Goal: Task Accomplishment & Management: Use online tool/utility

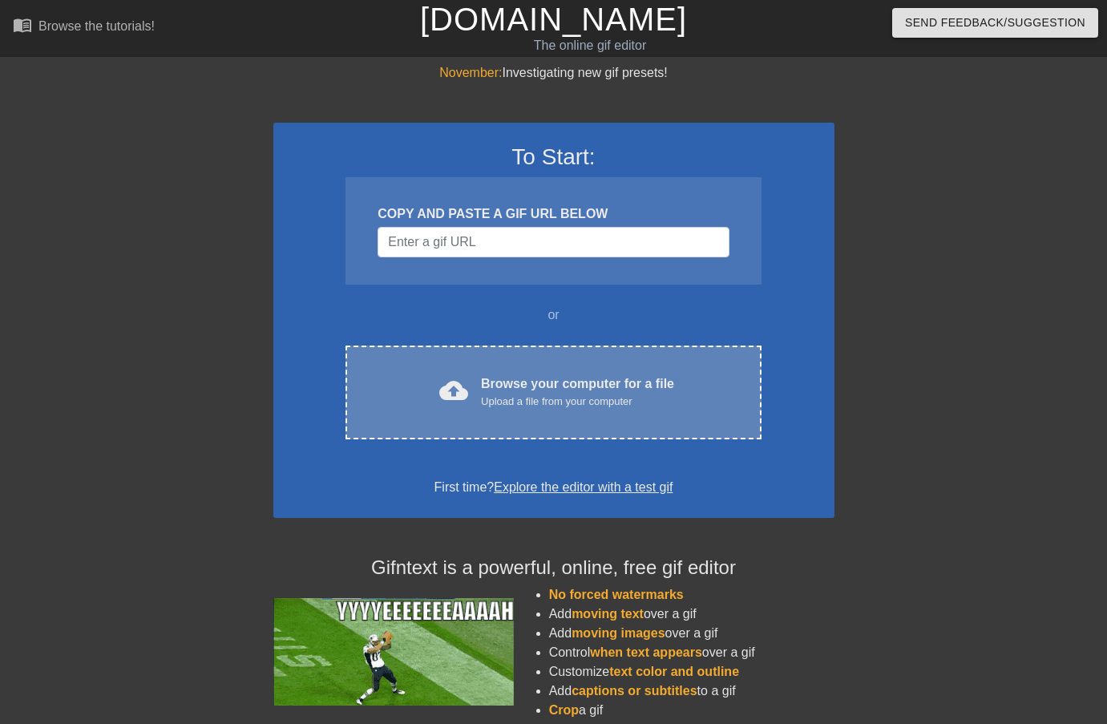
drag, startPoint x: 439, startPoint y: 306, endPoint x: 455, endPoint y: 350, distance: 46.2
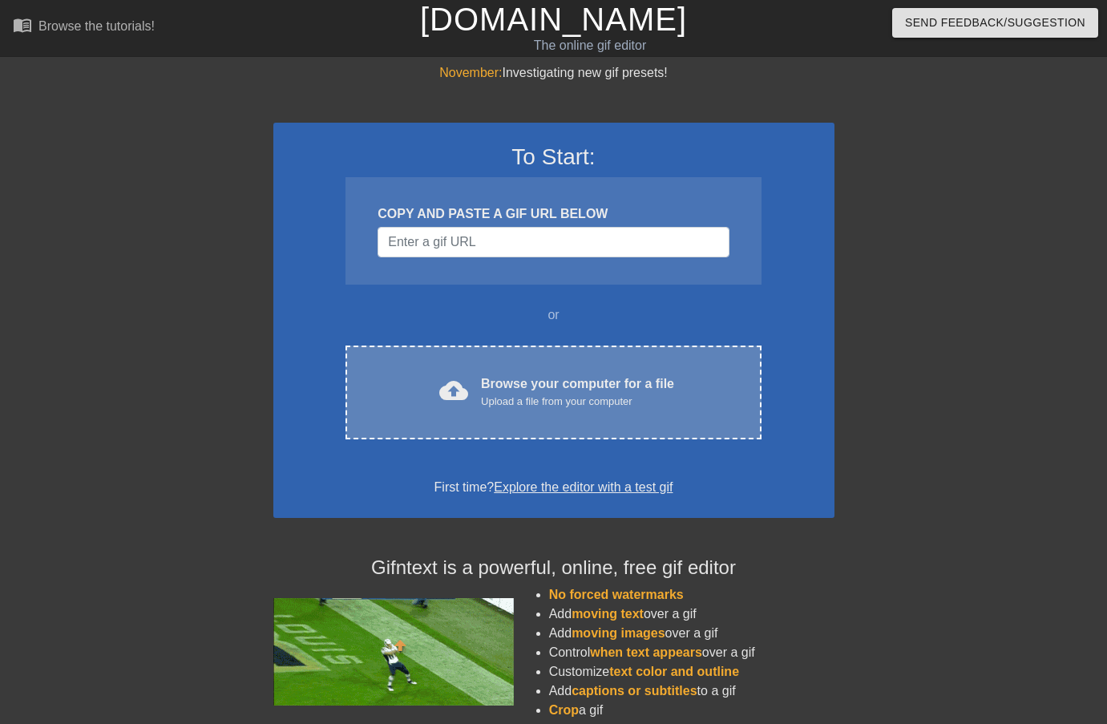
click at [439, 306] on div "or" at bounding box center [554, 315] width 478 height 19
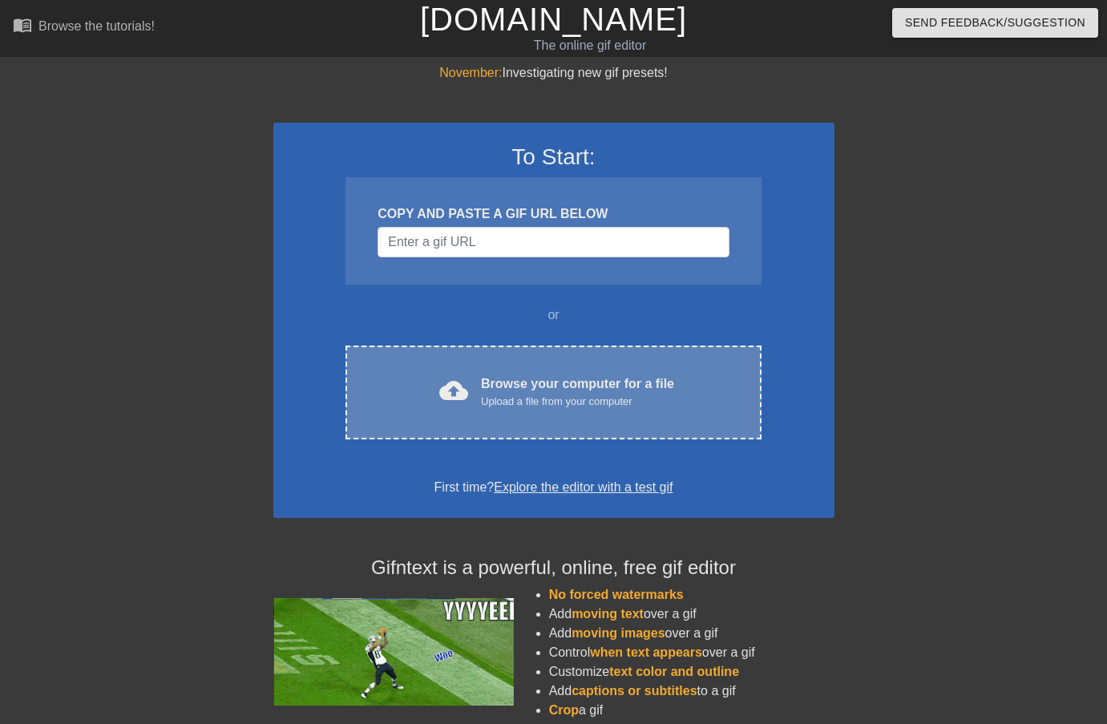
click at [465, 370] on div "cloud_upload Browse your computer for a file Upload a file from your computer C…" at bounding box center [553, 393] width 415 height 94
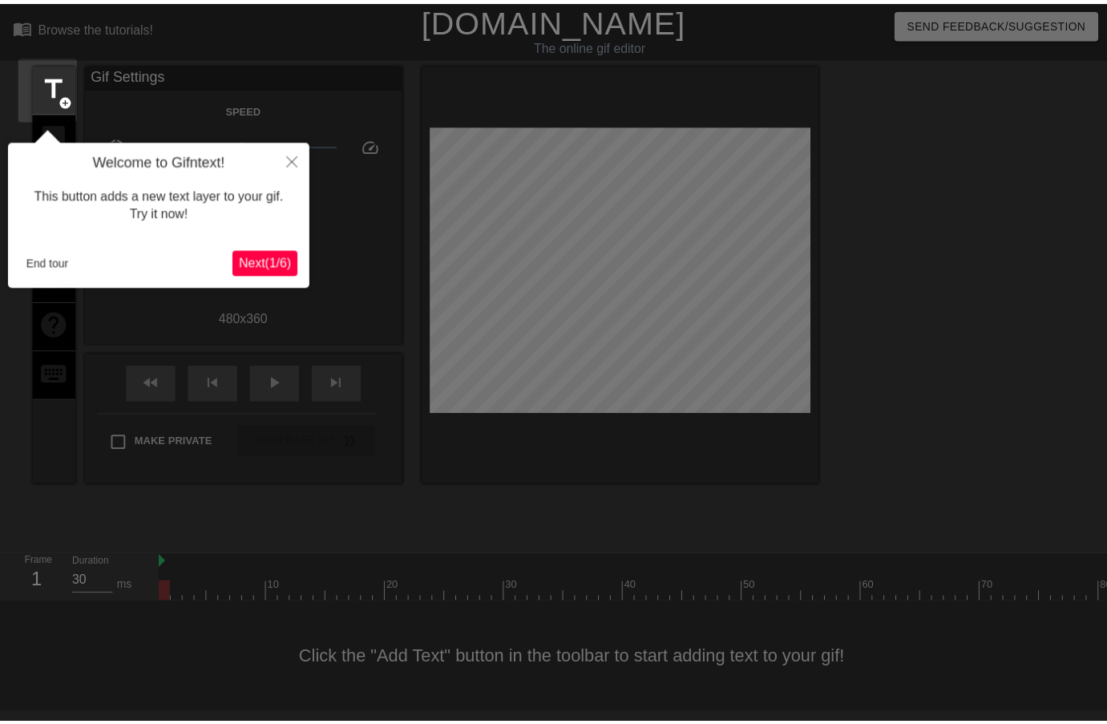
scroll to position [2, 0]
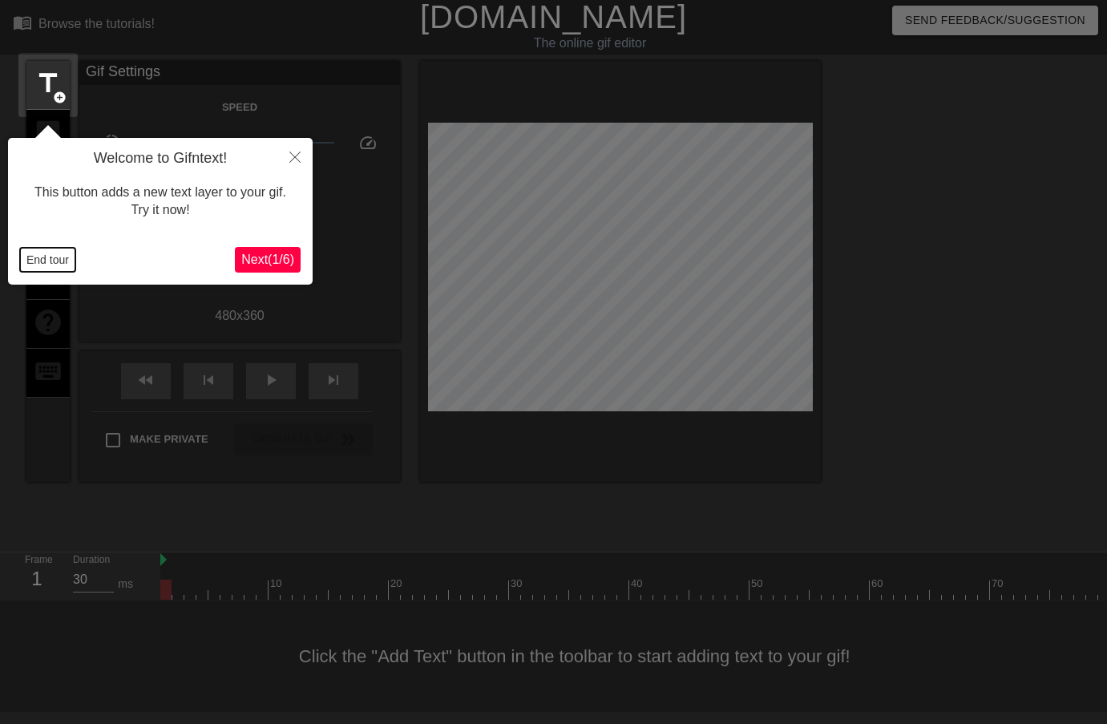
click at [51, 257] on button "End tour" at bounding box center [47, 260] width 55 height 24
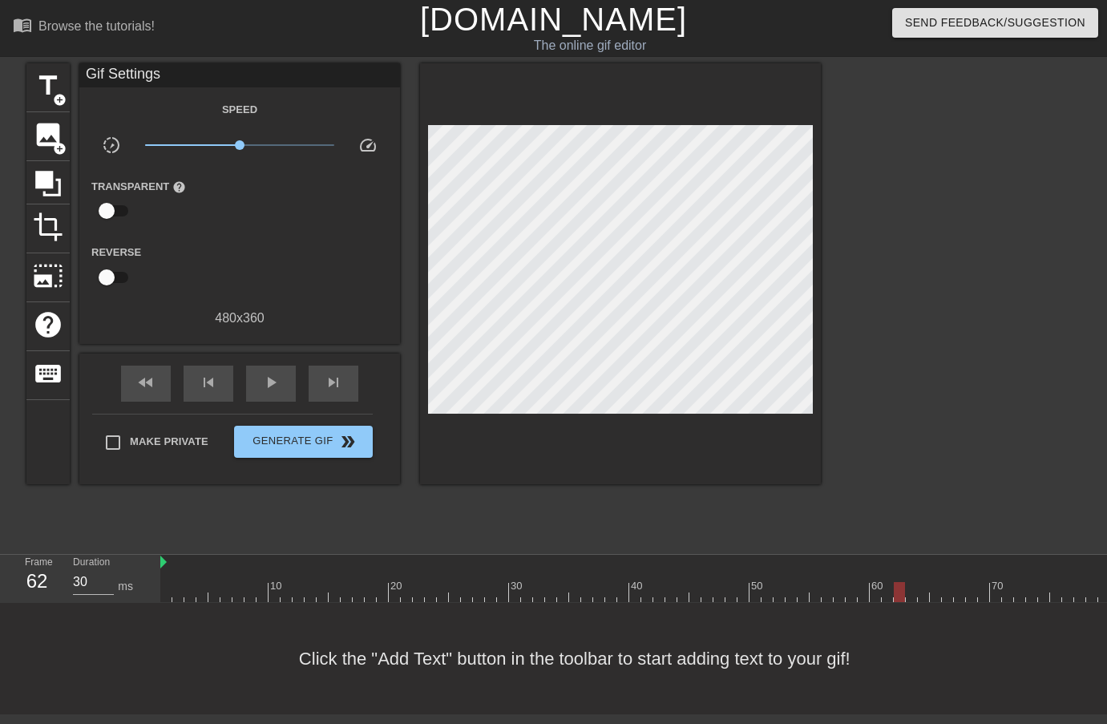
drag, startPoint x: 167, startPoint y: 587, endPoint x: 901, endPoint y: 570, distance: 734.7
drag, startPoint x: 901, startPoint y: 587, endPoint x: 1045, endPoint y: 569, distance: 144.6
click at [45, 84] on span "title" at bounding box center [48, 86] width 30 height 30
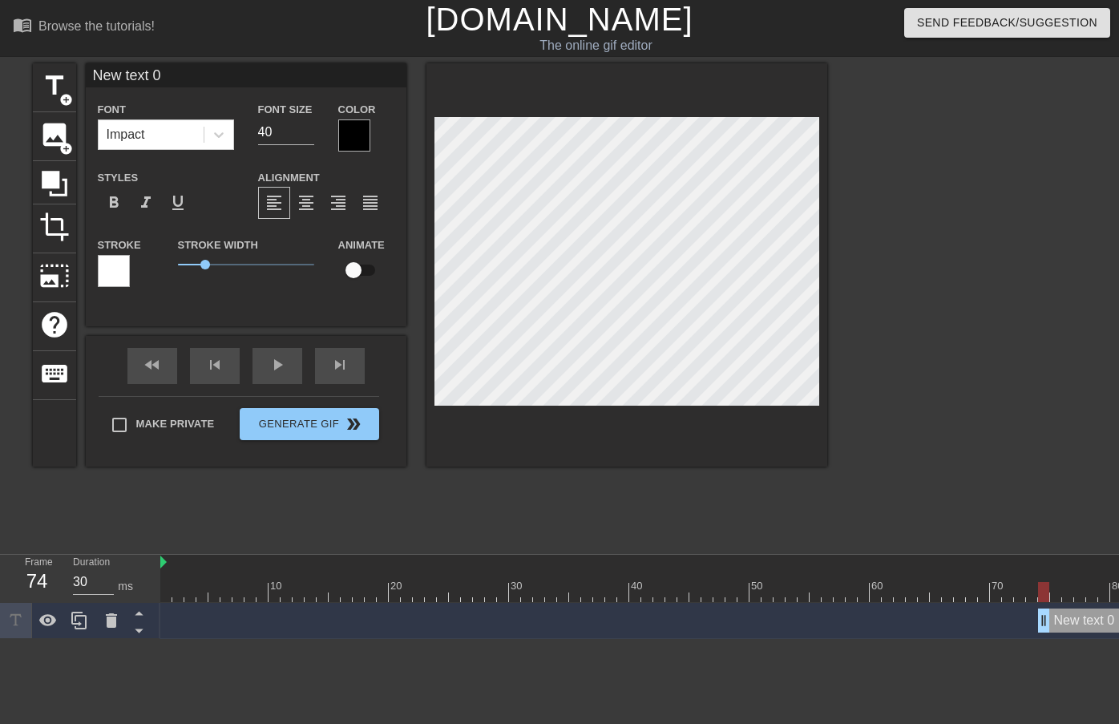
scroll to position [2, 4]
type input "T"
type textarea "Tm"
type input "Tmi"
type textarea "Tmi"
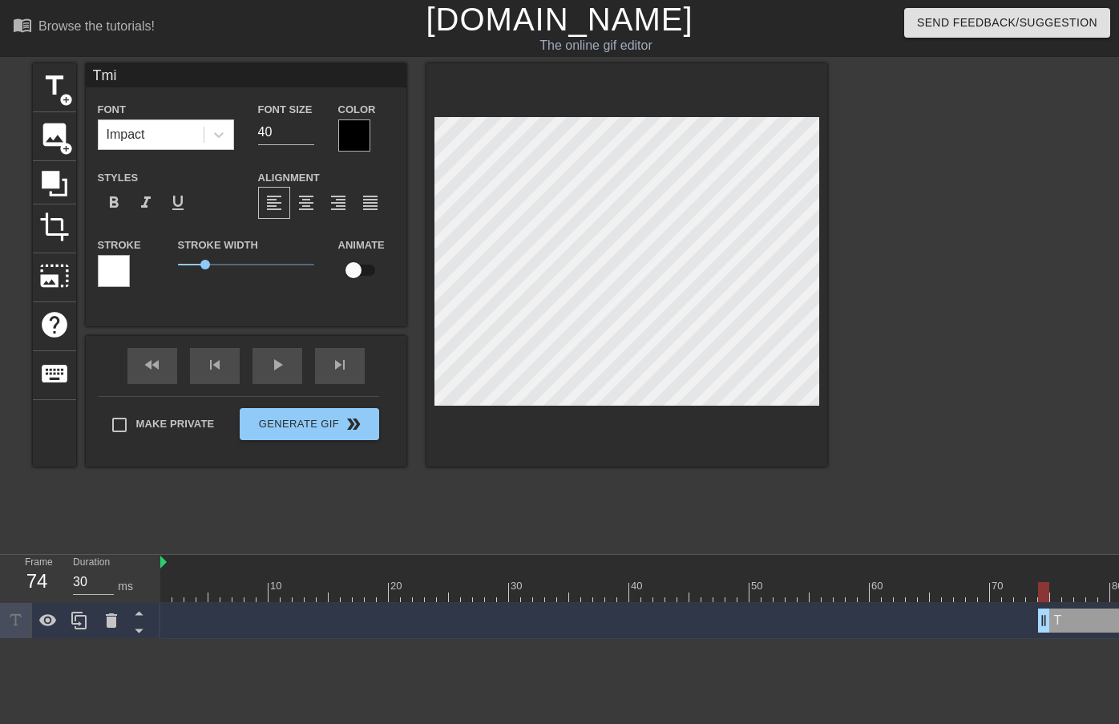
type input "Tmie"
type textarea "Tmie"
type input "Tmie f"
type textarea "Tmie f"
type input "Tmie fo"
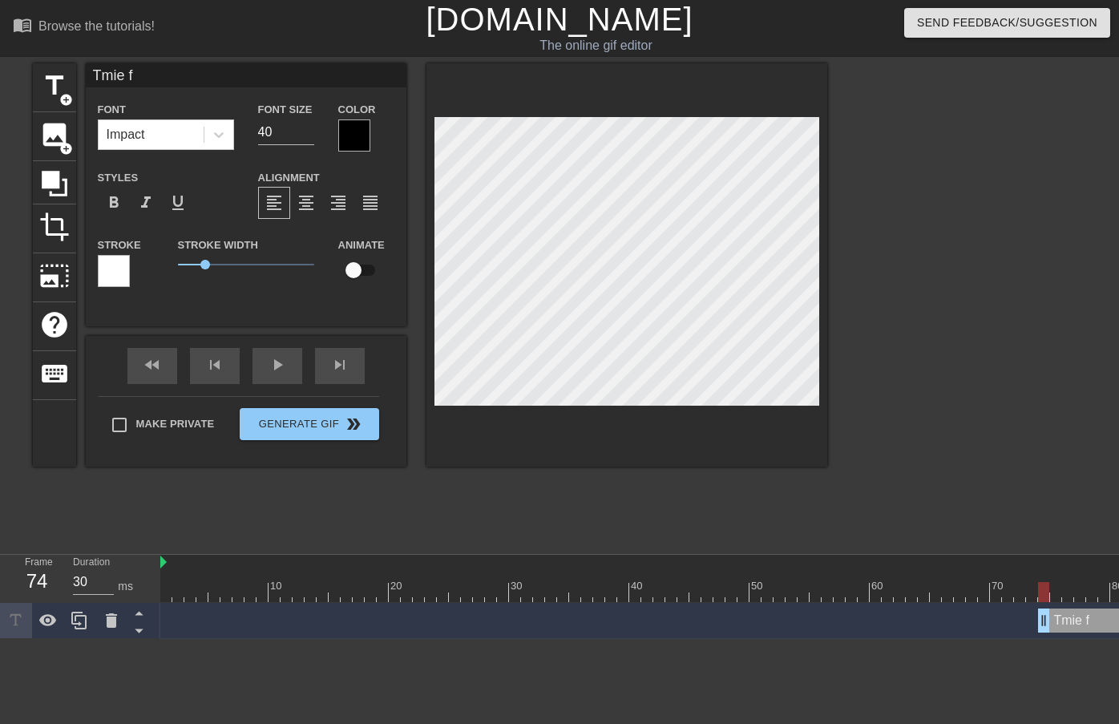
type textarea "Tmie fo"
type input "Tmie f"
type textarea "Tmie f"
type input "Tmie"
type textarea "Tmie"
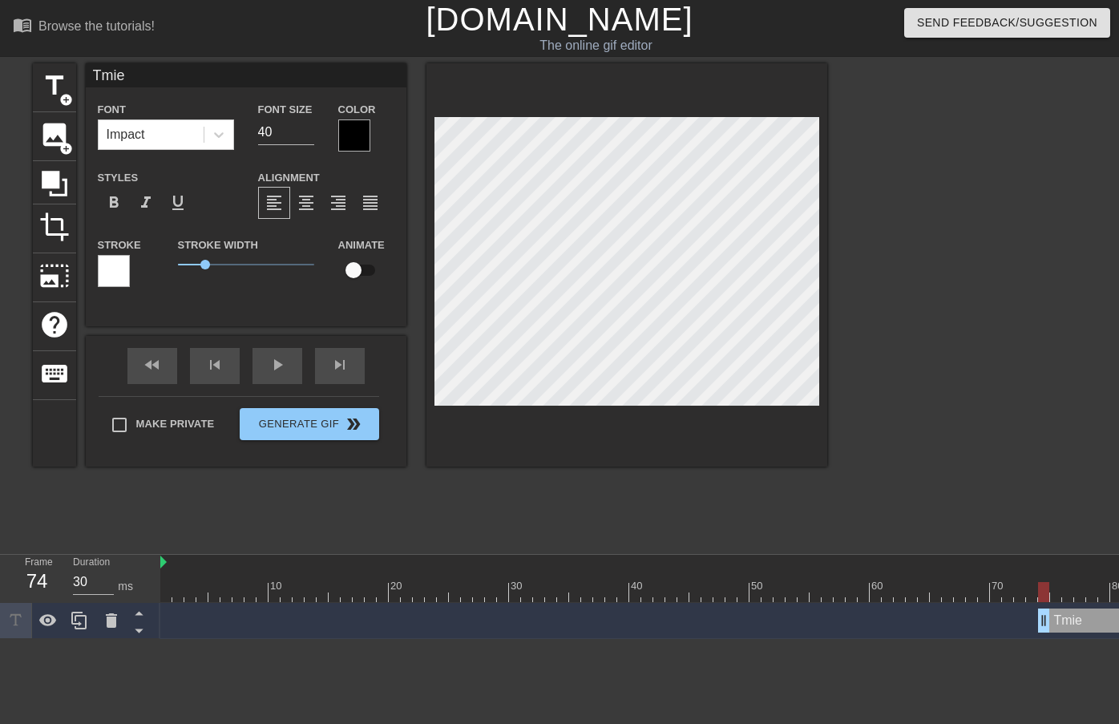
type input "Tmie"
type textarea "Tmie"
type input "Tmi"
type textarea "Tmi"
type input "Tm"
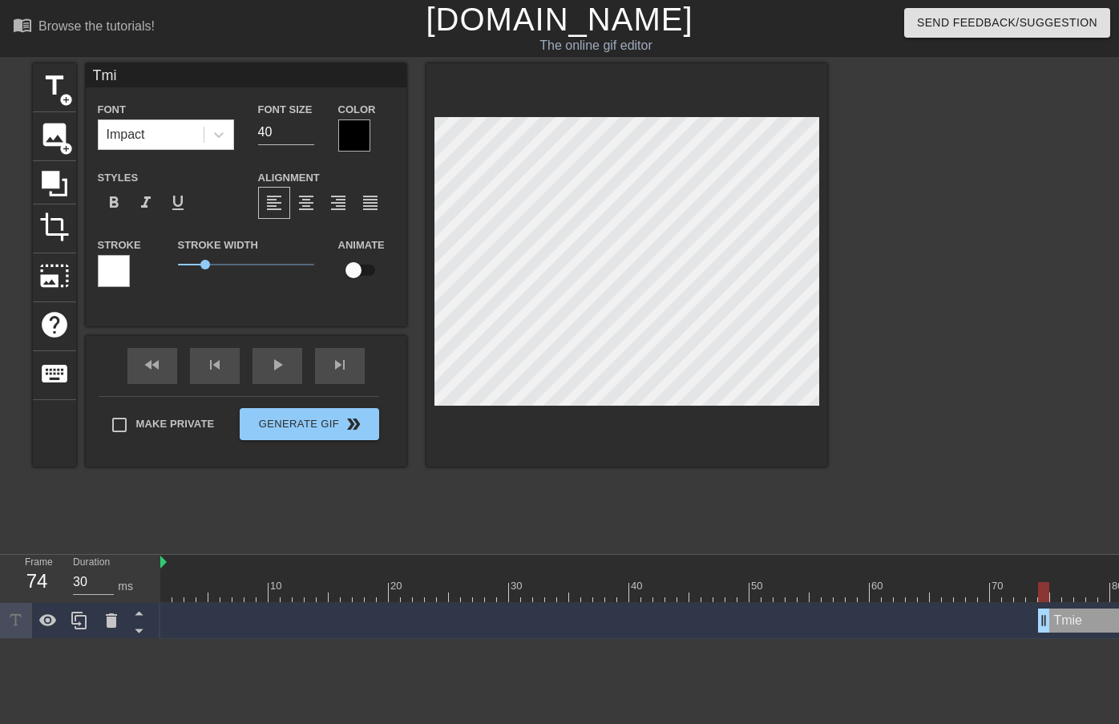
type textarea "Tm"
type input "T"
type textarea "T"
type input "Ti"
type textarea "Ti"
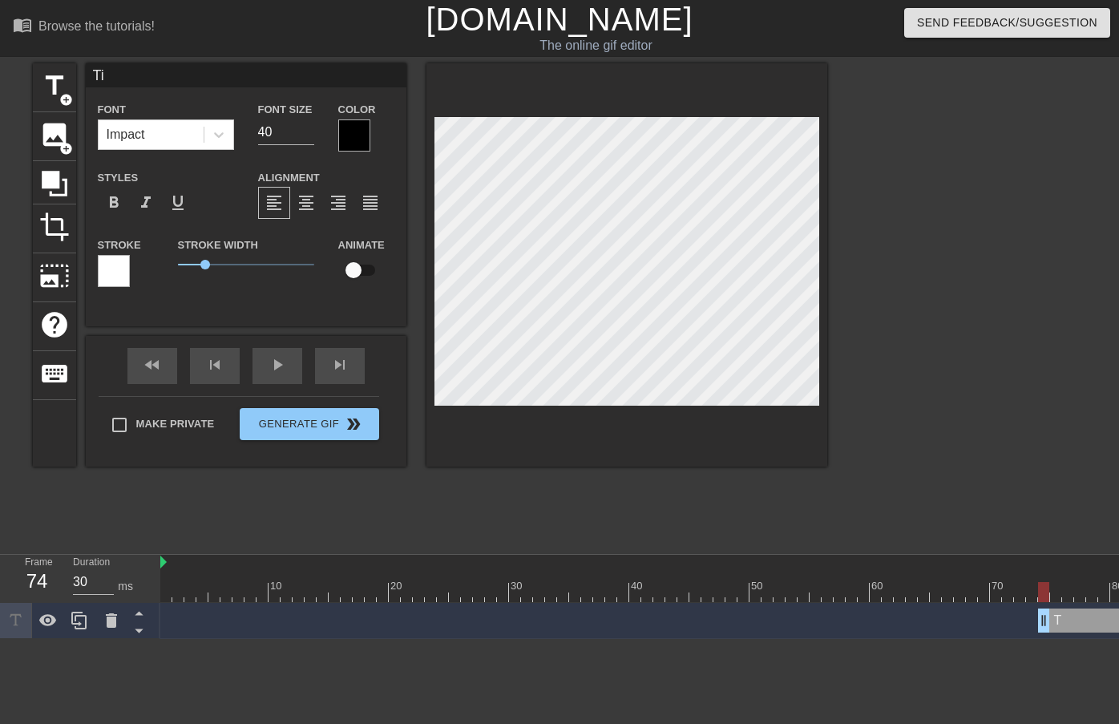
type input "[PERSON_NAME]"
type textarea "[PERSON_NAME]"
type input "Time"
type textarea "Time"
type input "Time"
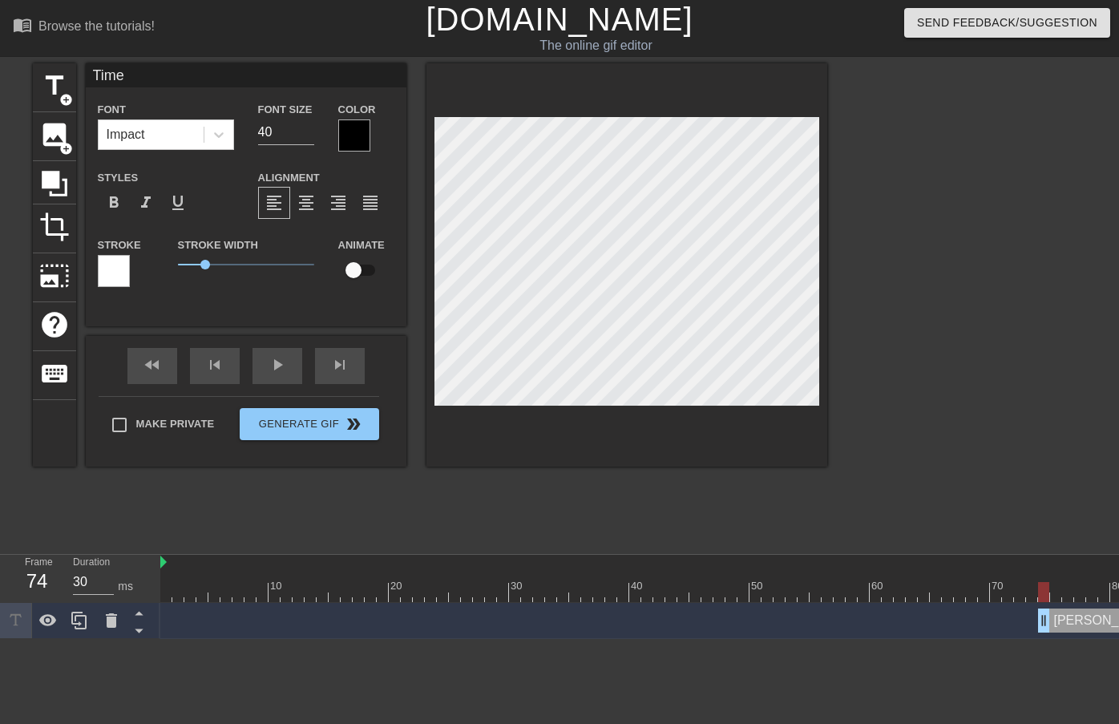
type textarea "Time f"
type input "Time f"
type textarea "Time fo"
type input "Time for"
type textarea "Time for"
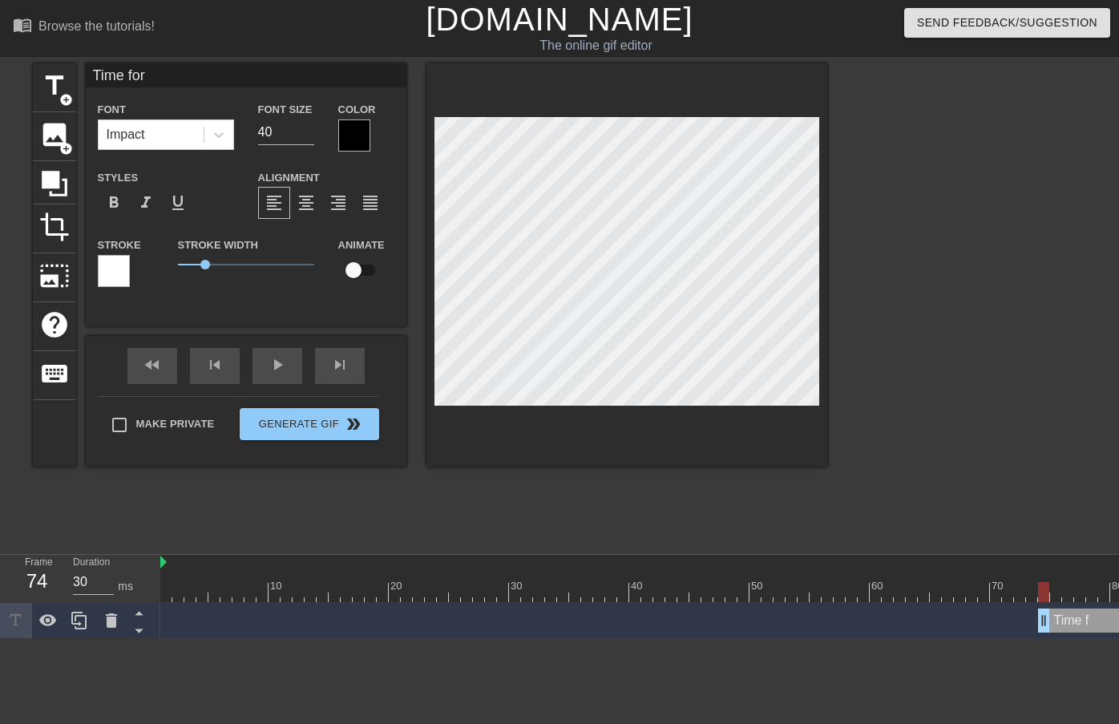
type input "Time for"
type textarea "Time for"
type input "Time for c"
type textarea "Time for c"
type input "Time for ch"
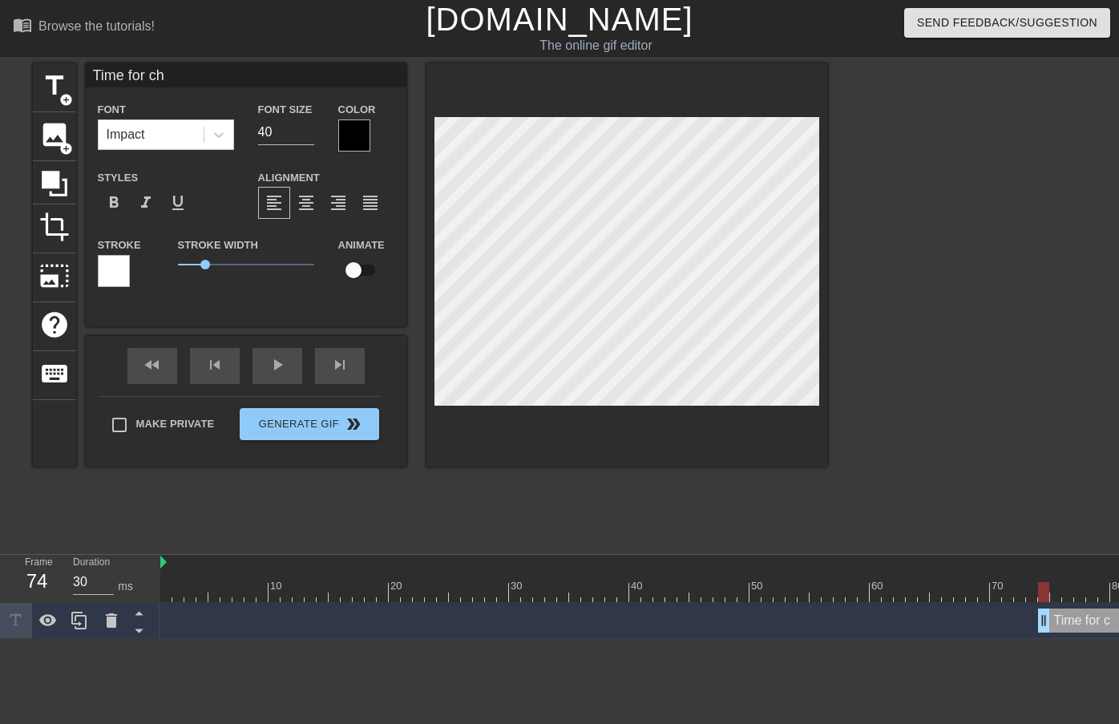
type textarea "Time for cha"
type input "Time for char"
type textarea "Time for char"
type input "Time for chart"
type textarea "Time for chart"
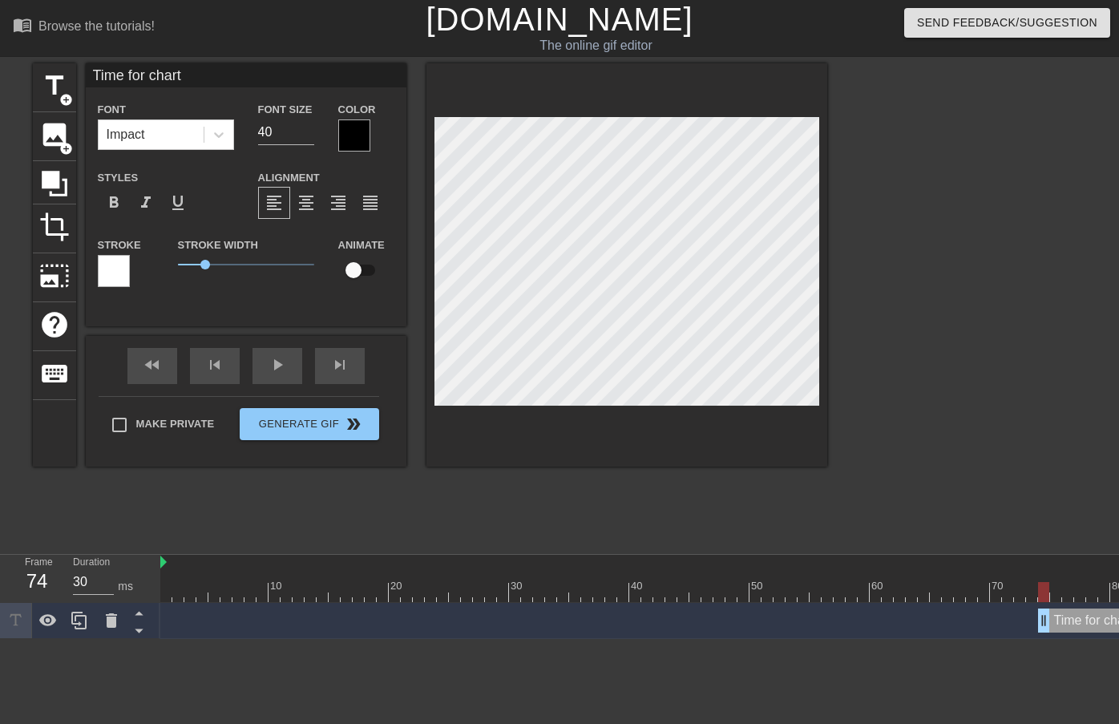
scroll to position [2, 6]
type input "Time for charts"
type textarea "Time for charts"
type input "Time for charts!"
type textarea "Time for charts!"
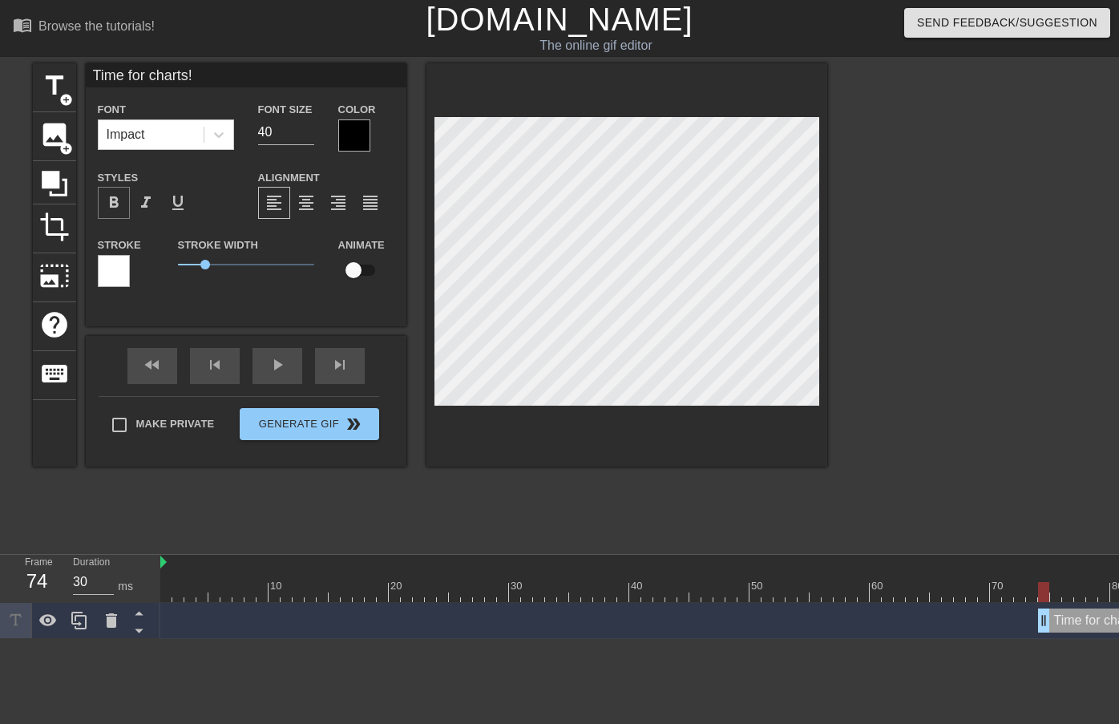
click at [111, 200] on span "format_bold" at bounding box center [113, 202] width 19 height 19
type input "Time for Charts!"
type textarea "Time for Charts!"
click at [218, 144] on div at bounding box center [218, 134] width 29 height 29
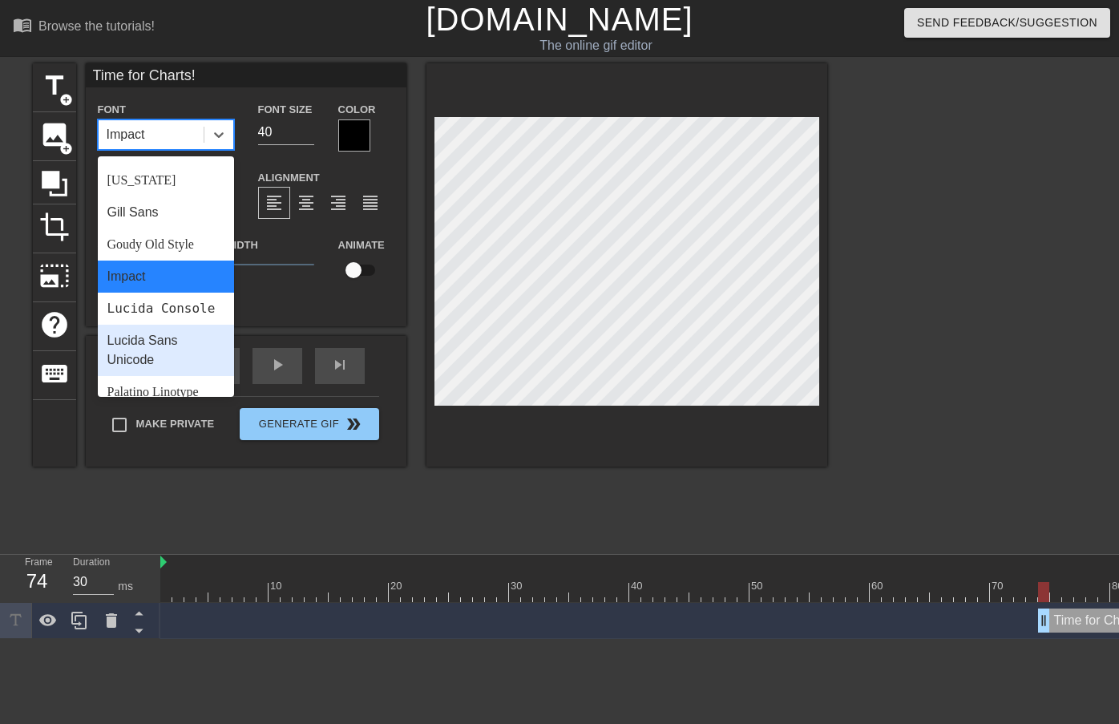
scroll to position [407, 0]
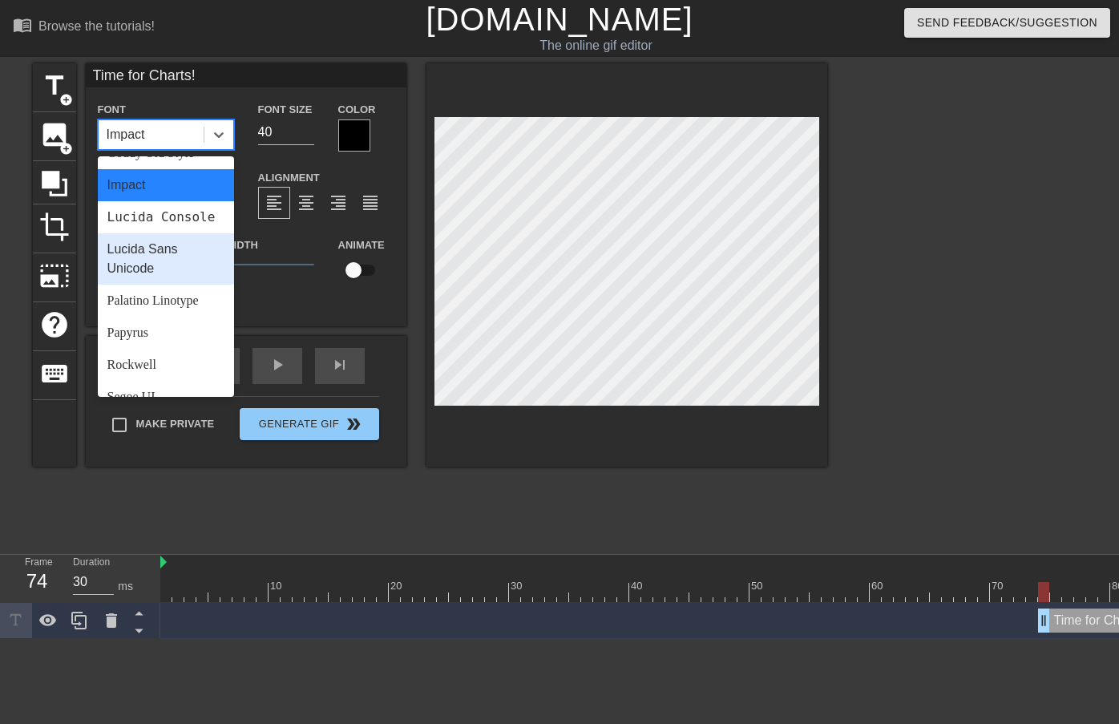
click at [155, 277] on div "Lucida Sans Unicode" at bounding box center [166, 258] width 136 height 51
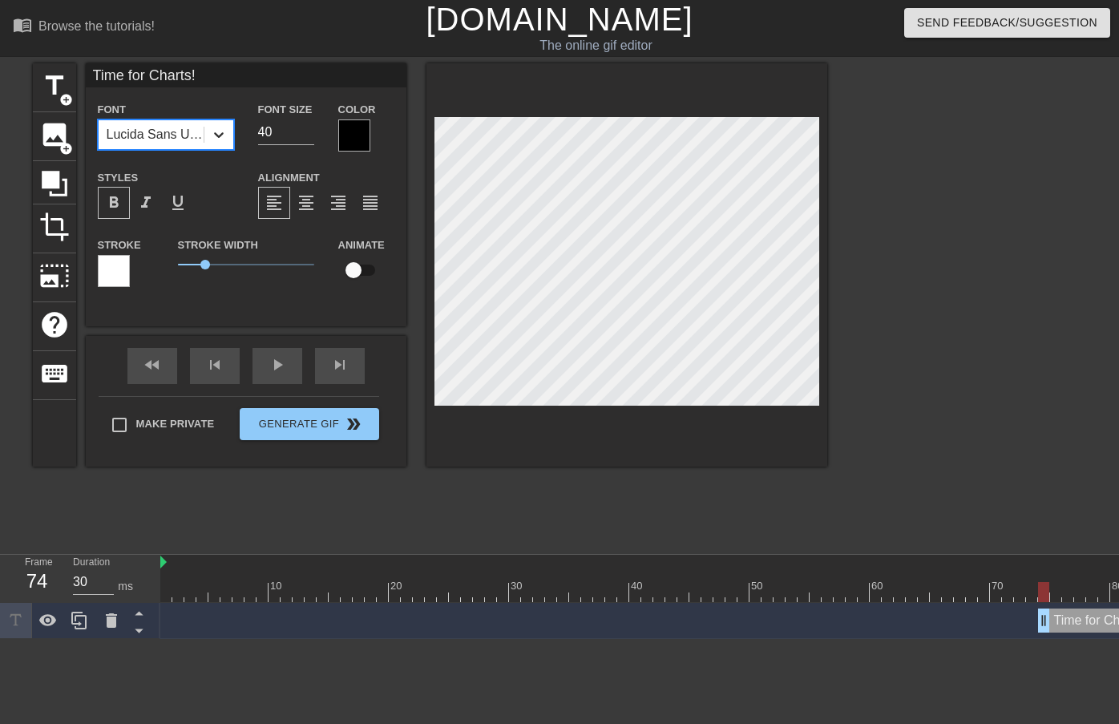
click at [218, 140] on icon at bounding box center [219, 135] width 16 height 16
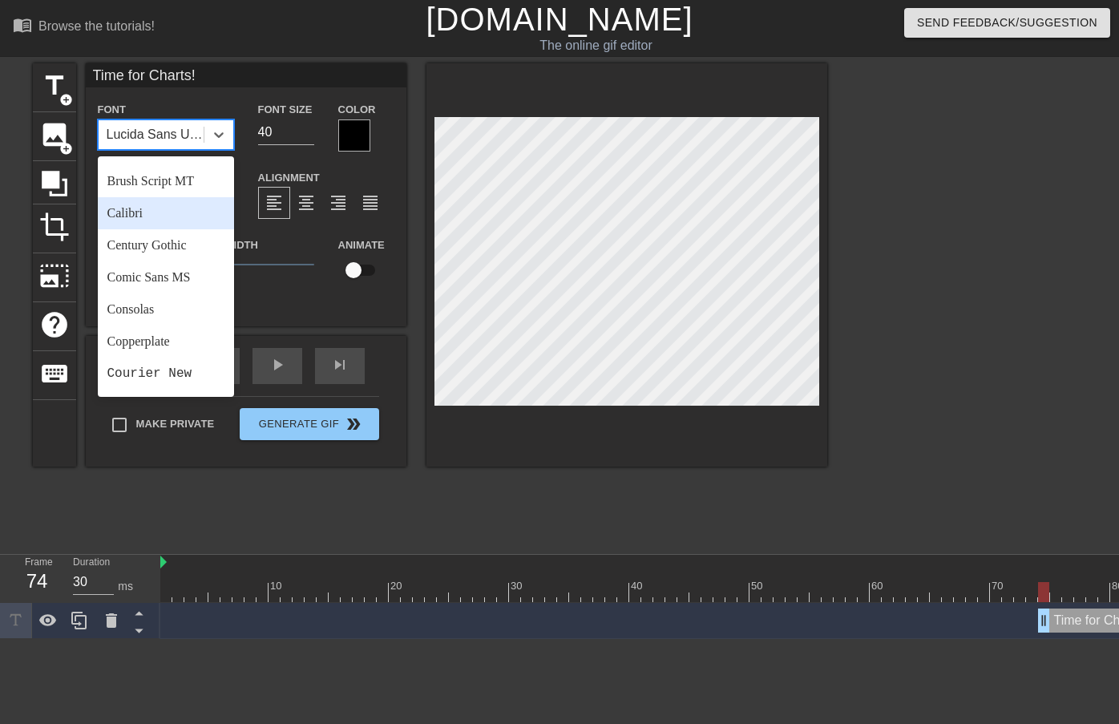
scroll to position [419, 0]
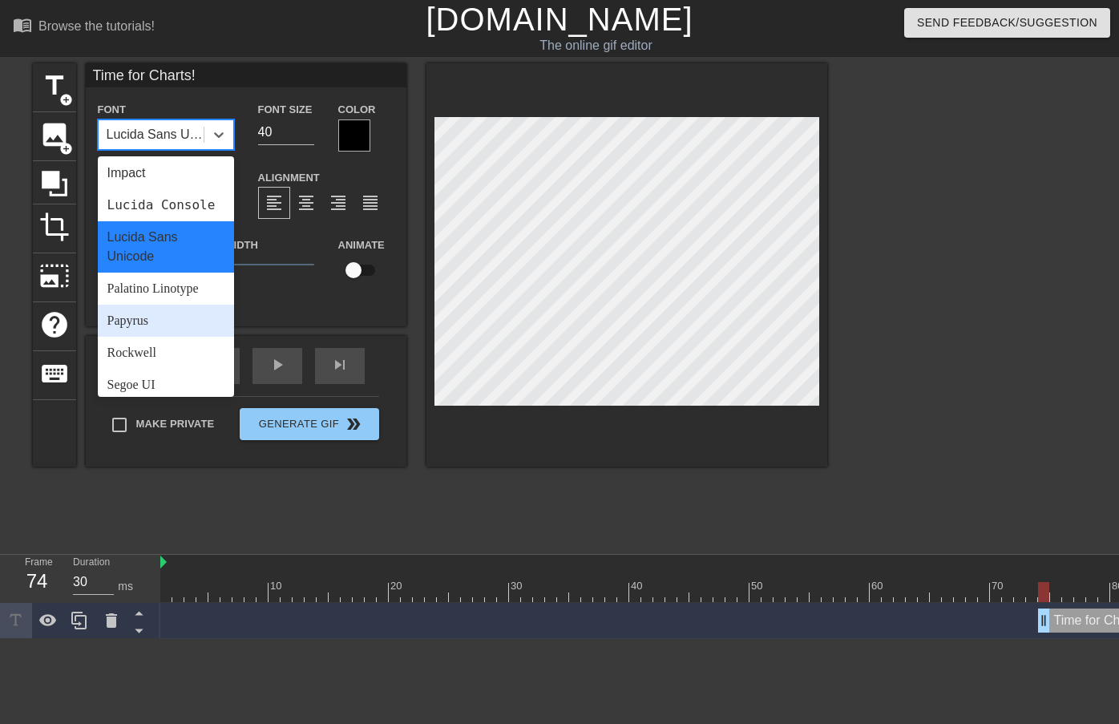
click at [148, 337] on div "Papyrus" at bounding box center [166, 321] width 136 height 32
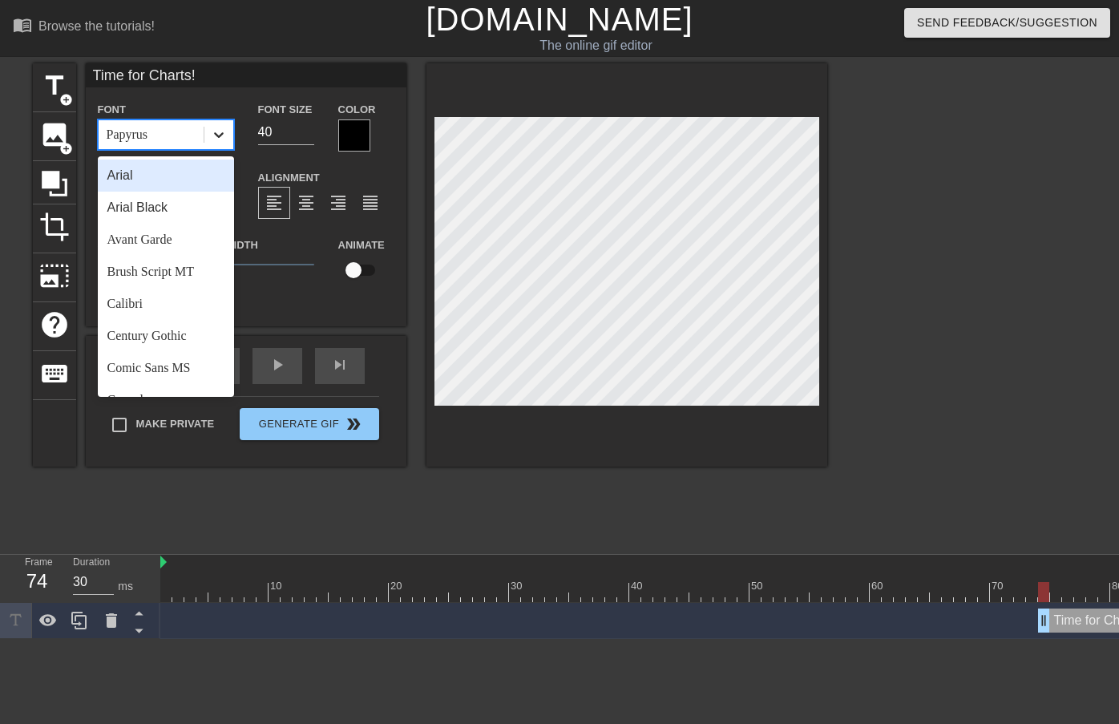
click at [212, 136] on icon at bounding box center [219, 135] width 16 height 16
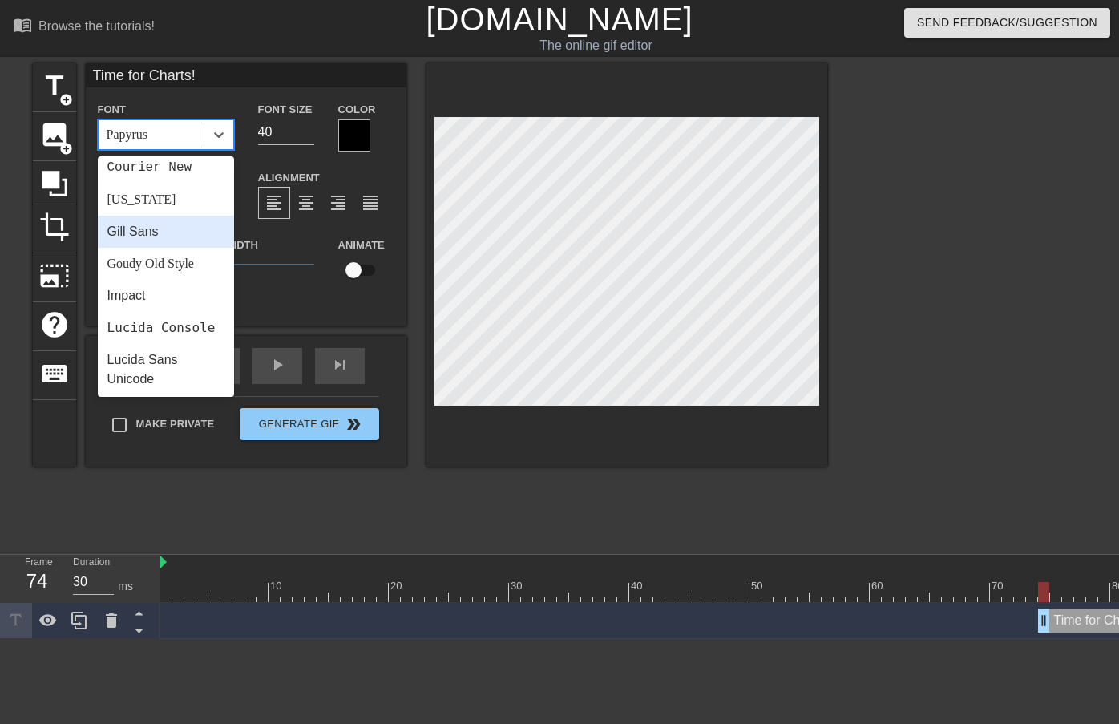
scroll to position [565, 0]
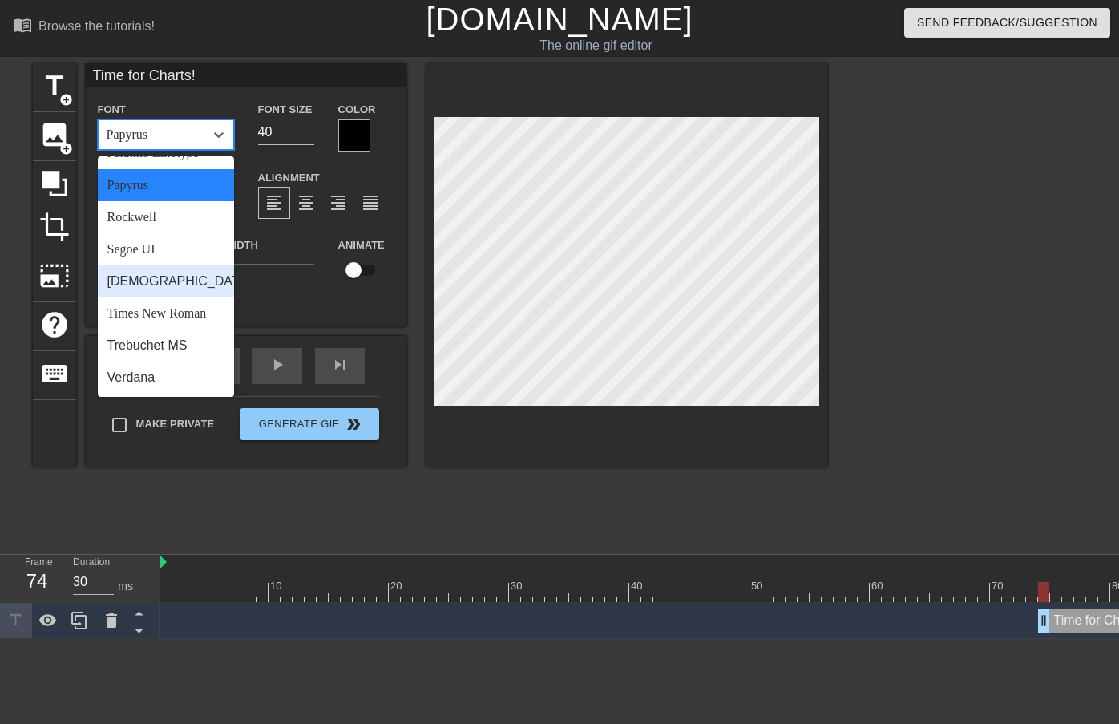
click at [156, 293] on div "[DEMOGRAPHIC_DATA]" at bounding box center [166, 281] width 136 height 32
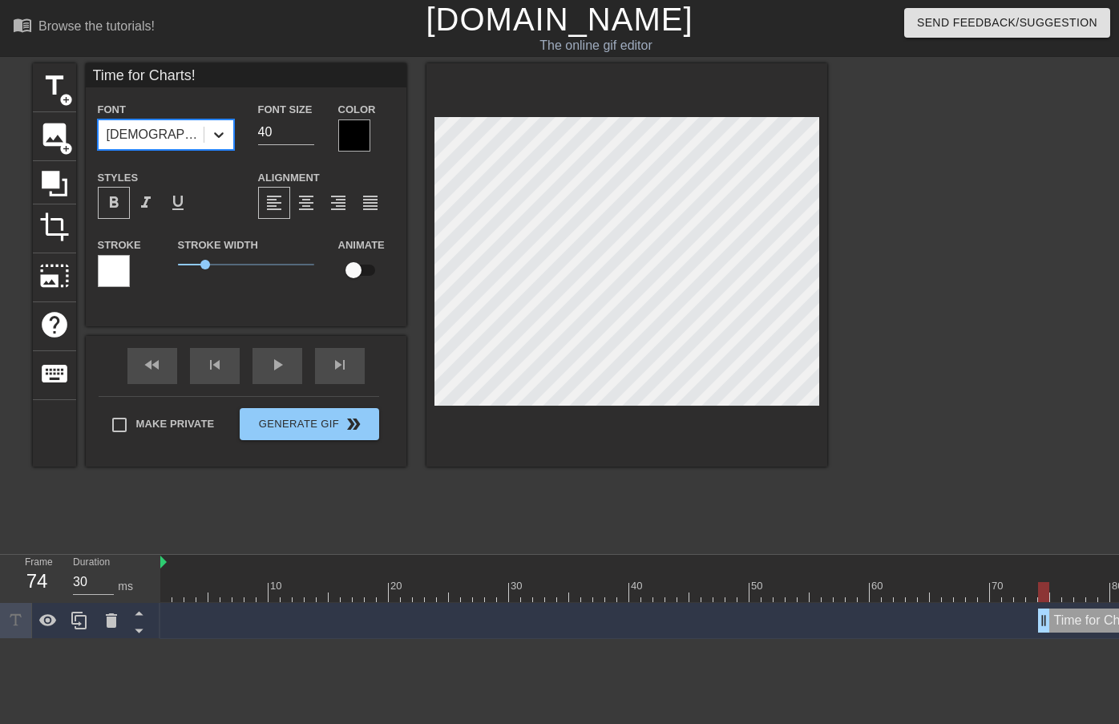
click at [221, 135] on icon at bounding box center [219, 135] width 10 height 6
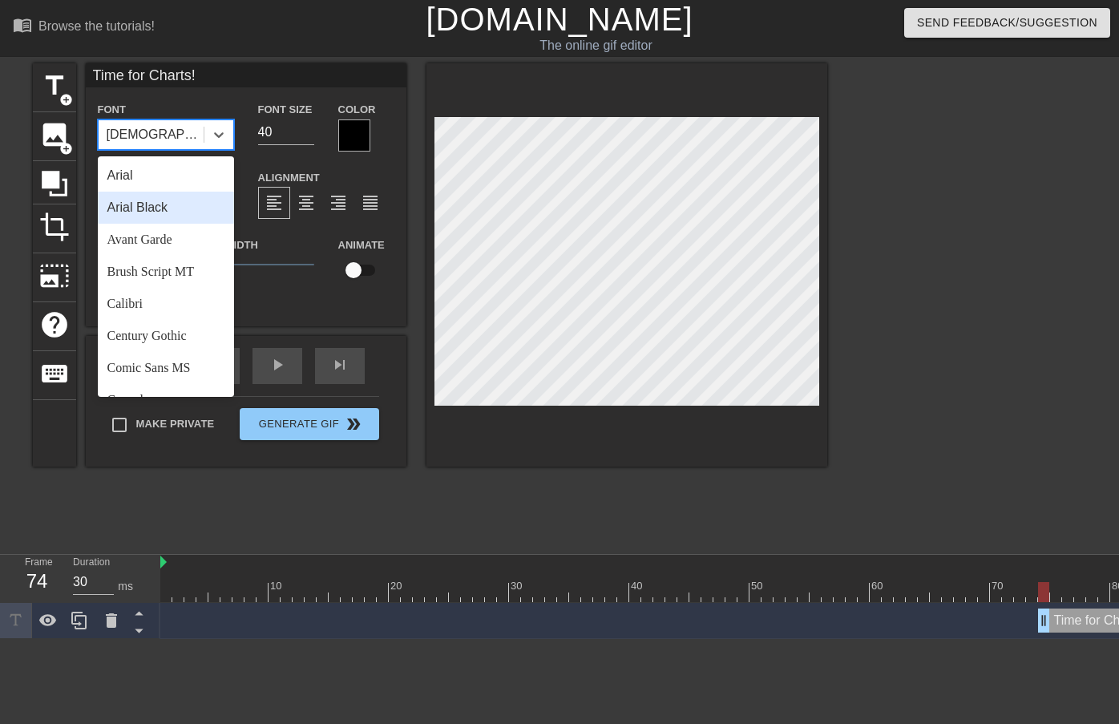
click at [149, 203] on div "Arial Black" at bounding box center [166, 208] width 136 height 32
click at [215, 130] on icon at bounding box center [219, 135] width 16 height 16
click at [154, 168] on div "Arial" at bounding box center [166, 176] width 136 height 32
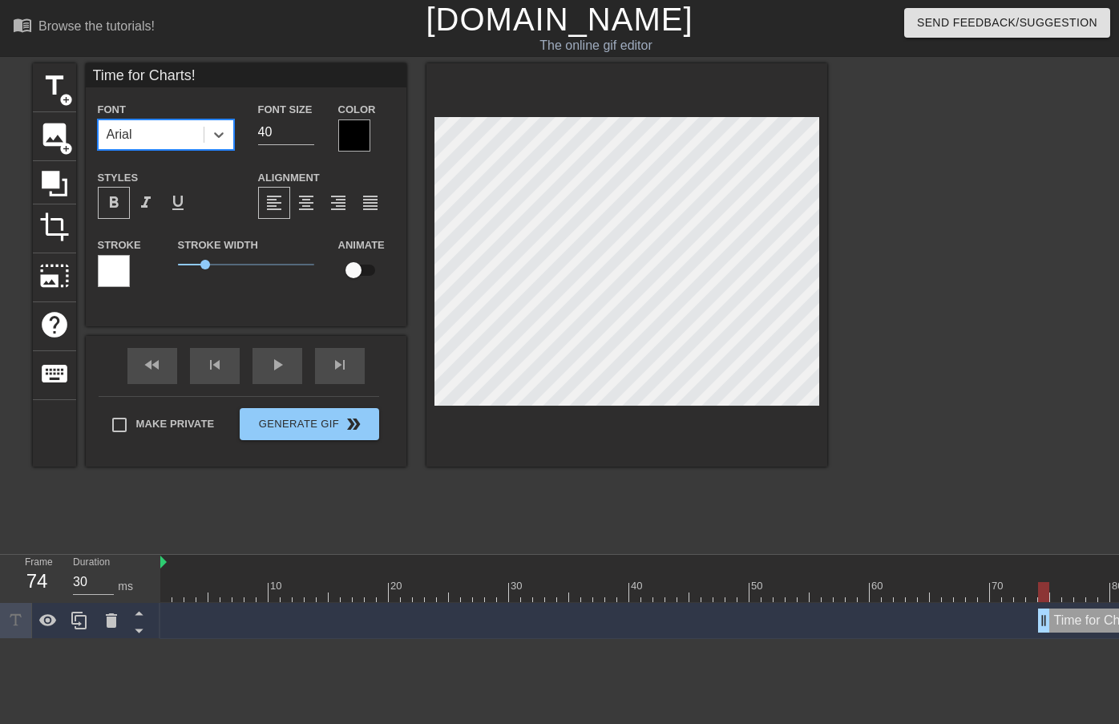
click at [116, 203] on span "format_bold" at bounding box center [113, 202] width 19 height 19
drag, startPoint x: 204, startPoint y: 268, endPoint x: 131, endPoint y: 269, distance: 73.8
click at [131, 269] on div "Stroke Stroke Width 0 Animate" at bounding box center [246, 268] width 321 height 67
drag, startPoint x: 1042, startPoint y: 589, endPoint x: 1010, endPoint y: 582, distance: 33.7
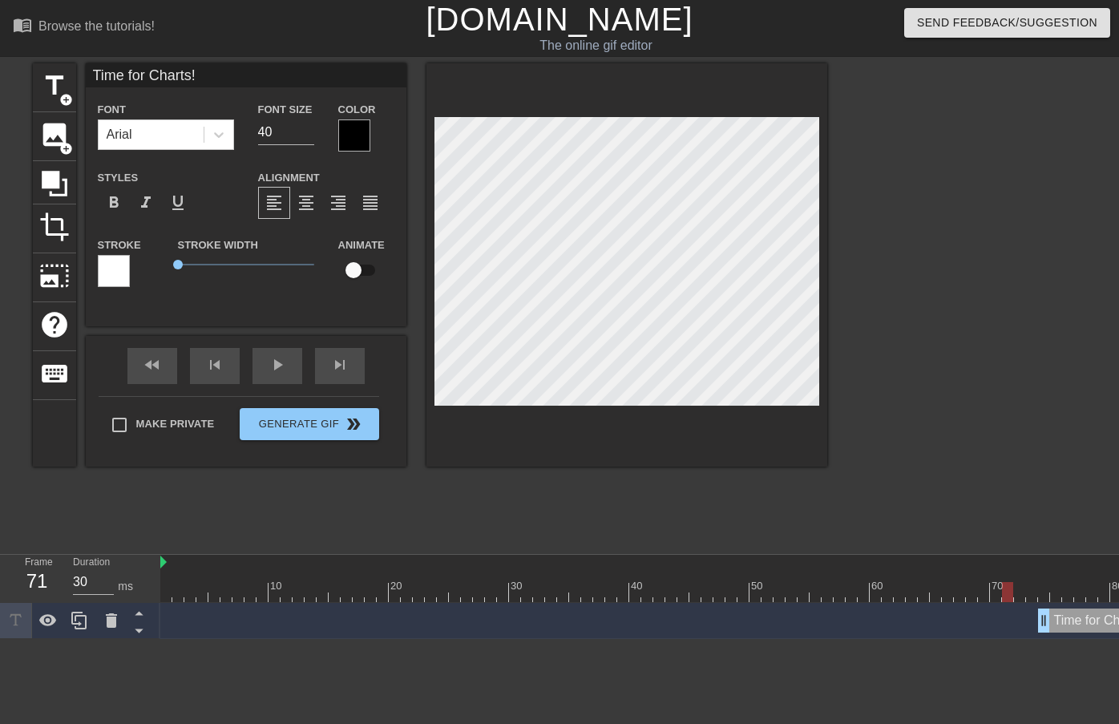
click at [1010, 582] on div at bounding box center [1007, 592] width 11 height 20
drag, startPoint x: 1077, startPoint y: 615, endPoint x: 1023, endPoint y: 615, distance: 53.7
click at [998, 585] on div at bounding box center [995, 592] width 11 height 20
click at [47, 131] on span "image" at bounding box center [54, 134] width 30 height 30
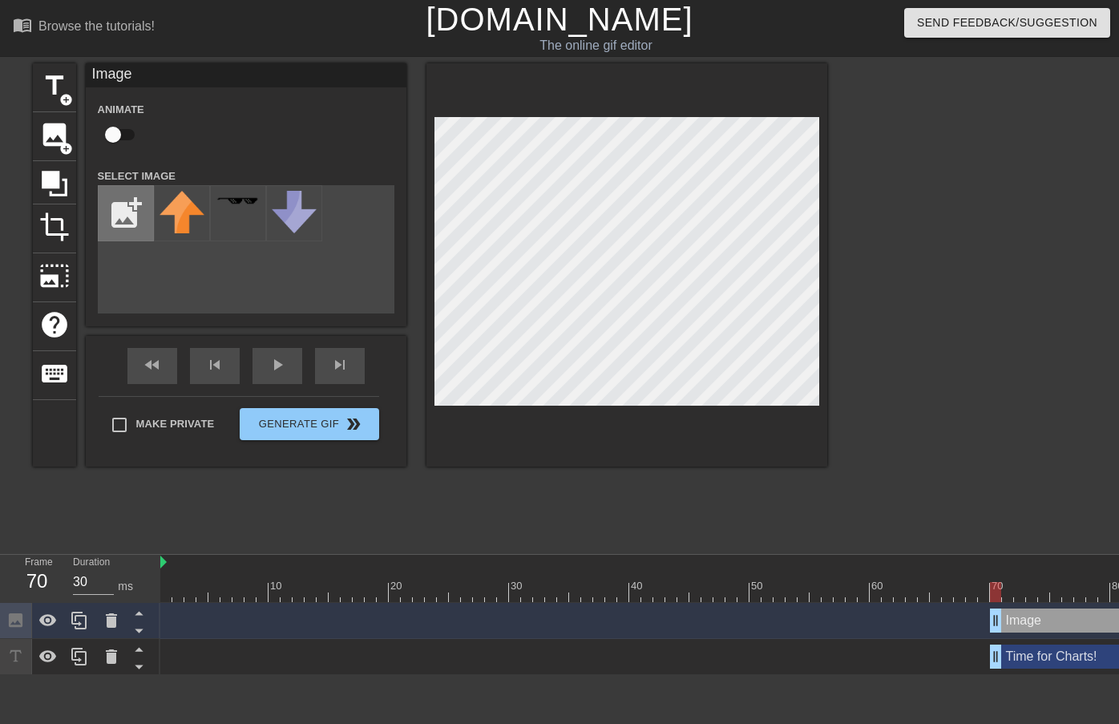
click at [119, 210] on input "file" at bounding box center [126, 213] width 55 height 55
type input "C:\fakepath\Cross Sale - Contact Reasons.png"
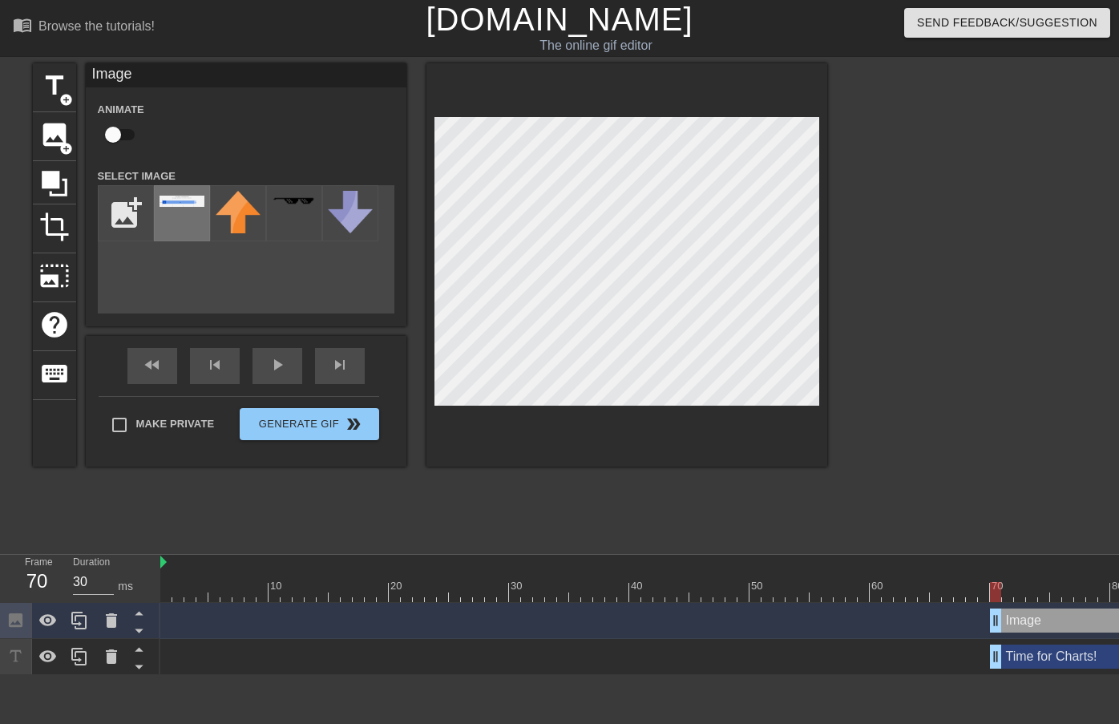
click at [173, 188] on div at bounding box center [182, 213] width 56 height 56
click at [702, 435] on div at bounding box center [627, 264] width 401 height 403
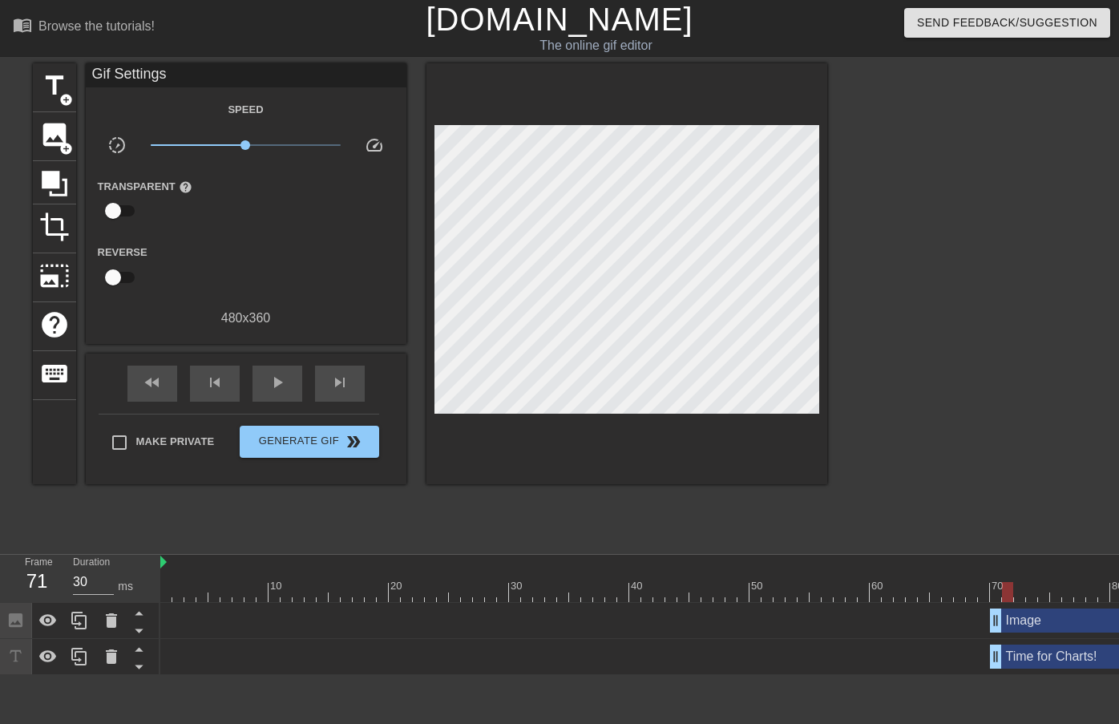
drag, startPoint x: 994, startPoint y: 588, endPoint x: 1002, endPoint y: 597, distance: 12.5
click at [1002, 597] on div at bounding box center [1007, 592] width 11 height 20
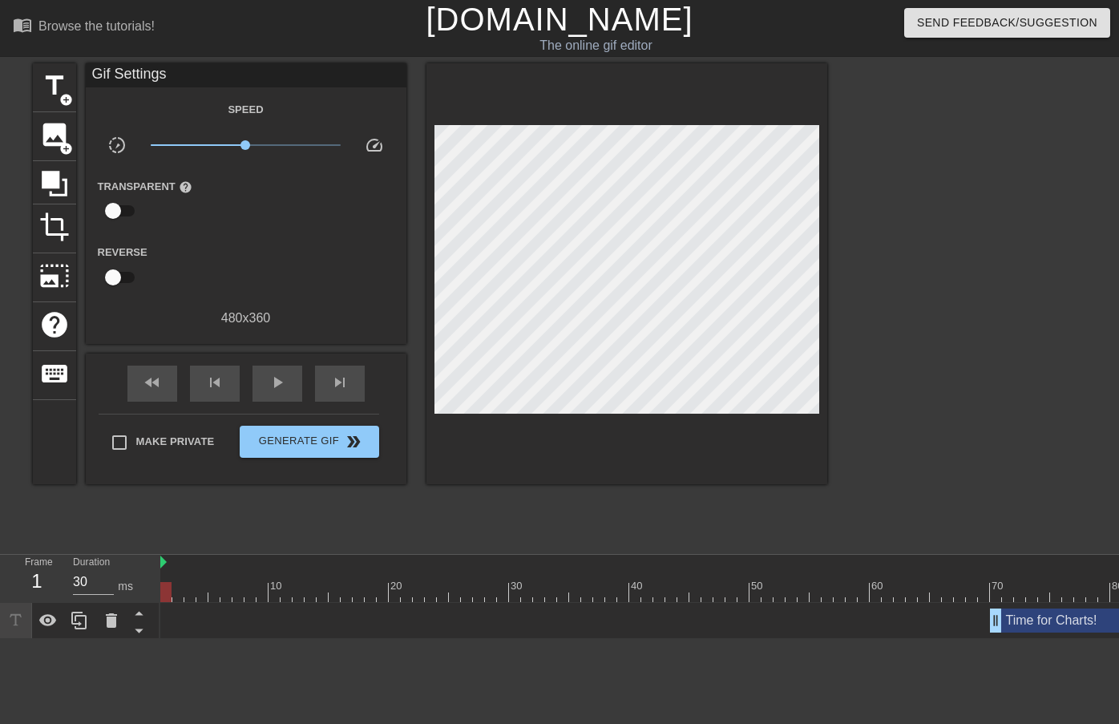
drag, startPoint x: 1008, startPoint y: 592, endPoint x: 155, endPoint y: 567, distance: 853.5
click at [154, 574] on div "Frame 1 Duration 30 ms 10 20 30 40 50 60 70 80 90 100 110 120 130 140 150" at bounding box center [559, 597] width 1119 height 84
click at [263, 379] on div "play_arrow" at bounding box center [278, 384] width 50 height 36
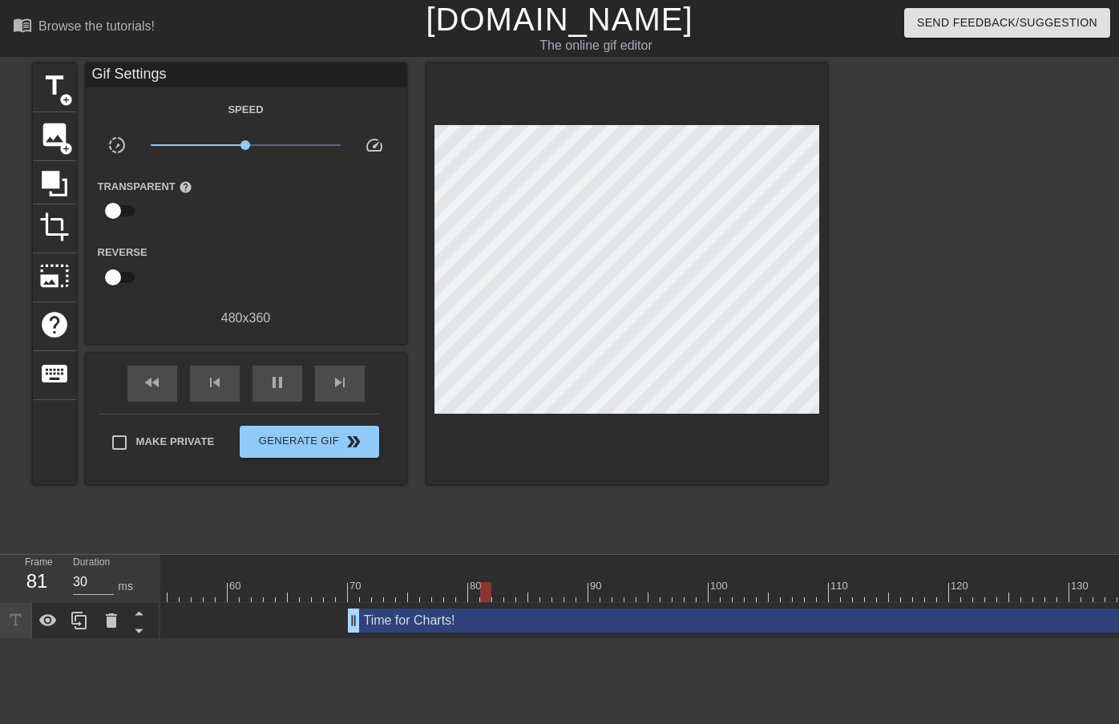
scroll to position [0, 710]
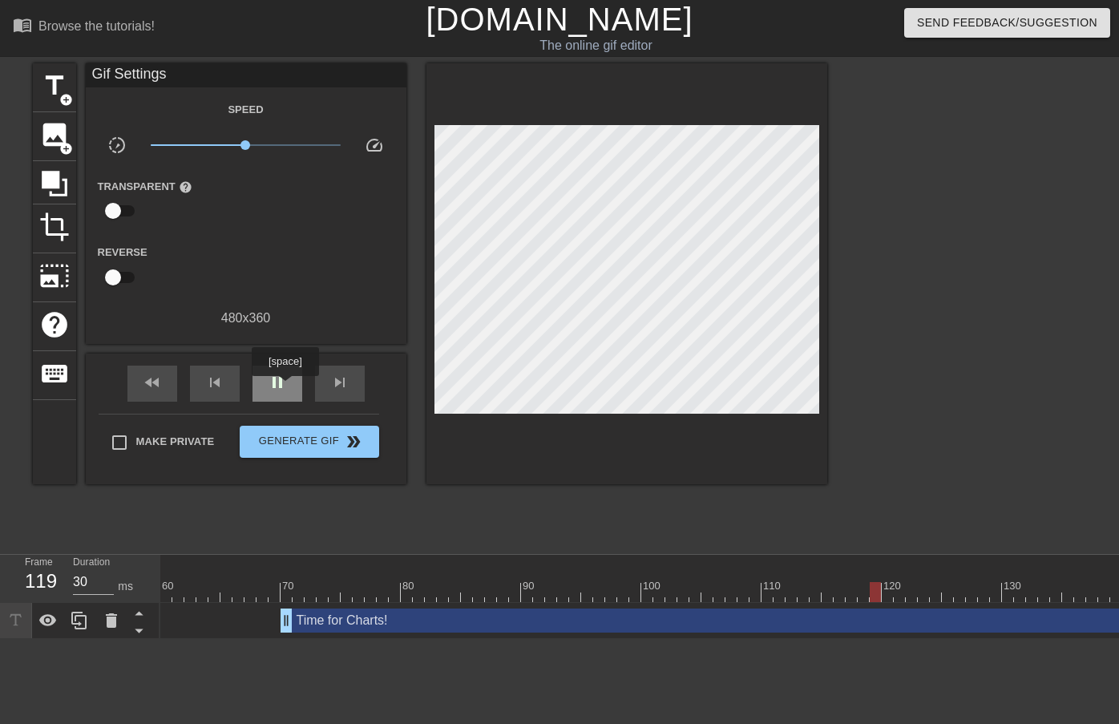
click at [287, 387] on div "pause" at bounding box center [278, 384] width 50 height 36
drag, startPoint x: 888, startPoint y: 591, endPoint x: 1106, endPoint y: 593, distance: 218.1
click at [1107, 589] on html "menu_book Browse the tutorials! [DOMAIN_NAME] The online gif editor Send Feedba…" at bounding box center [559, 319] width 1119 height 639
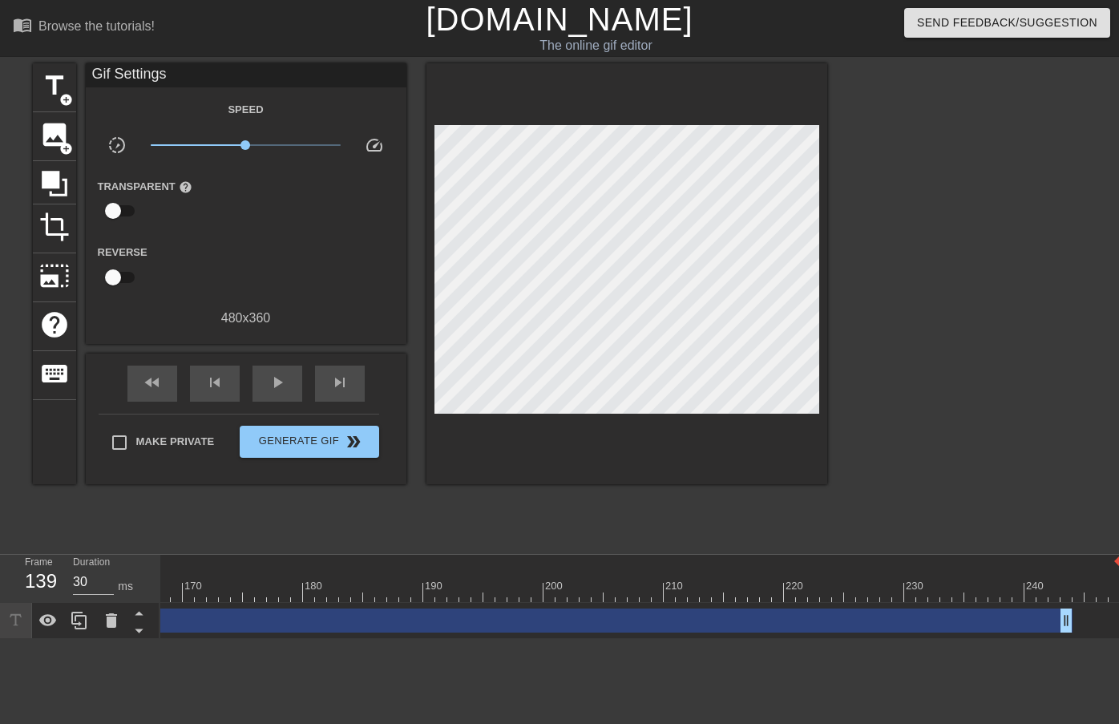
scroll to position [0, 2016]
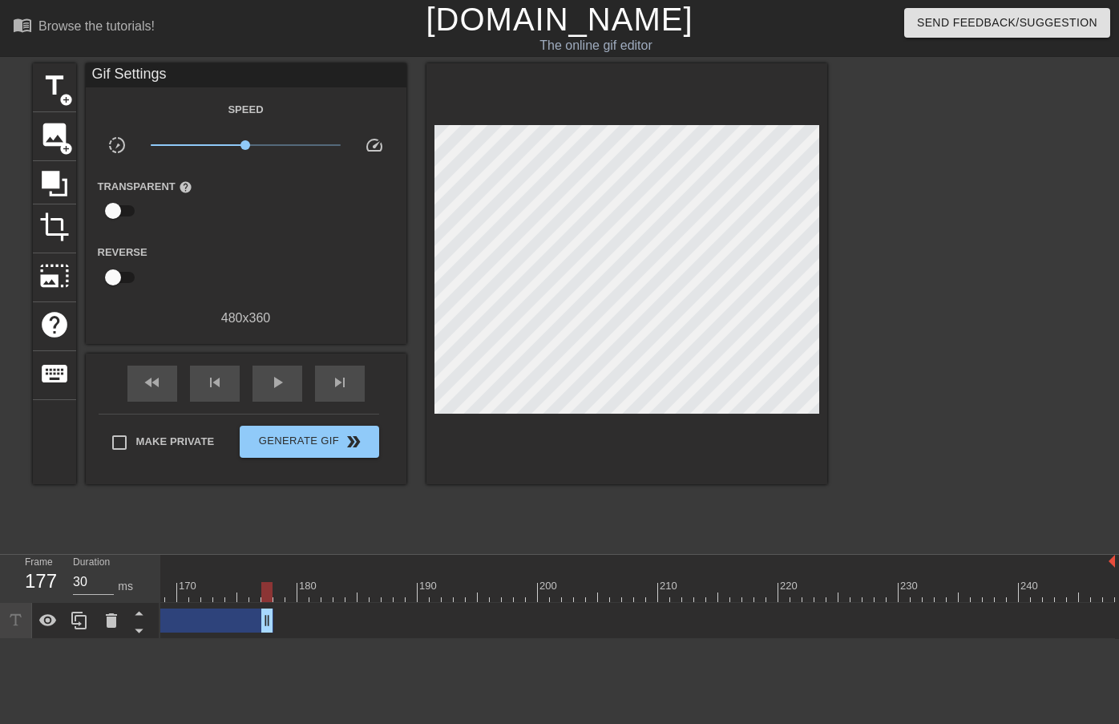
drag, startPoint x: 1062, startPoint y: 622, endPoint x: 273, endPoint y: 608, distance: 788.4
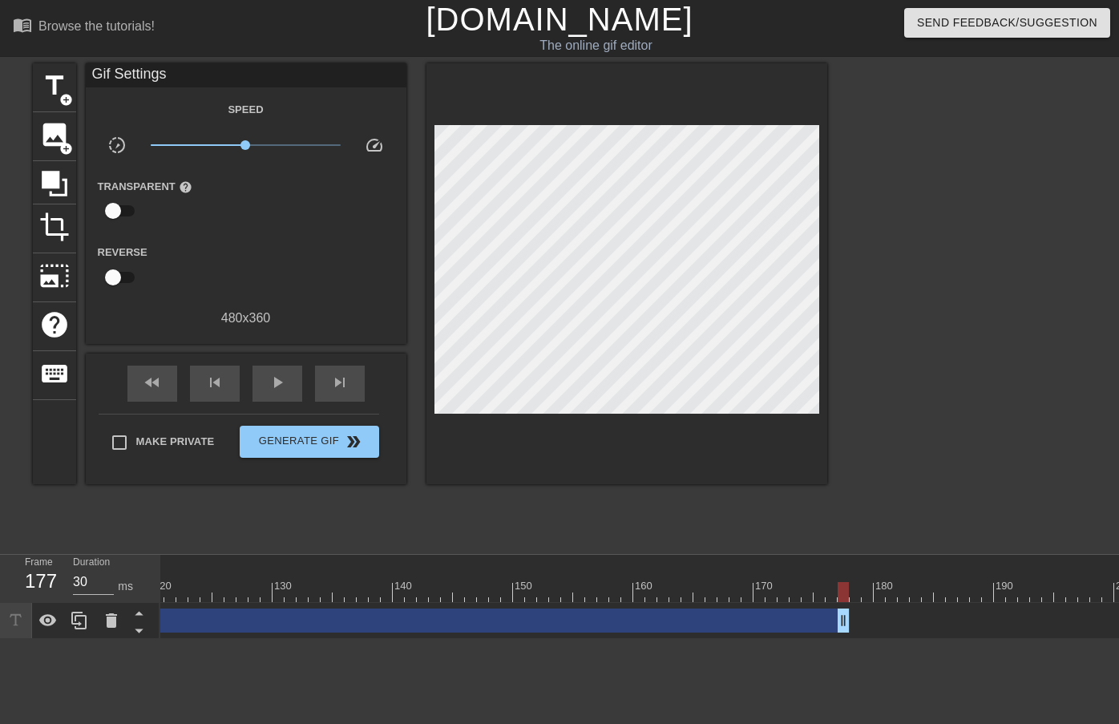
scroll to position [0, 1437]
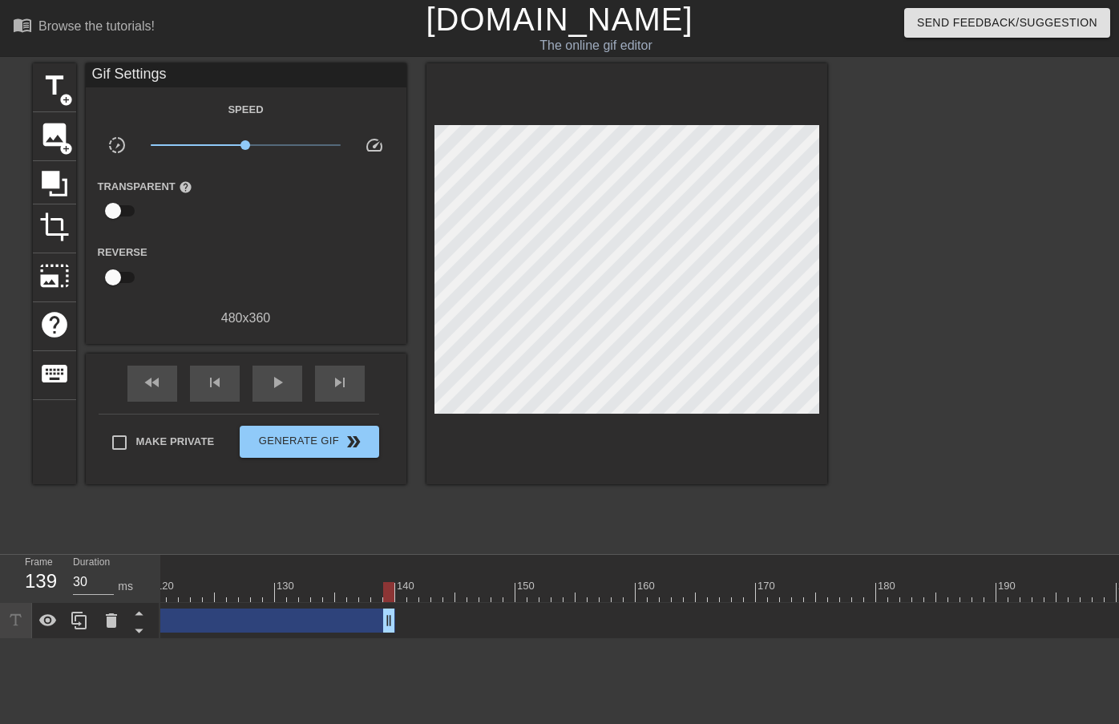
drag, startPoint x: 845, startPoint y: 617, endPoint x: 394, endPoint y: 595, distance: 452.0
click at [394, 595] on div "10 20 30 40 50 60 70 80 90 100 110 120 130 140 150 160" at bounding box center [639, 597] width 959 height 84
drag, startPoint x: 391, startPoint y: 618, endPoint x: 381, endPoint y: 618, distance: 9.6
click at [271, 382] on span "play_arrow" at bounding box center [277, 382] width 19 height 19
click at [275, 395] on div "pause" at bounding box center [278, 384] width 50 height 36
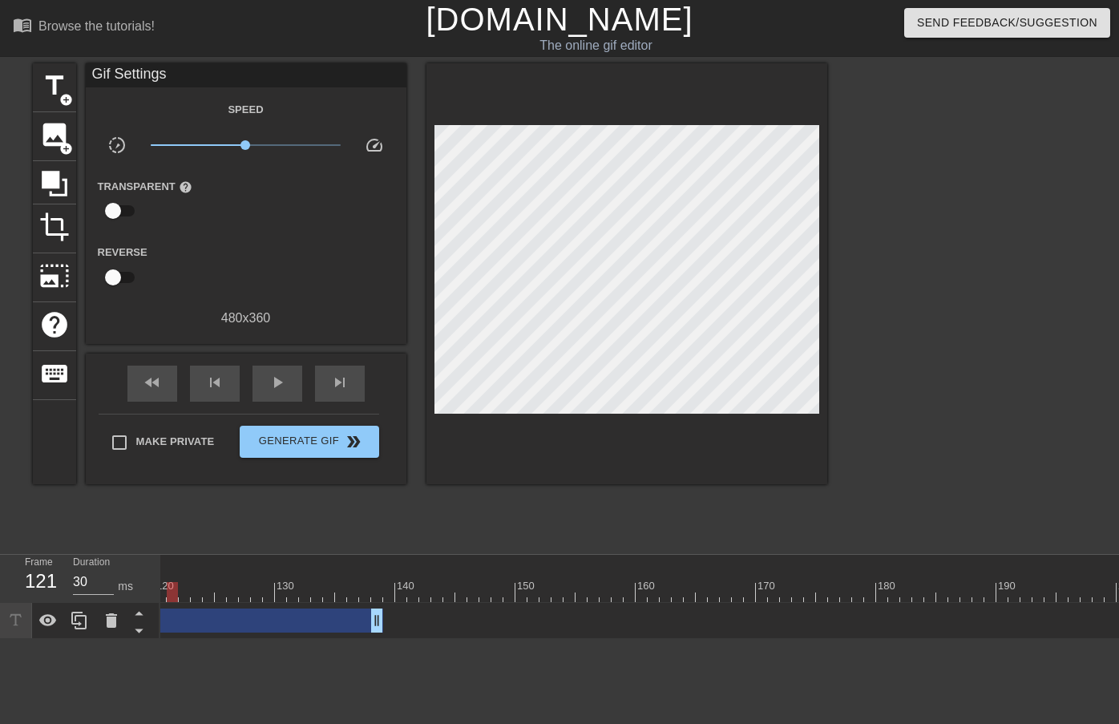
drag, startPoint x: 809, startPoint y: 589, endPoint x: 212, endPoint y: 594, distance: 596.6
click at [168, 572] on div "10 20 30 40 50 60 70 80 90 100 110 120 130 140 150 160" at bounding box center [208, 578] width 2971 height 47
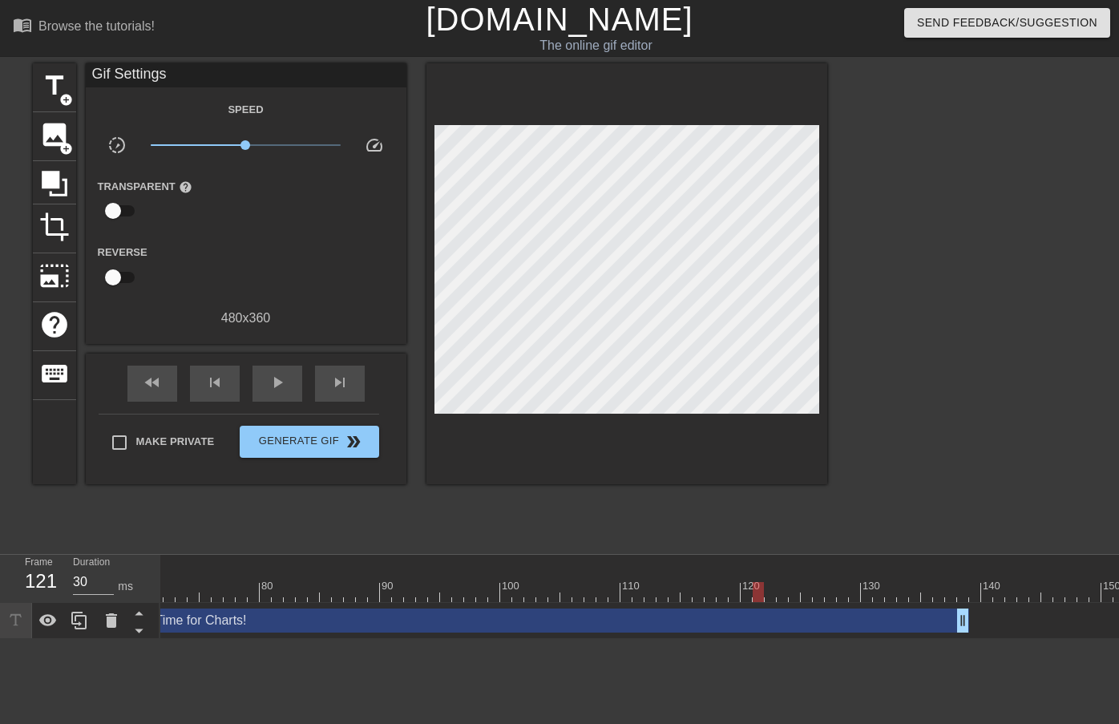
scroll to position [0, 848]
drag, startPoint x: 763, startPoint y: 593, endPoint x: 615, endPoint y: 597, distance: 147.6
click at [615, 597] on div at bounding box center [616, 592] width 11 height 20
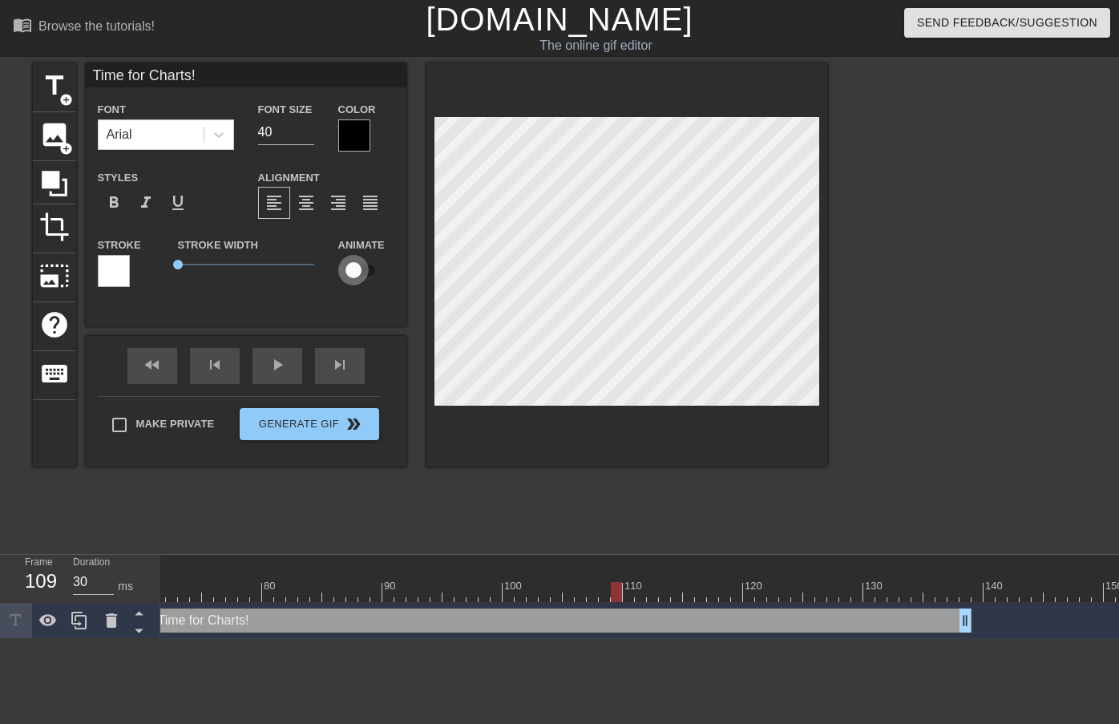
click at [353, 273] on input "checkbox" at bounding box center [353, 270] width 91 height 30
checkbox input "true"
drag, startPoint x: 617, startPoint y: 593, endPoint x: 980, endPoint y: 604, distance: 362.6
click at [980, 604] on div "10 20 30 40 50 60 70 80 90 100 110 120 130 140 150 160" at bounding box center [639, 597] width 959 height 84
click at [896, 314] on div at bounding box center [967, 303] width 241 height 481
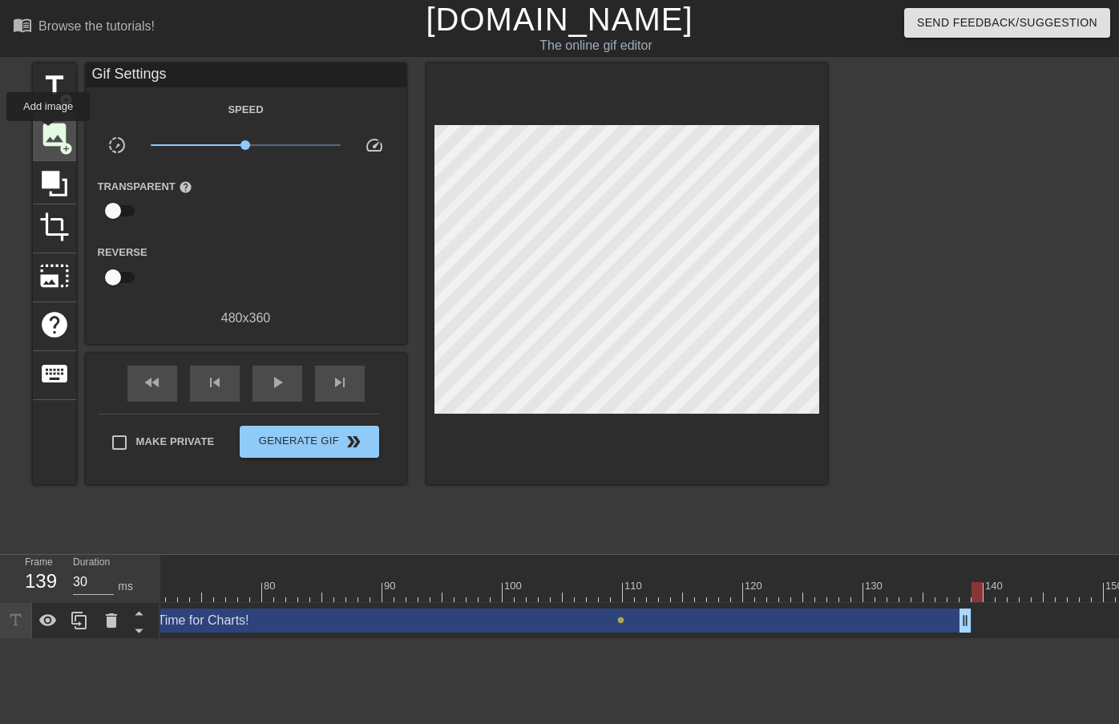
click at [49, 132] on span "image" at bounding box center [54, 134] width 30 height 30
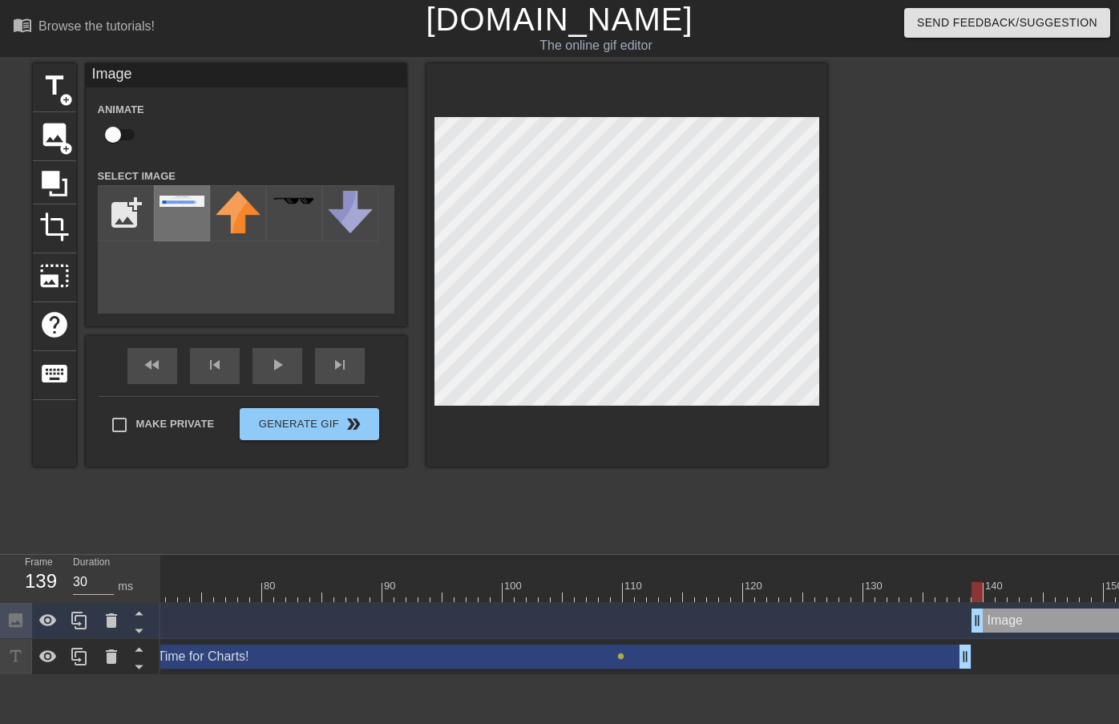
click at [184, 204] on img at bounding box center [182, 201] width 45 height 11
click at [124, 130] on input "checkbox" at bounding box center [112, 134] width 91 height 30
checkbox input "true"
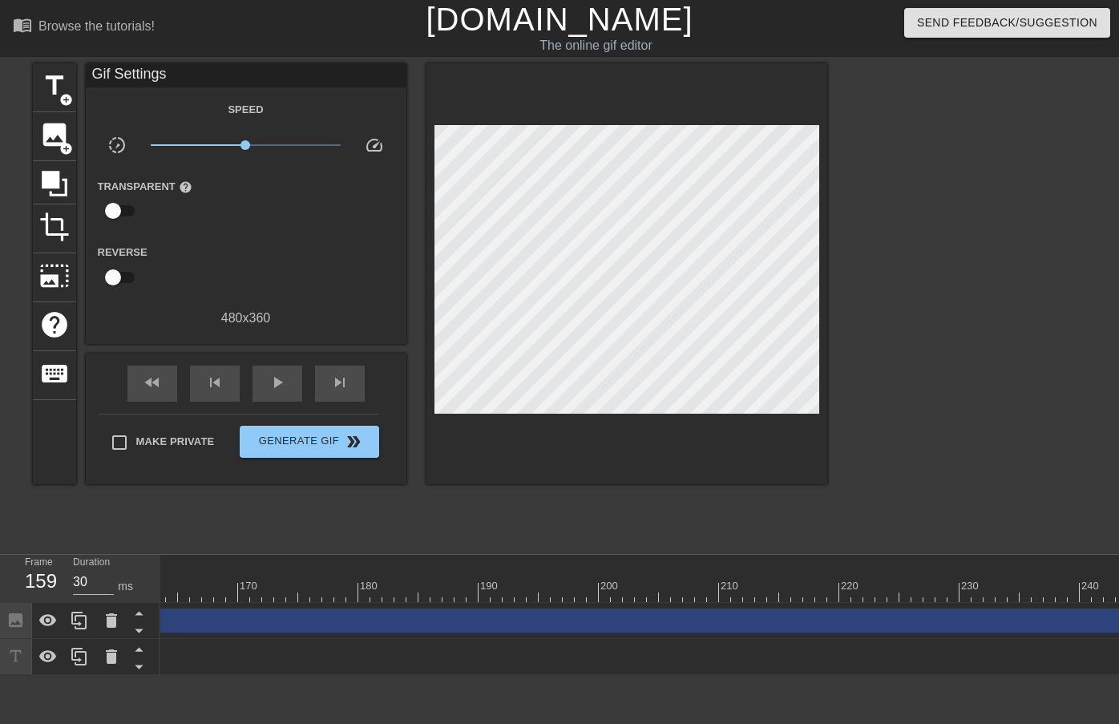
scroll to position [0, 2016]
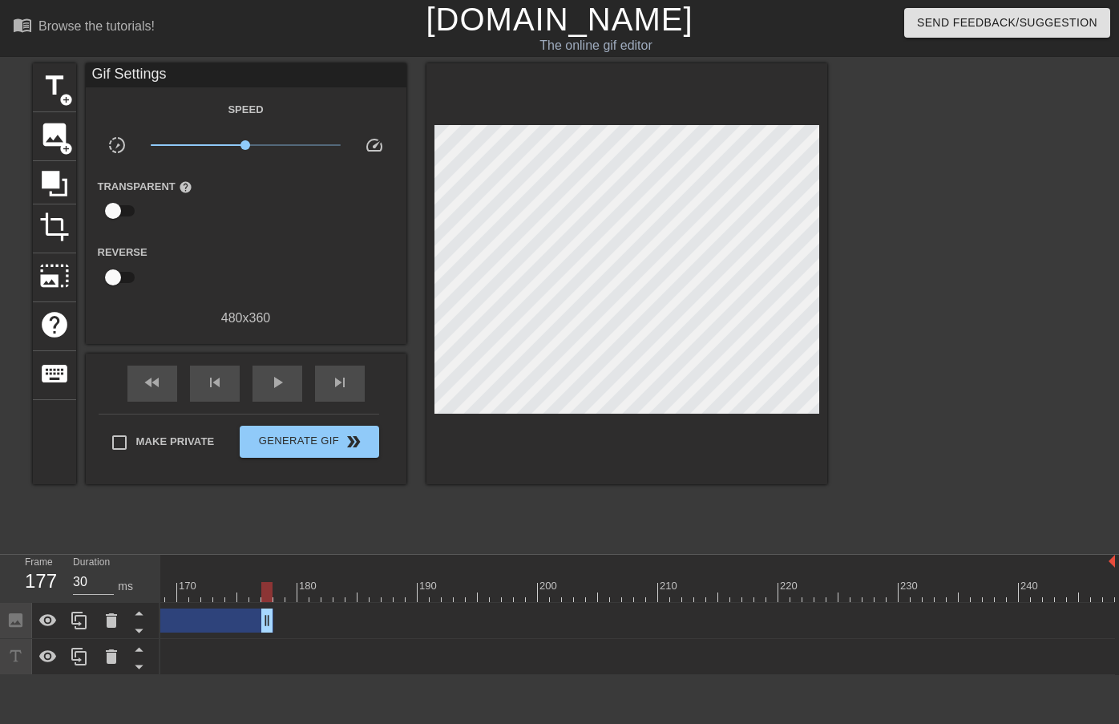
drag, startPoint x: 1107, startPoint y: 621, endPoint x: 222, endPoint y: 609, distance: 885.3
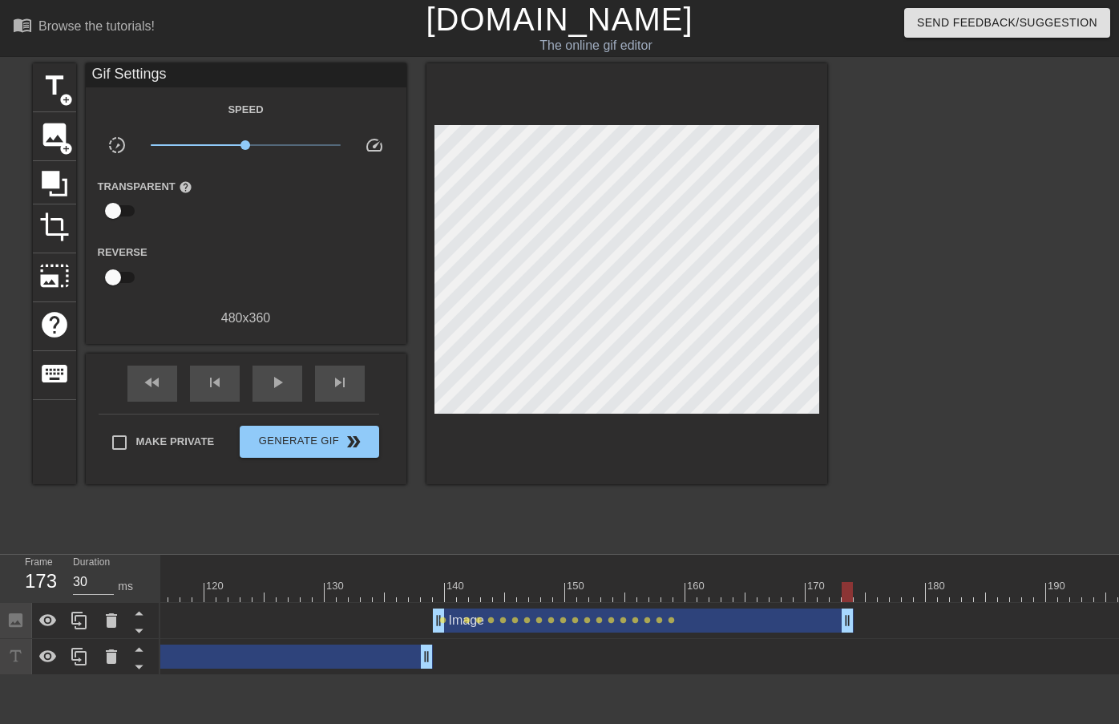
scroll to position [0, 1390]
drag, startPoint x: 846, startPoint y: 619, endPoint x: 666, endPoint y: 611, distance: 180.6
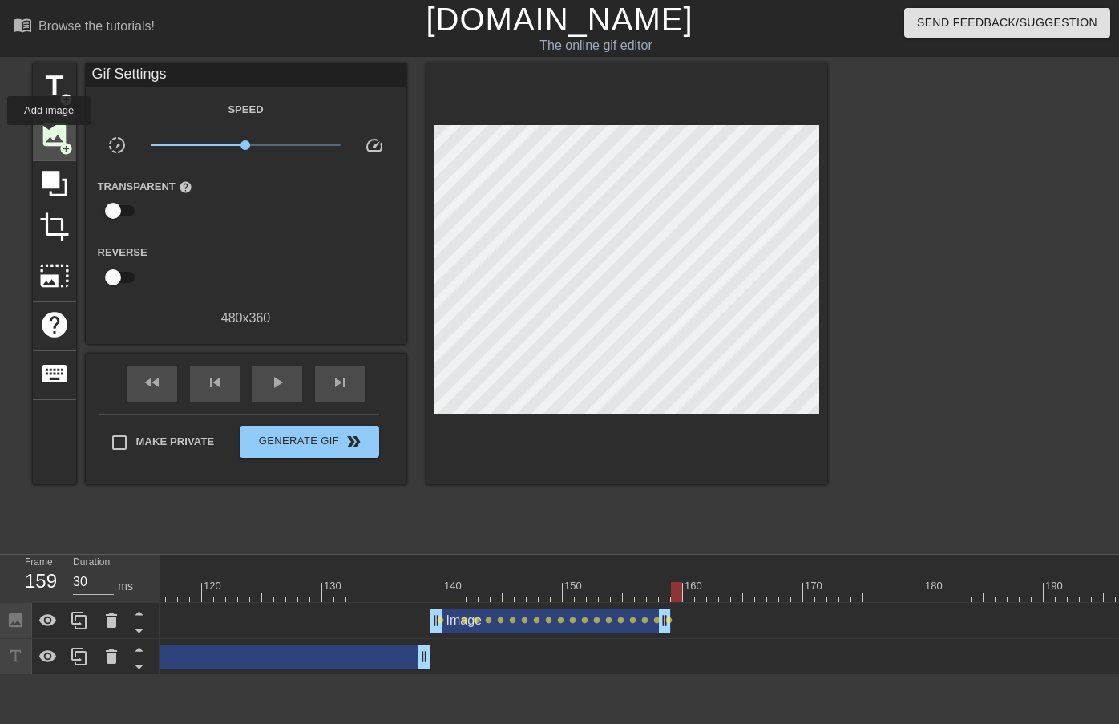
click at [48, 136] on span "image" at bounding box center [54, 134] width 30 height 30
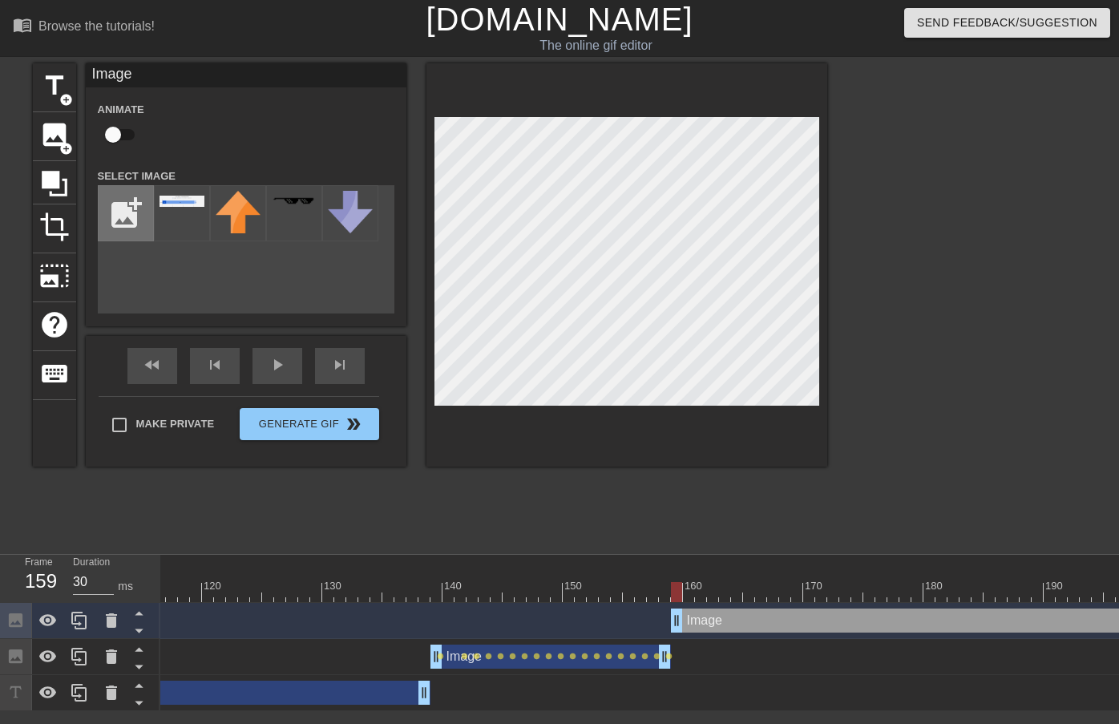
click at [124, 205] on input "file" at bounding box center [126, 213] width 55 height 55
type input "C:\fakepath\Cases per CW.png"
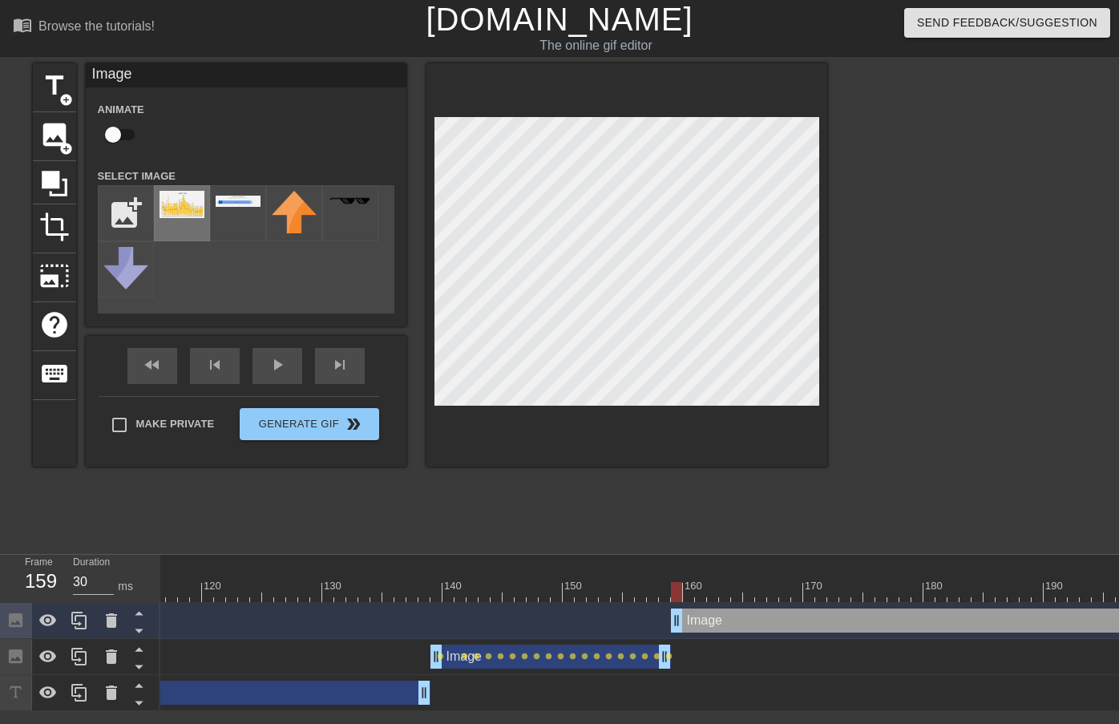
click at [186, 196] on img at bounding box center [182, 204] width 45 height 27
click at [124, 134] on input "checkbox" at bounding box center [112, 134] width 91 height 30
checkbox input "true"
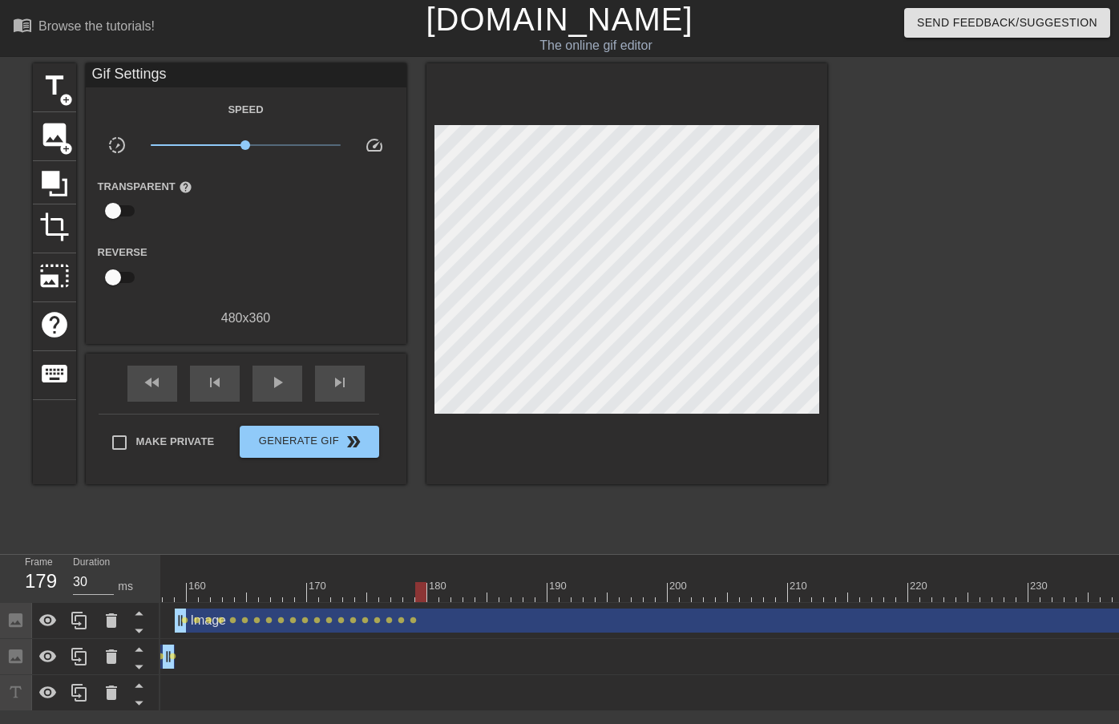
scroll to position [0, 2016]
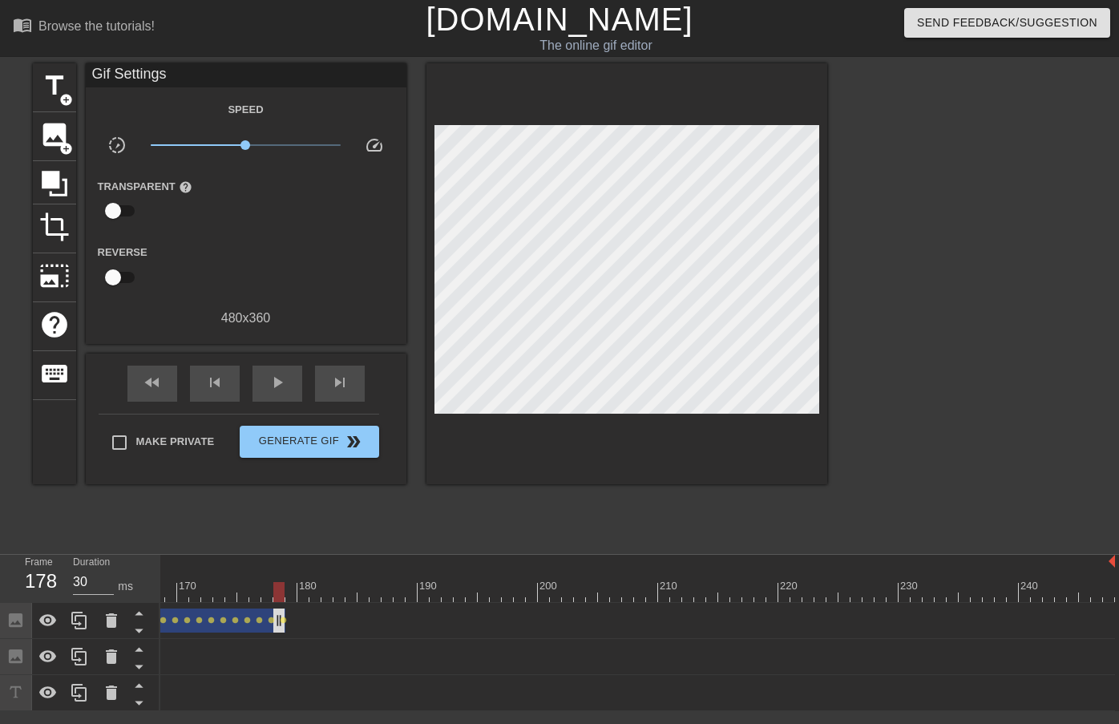
drag, startPoint x: 1107, startPoint y: 621, endPoint x: 279, endPoint y: 610, distance: 828.4
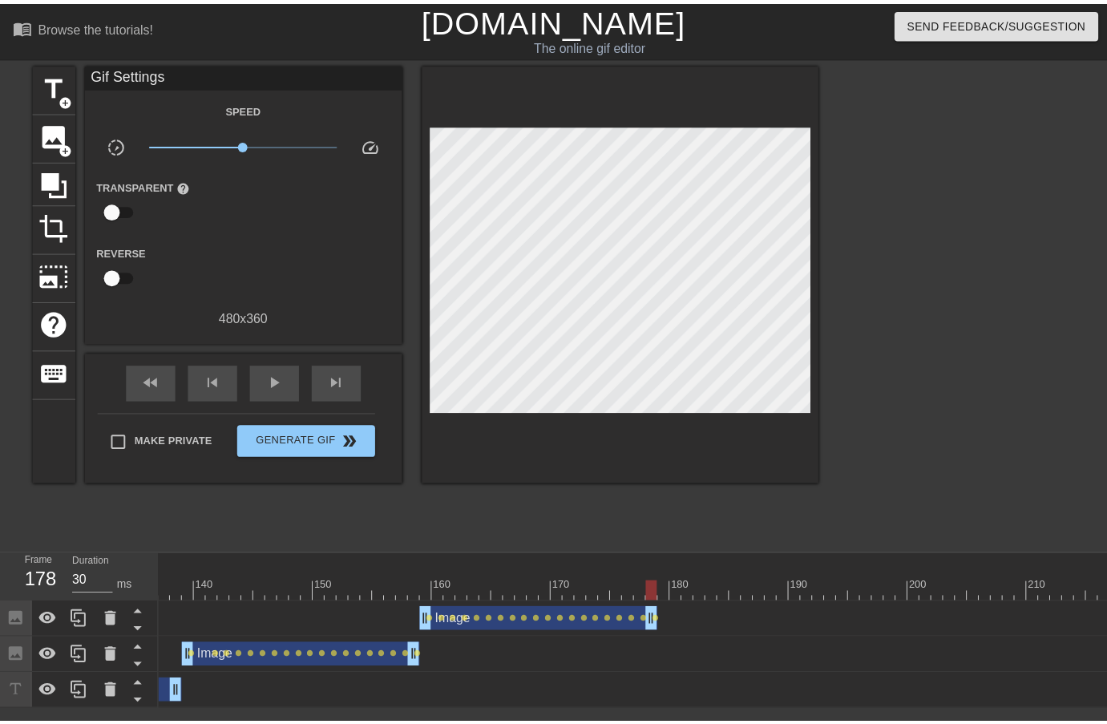
scroll to position [0, 1629]
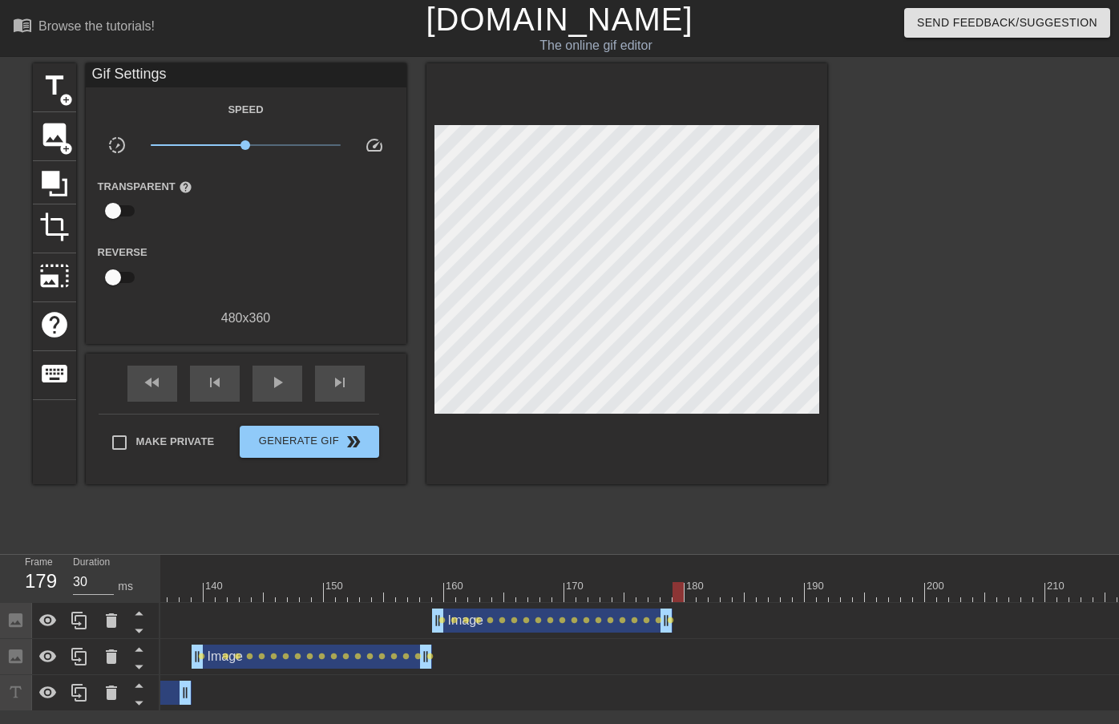
drag, startPoint x: 664, startPoint y: 590, endPoint x: 676, endPoint y: 590, distance: 12.0
click at [676, 590] on div at bounding box center [678, 592] width 11 height 20
click at [51, 127] on span "image" at bounding box center [54, 134] width 30 height 30
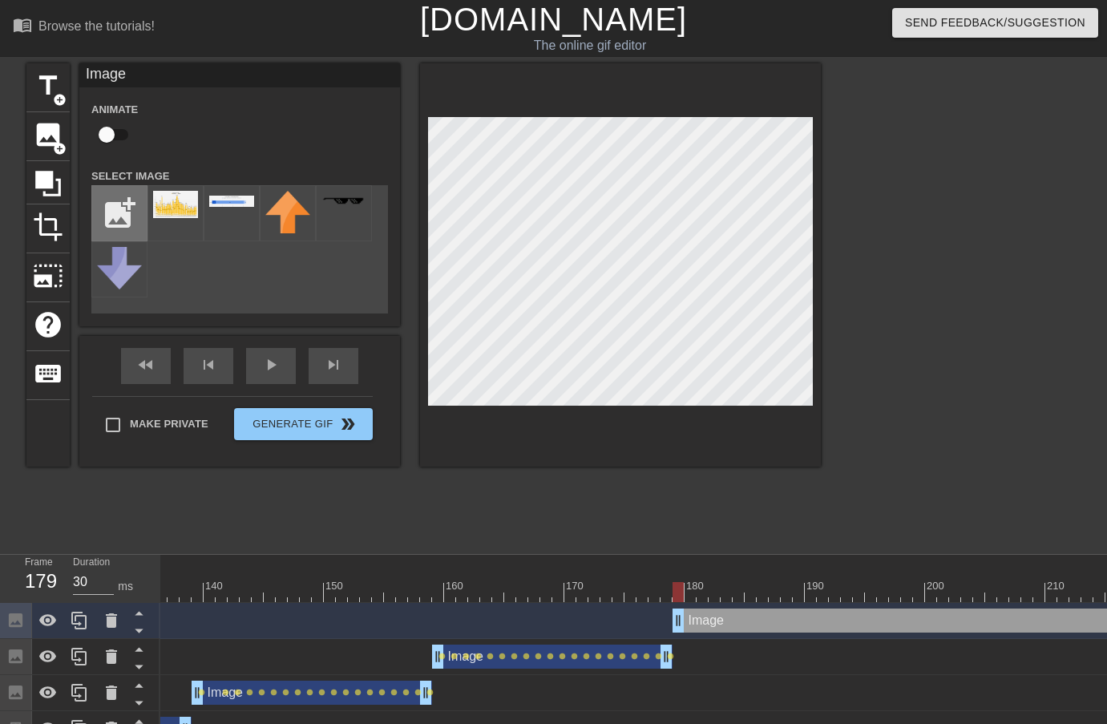
click at [115, 208] on input "file" at bounding box center [119, 213] width 55 height 55
type input "C:\fakepath\GQoverview.png"
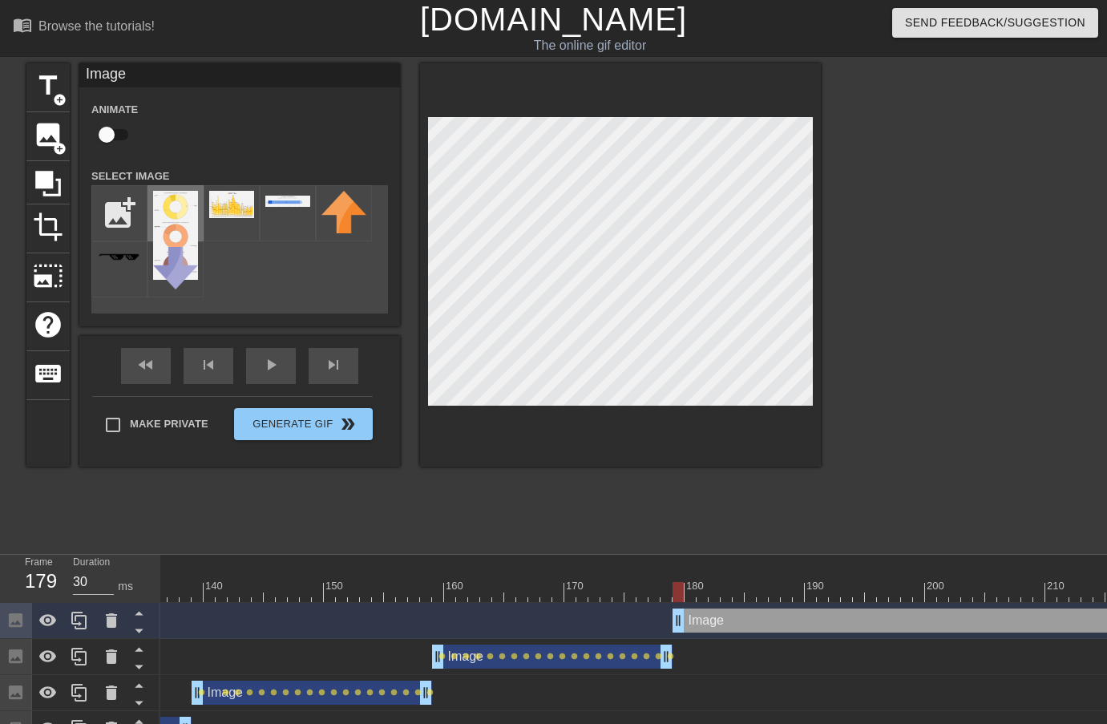
click at [184, 208] on img at bounding box center [175, 235] width 45 height 89
click at [110, 135] on input "checkbox" at bounding box center [106, 134] width 91 height 30
checkbox input "true"
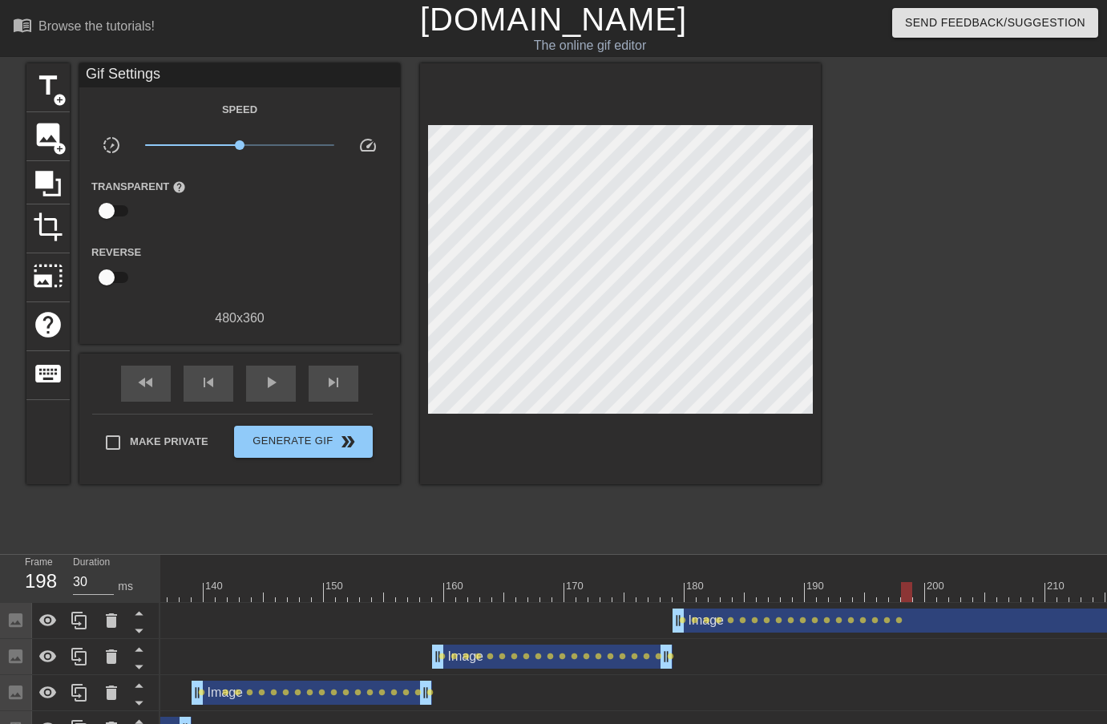
scroll to position [0, 12]
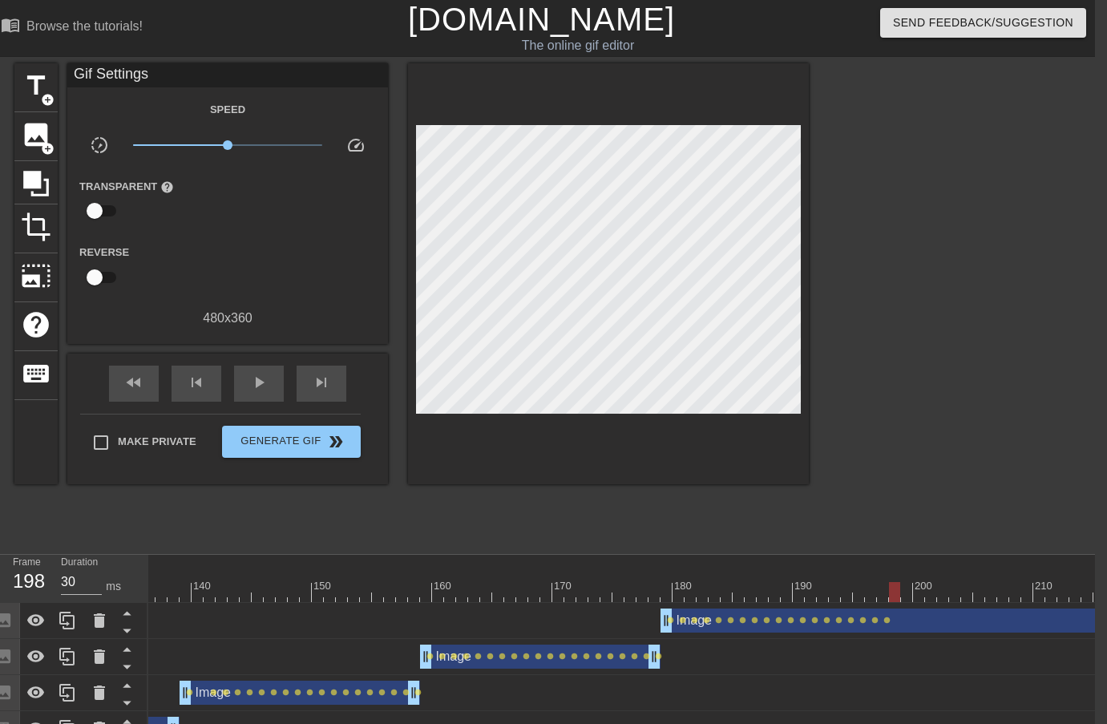
click at [1106, 618] on div "Image drag_handle drag_handle" at bounding box center [1076, 621] width 830 height 24
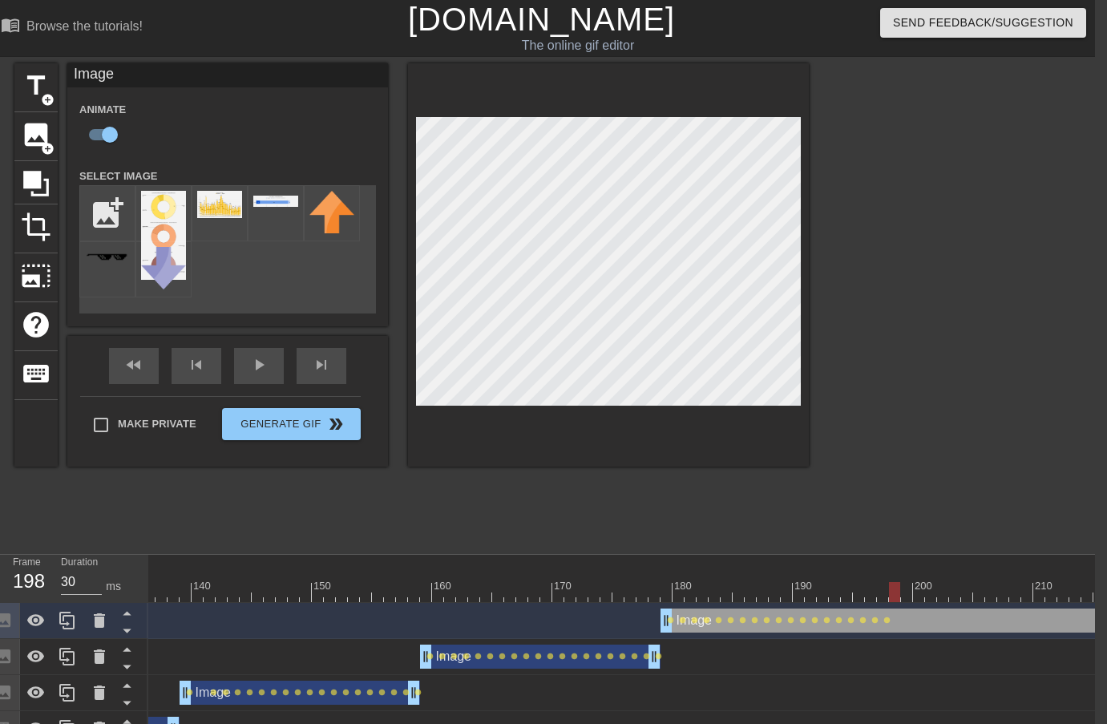
click at [1103, 620] on div "Image drag_handle drag_handle" at bounding box center [1076, 621] width 830 height 24
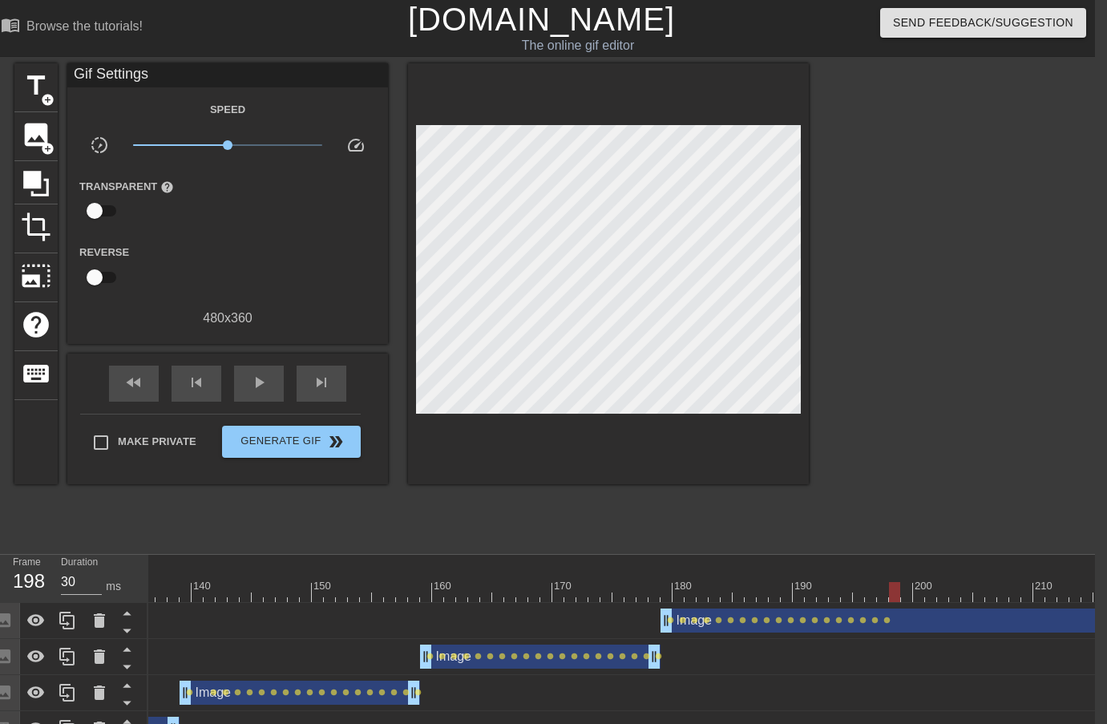
click at [910, 613] on div "Image drag_handle drag_handle" at bounding box center [1076, 621] width 830 height 24
click at [247, 363] on div "fast_rewind skip_previous play_arrow skip_next" at bounding box center [227, 384] width 261 height 60
click at [259, 377] on span "play_arrow" at bounding box center [258, 382] width 19 height 19
click at [259, 377] on span "pause" at bounding box center [258, 382] width 19 height 19
click at [1071, 617] on div "Image drag_handle drag_handle" at bounding box center [1076, 621] width 830 height 24
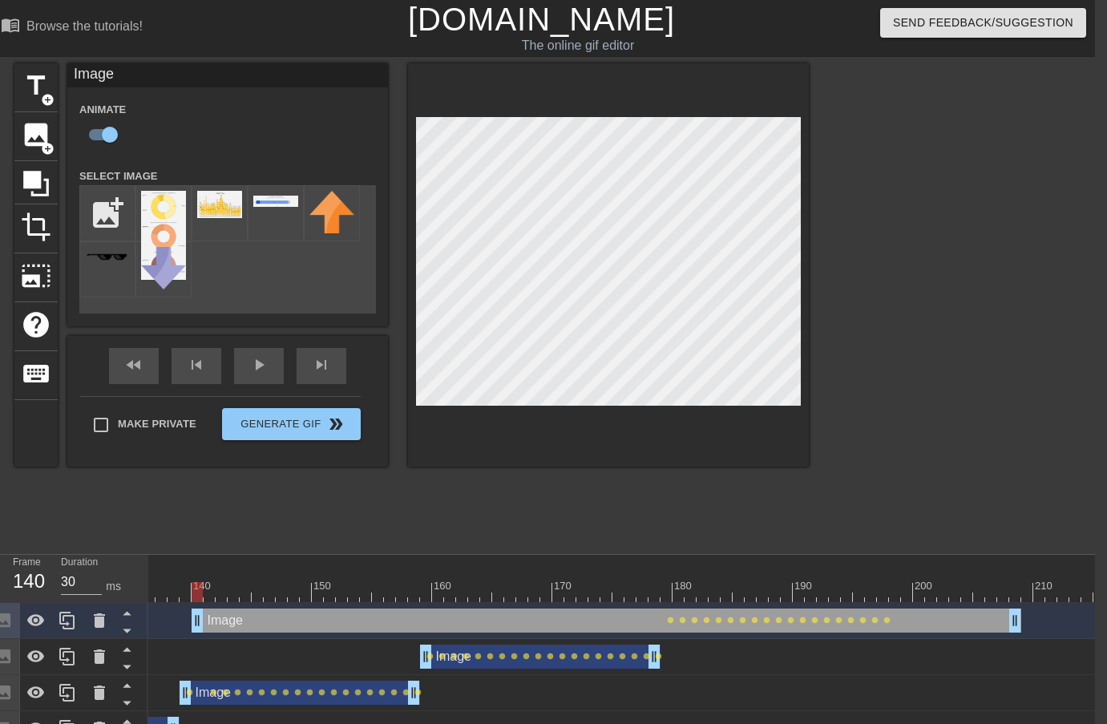
drag, startPoint x: 1089, startPoint y: 618, endPoint x: 622, endPoint y: 596, distance: 467.2
click at [622, 596] on div "10 20 30 40 50 60 70 80 90 100 110 120 130 140 150 160" at bounding box center [621, 651] width 947 height 192
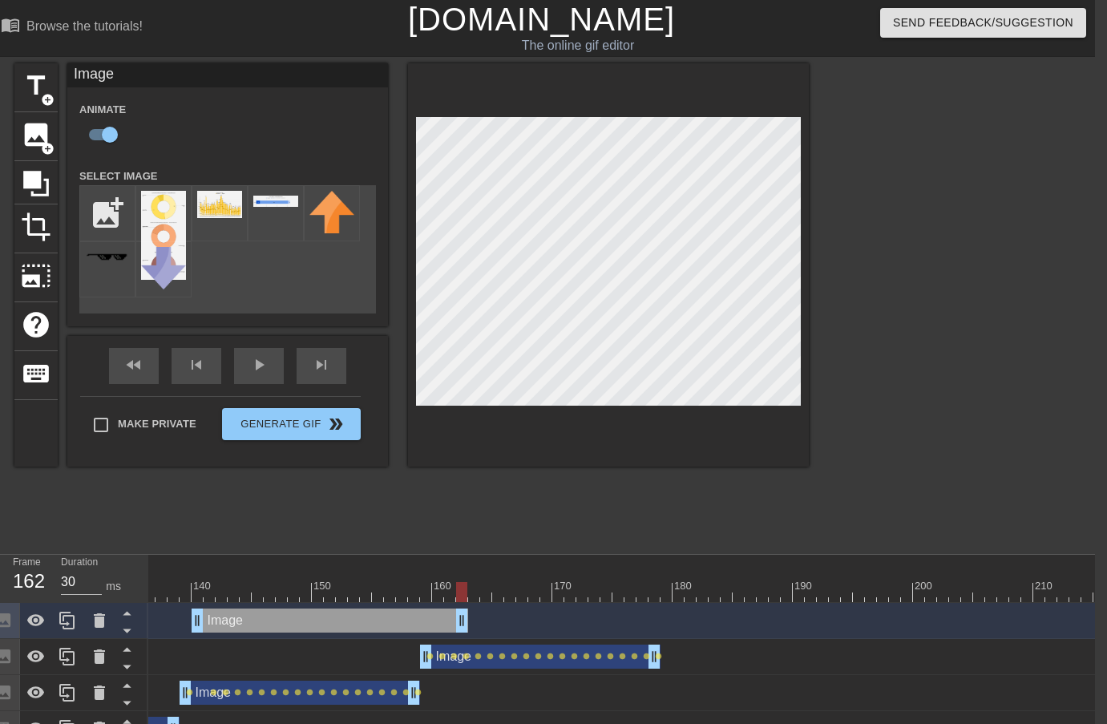
drag, startPoint x: 1015, startPoint y: 617, endPoint x: 463, endPoint y: 589, distance: 552.4
click at [463, 589] on div "10 20 30 40 50 60 70 80 90 100 110 120 130 140 150 160" at bounding box center [621, 651] width 947 height 192
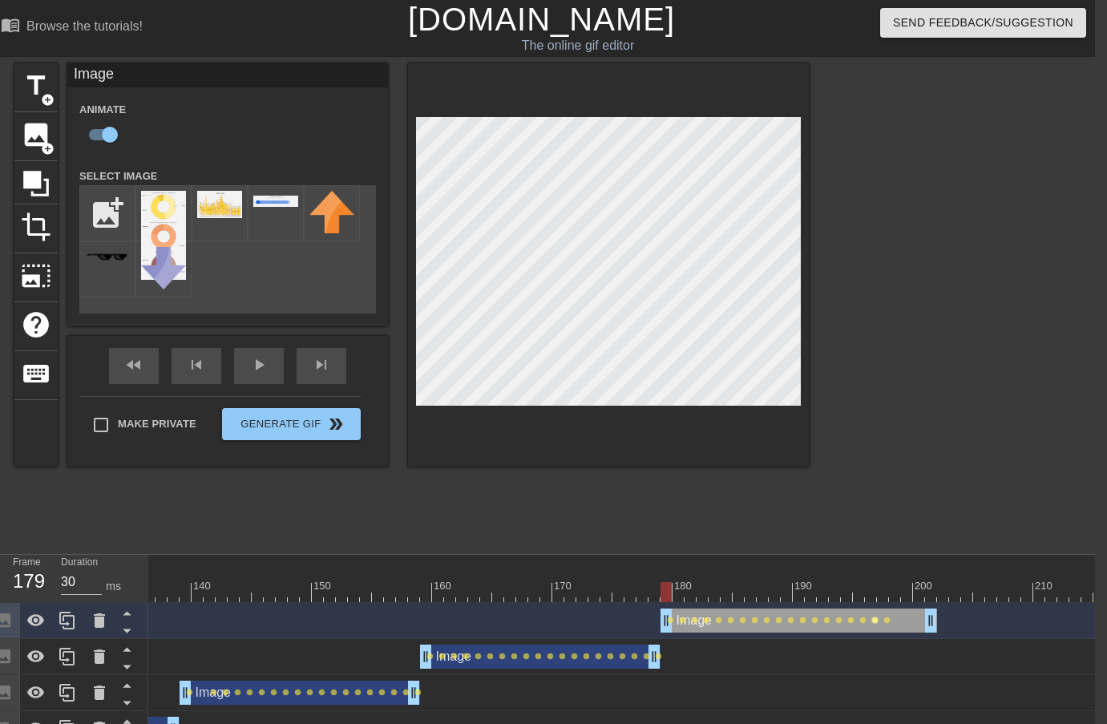
drag, startPoint x: 462, startPoint y: 624, endPoint x: 876, endPoint y: 617, distance: 414.6
click at [876, 617] on div "Image drag_handle drag_handle lens lens lens lens lens lens lens lens lens lens…" at bounding box center [5, 621] width 2971 height 24
drag, startPoint x: 929, startPoint y: 617, endPoint x: 885, endPoint y: 614, distance: 44.2
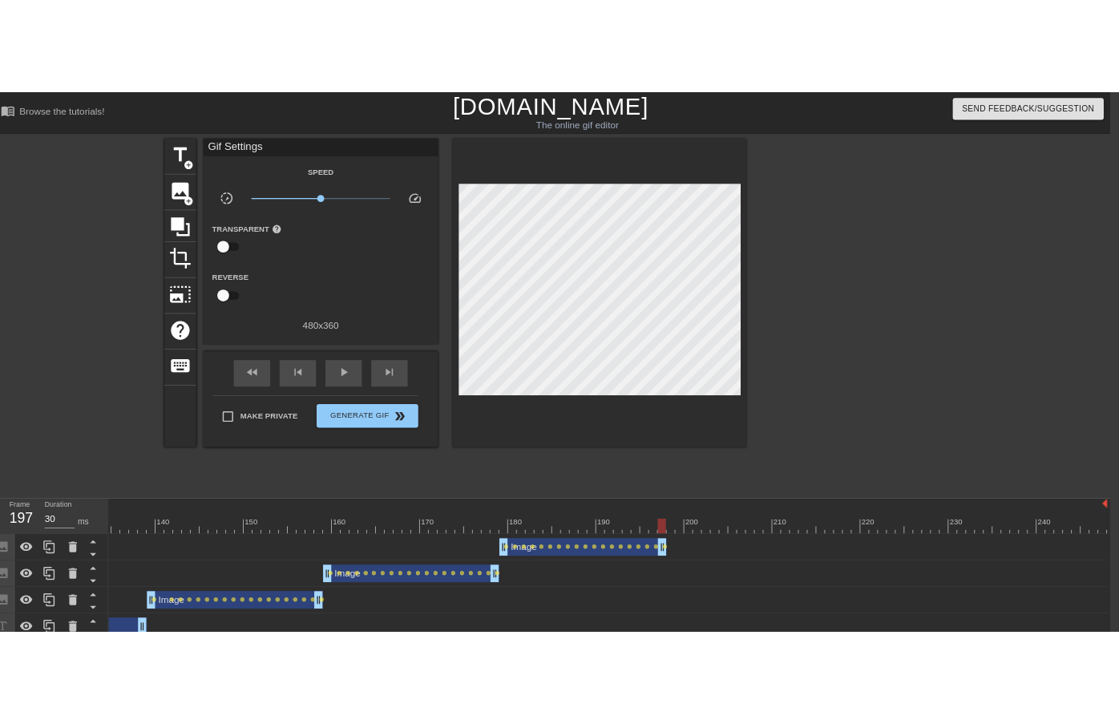
scroll to position [0, 1596]
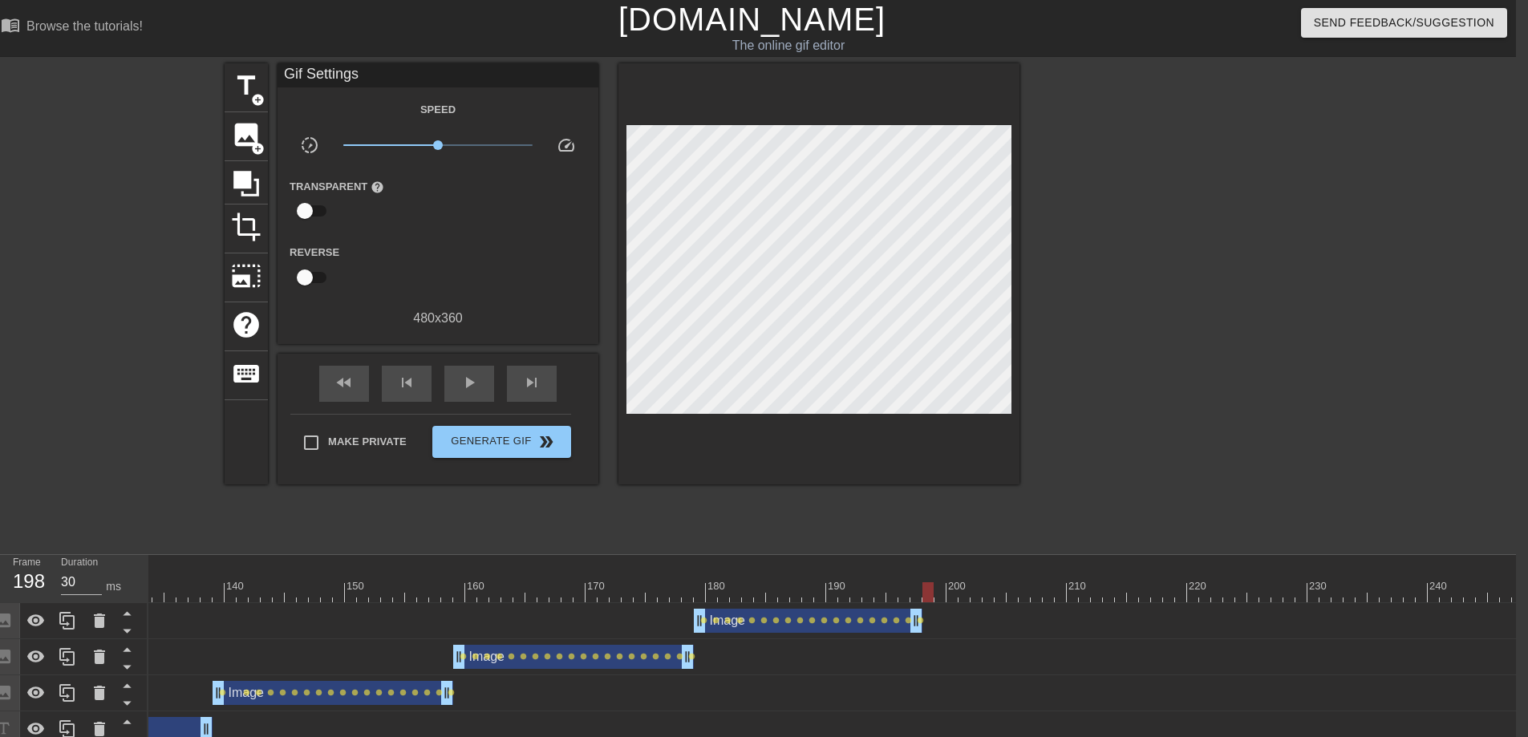
drag, startPoint x: 917, startPoint y: 594, endPoint x: 751, endPoint y: 453, distance: 217.9
click at [926, 595] on div at bounding box center [927, 592] width 11 height 20
click at [245, 135] on span "image" at bounding box center [246, 134] width 30 height 30
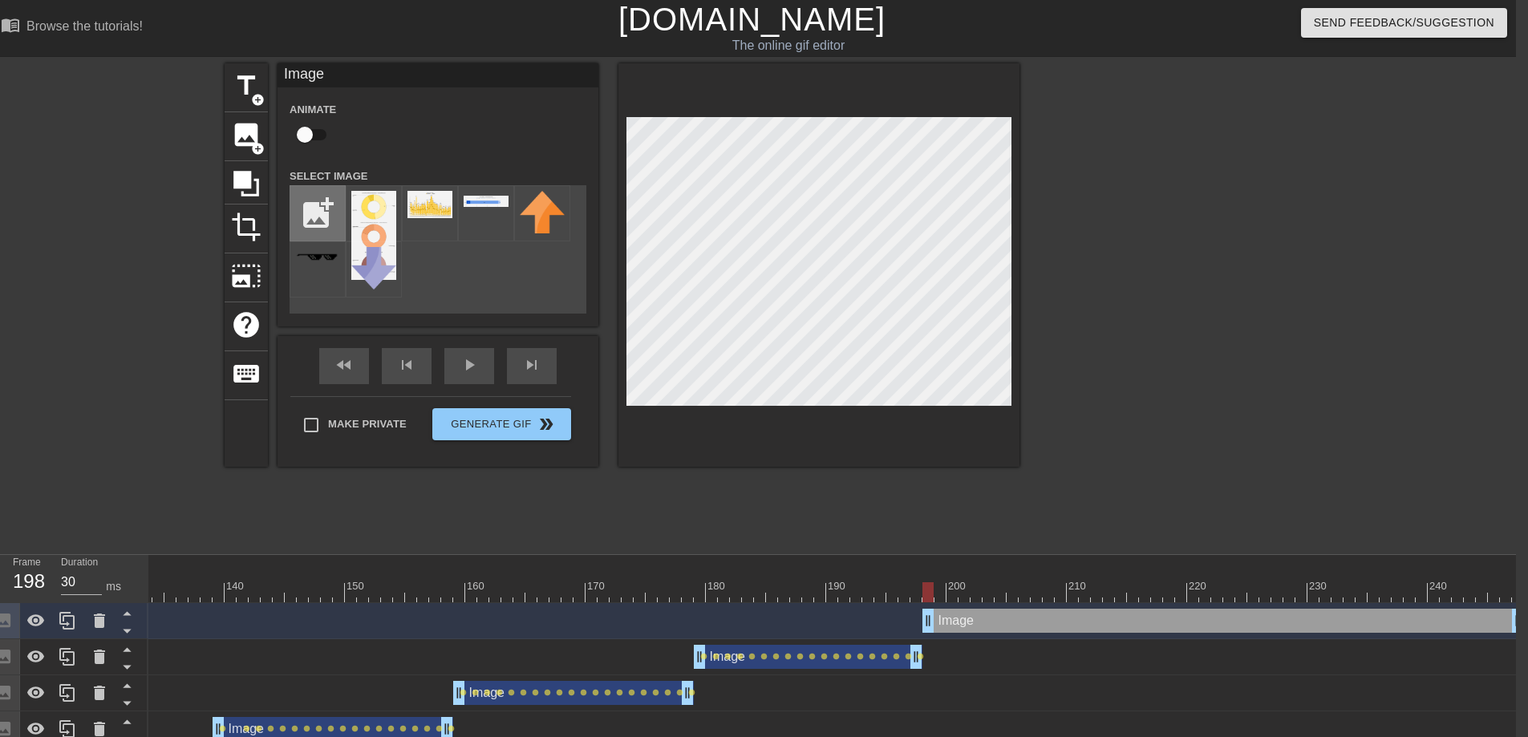
click at [328, 216] on input "file" at bounding box center [317, 213] width 55 height 55
type input "C:\fakepath\Outbound Calls - Contact Reasons.png"
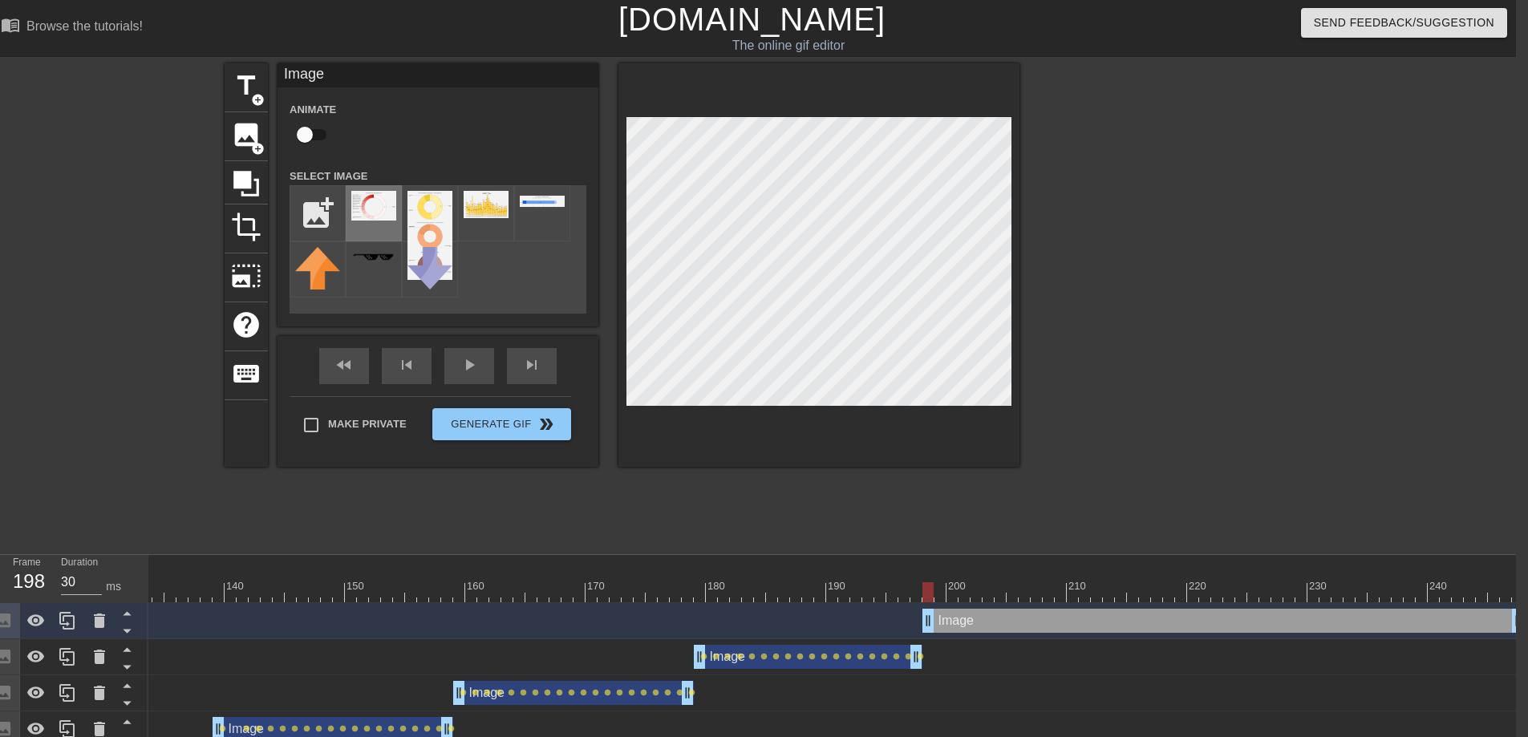
click at [367, 213] on img at bounding box center [373, 206] width 45 height 30
click at [1018, 332] on div at bounding box center [818, 264] width 401 height 403
click at [315, 137] on input "checkbox" at bounding box center [304, 134] width 91 height 30
checkbox input "true"
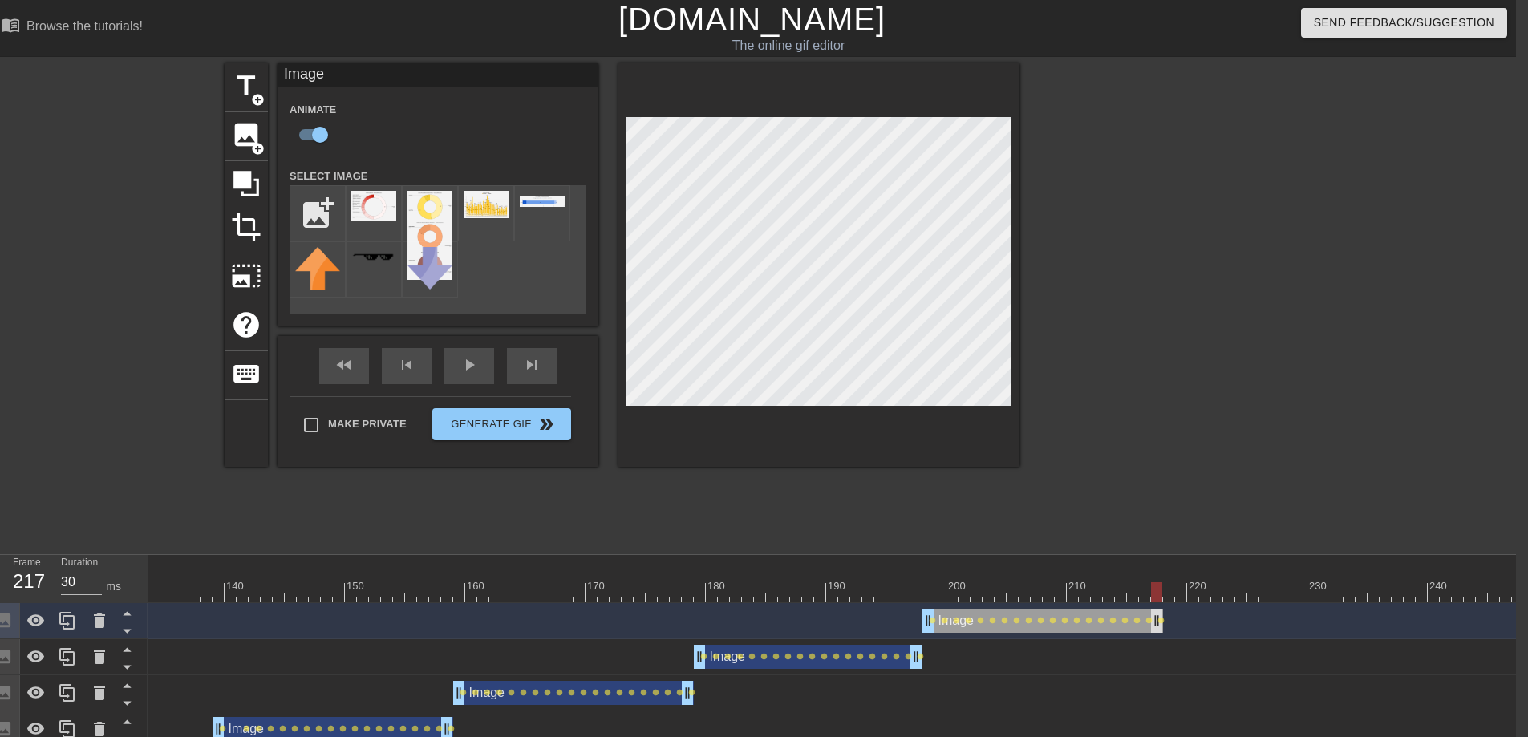
drag, startPoint x: 1516, startPoint y: 623, endPoint x: 1152, endPoint y: 625, distance: 364.0
click at [452, 359] on div "fast_rewind skip_previous play_arrow skip_next" at bounding box center [437, 366] width 261 height 60
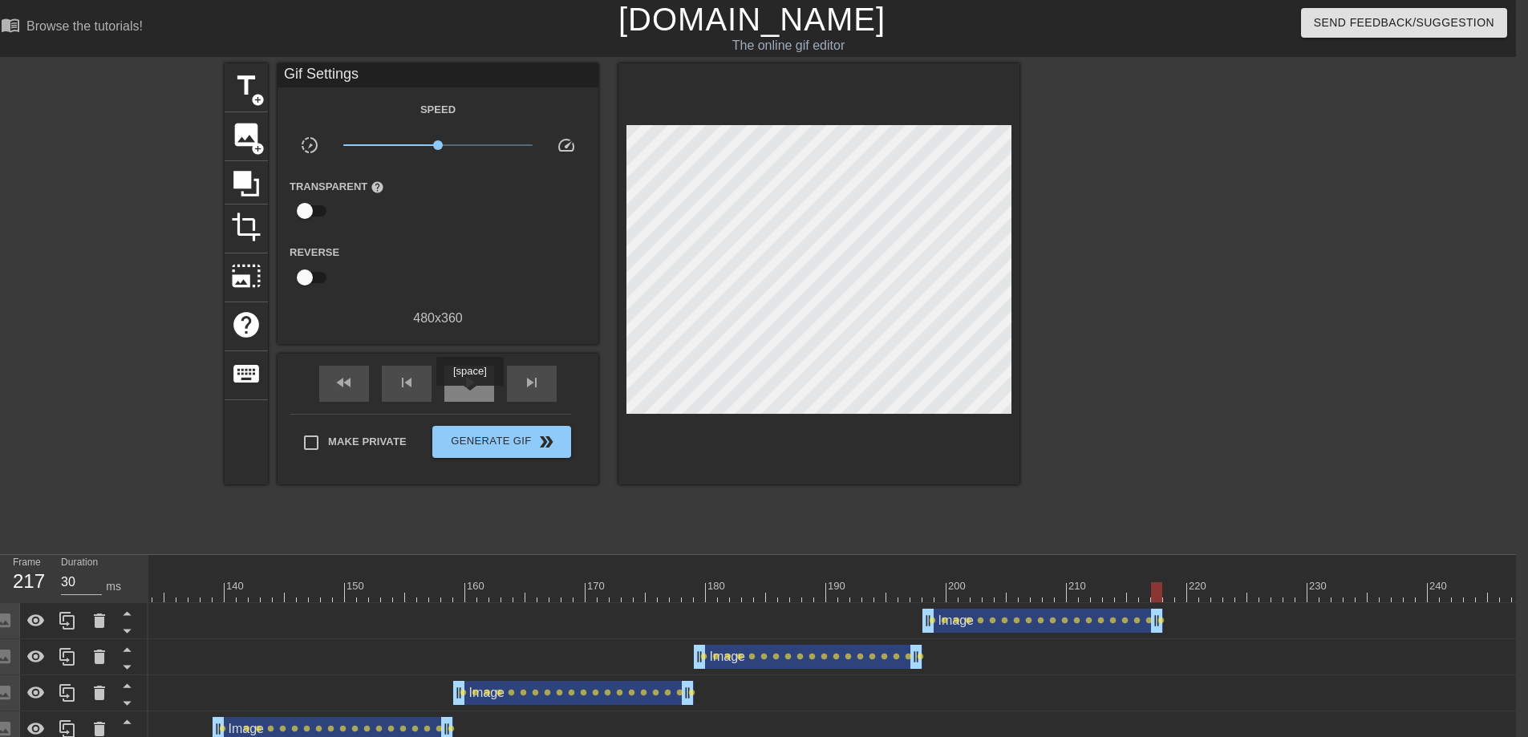
click at [471, 396] on div "play_arrow" at bounding box center [469, 384] width 50 height 36
click at [466, 391] on span "pause" at bounding box center [468, 382] width 19 height 19
click at [1099, 593] on div at bounding box center [38, 592] width 2971 height 20
drag, startPoint x: 1097, startPoint y: 589, endPoint x: 1166, endPoint y: 590, distance: 69.0
click at [1107, 590] on div at bounding box center [1168, 592] width 11 height 20
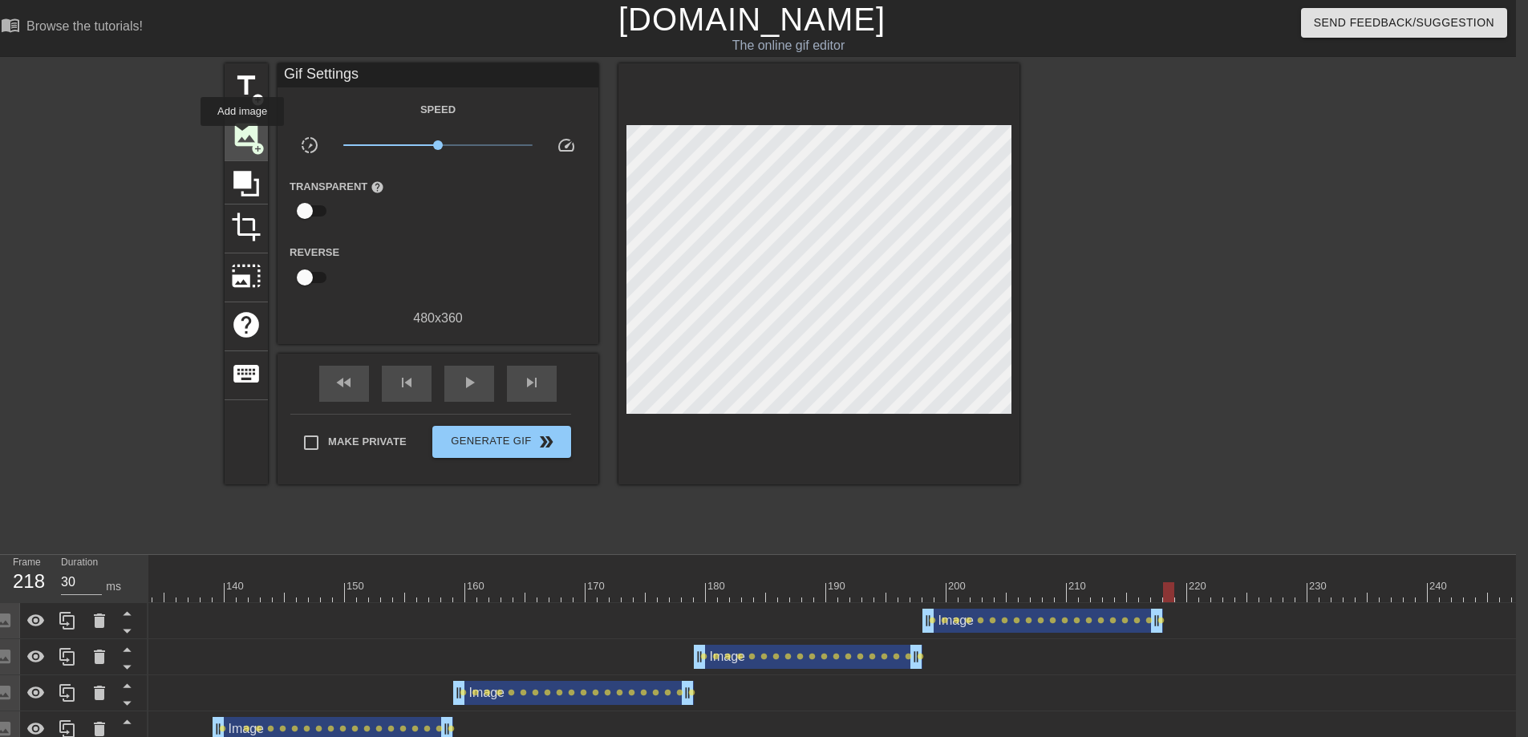
click at [243, 137] on span "image" at bounding box center [246, 134] width 30 height 30
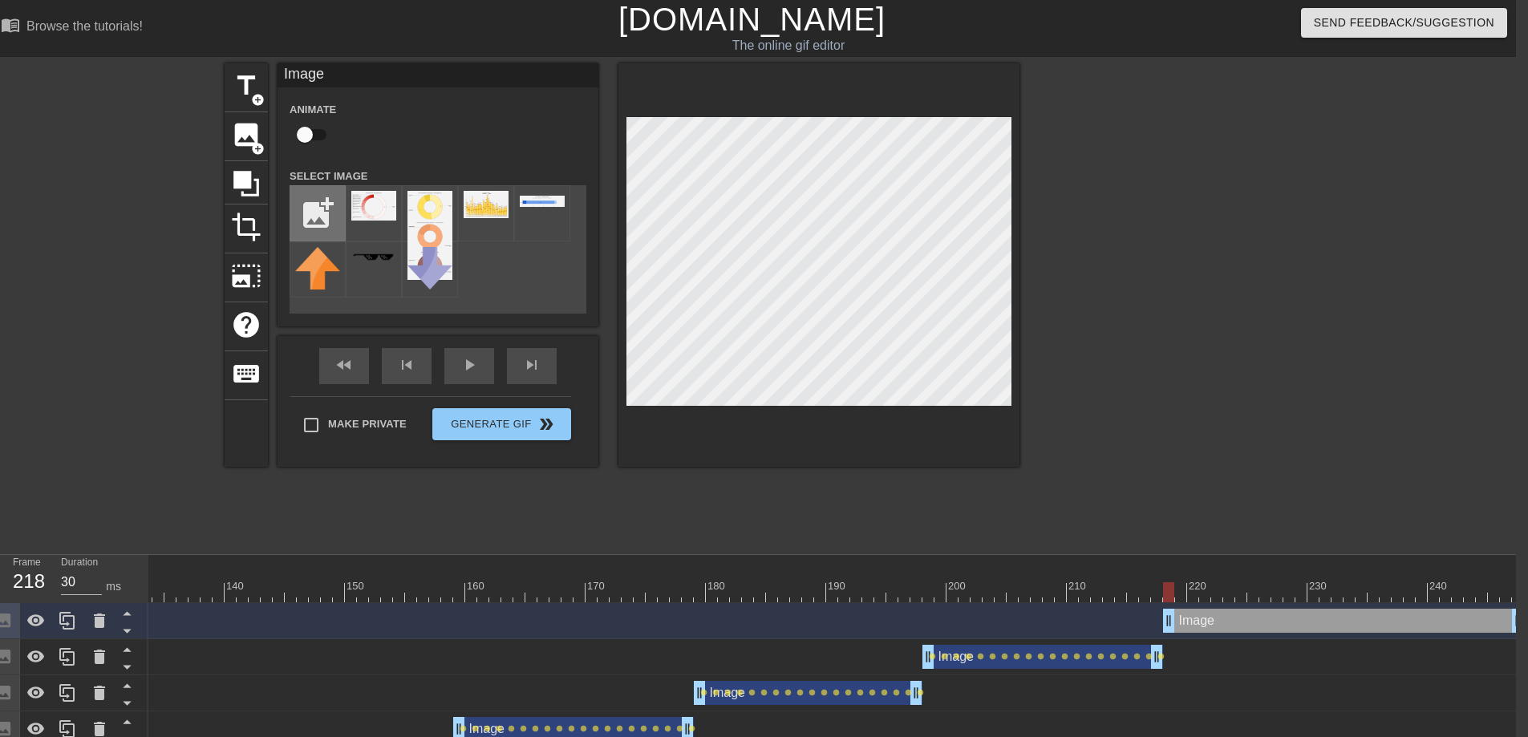
click at [314, 208] on input "file" at bounding box center [317, 213] width 55 height 55
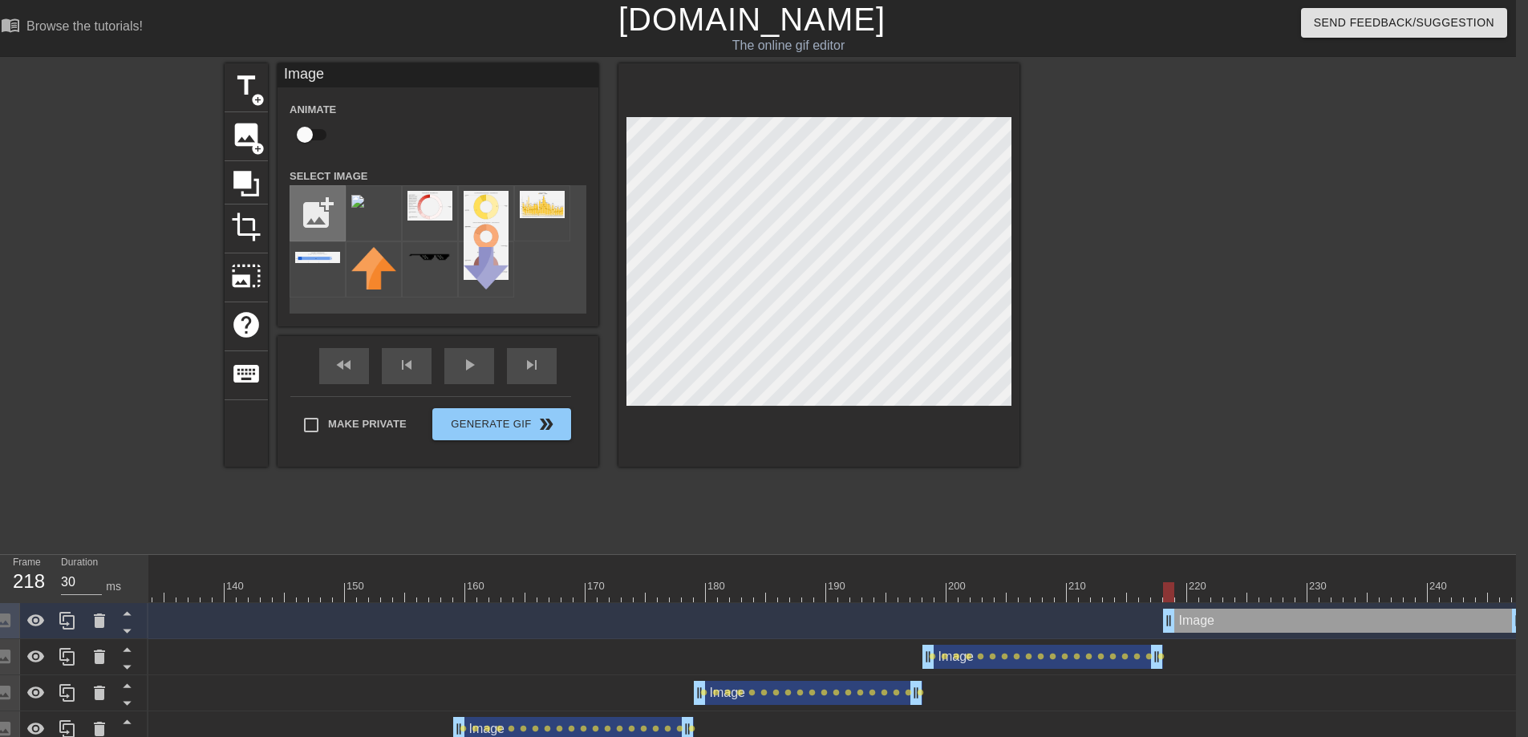
click at [316, 205] on input "file" at bounding box center [317, 213] width 55 height 55
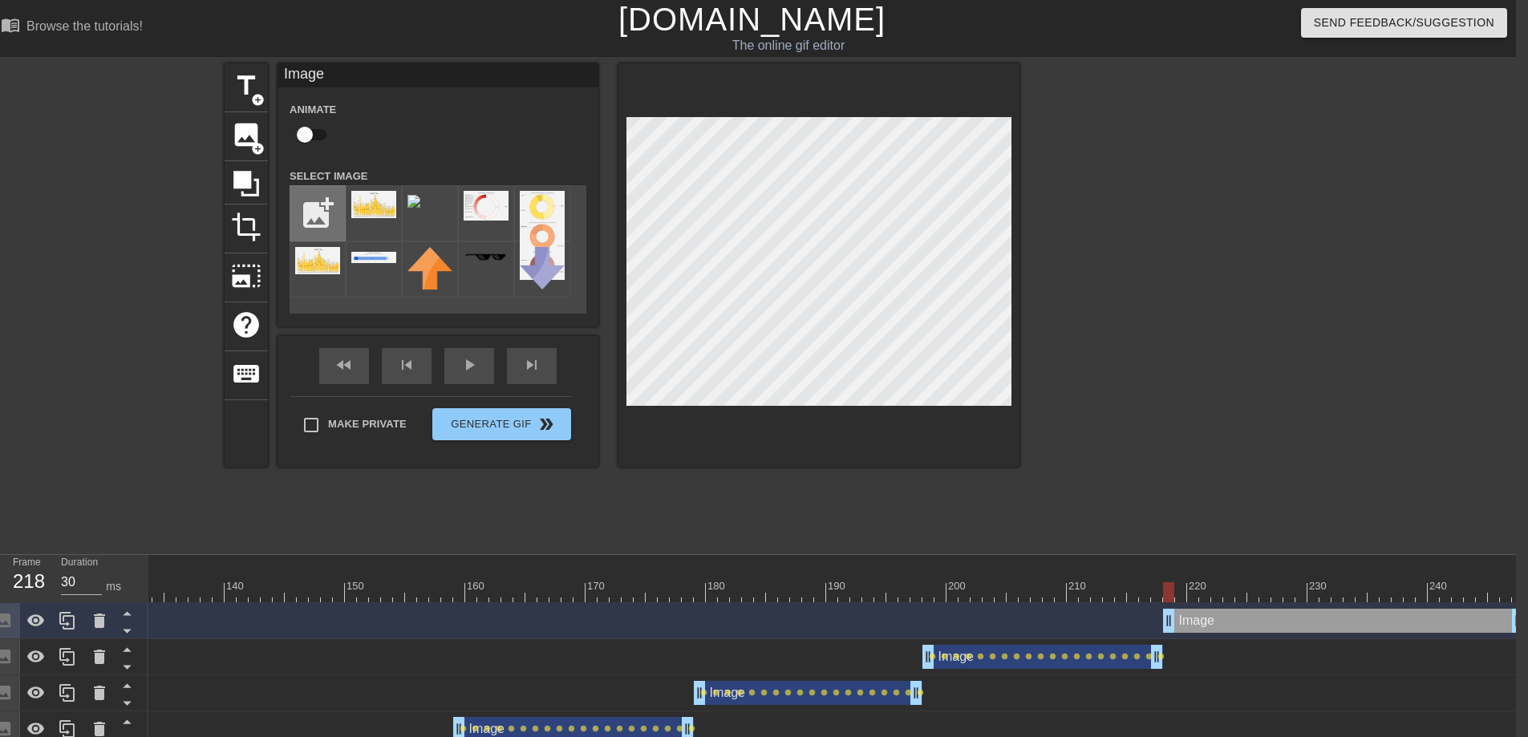
click at [322, 203] on input "file" at bounding box center [317, 213] width 55 height 55
type input "C:\fakepath\Onboardings per CW.png"
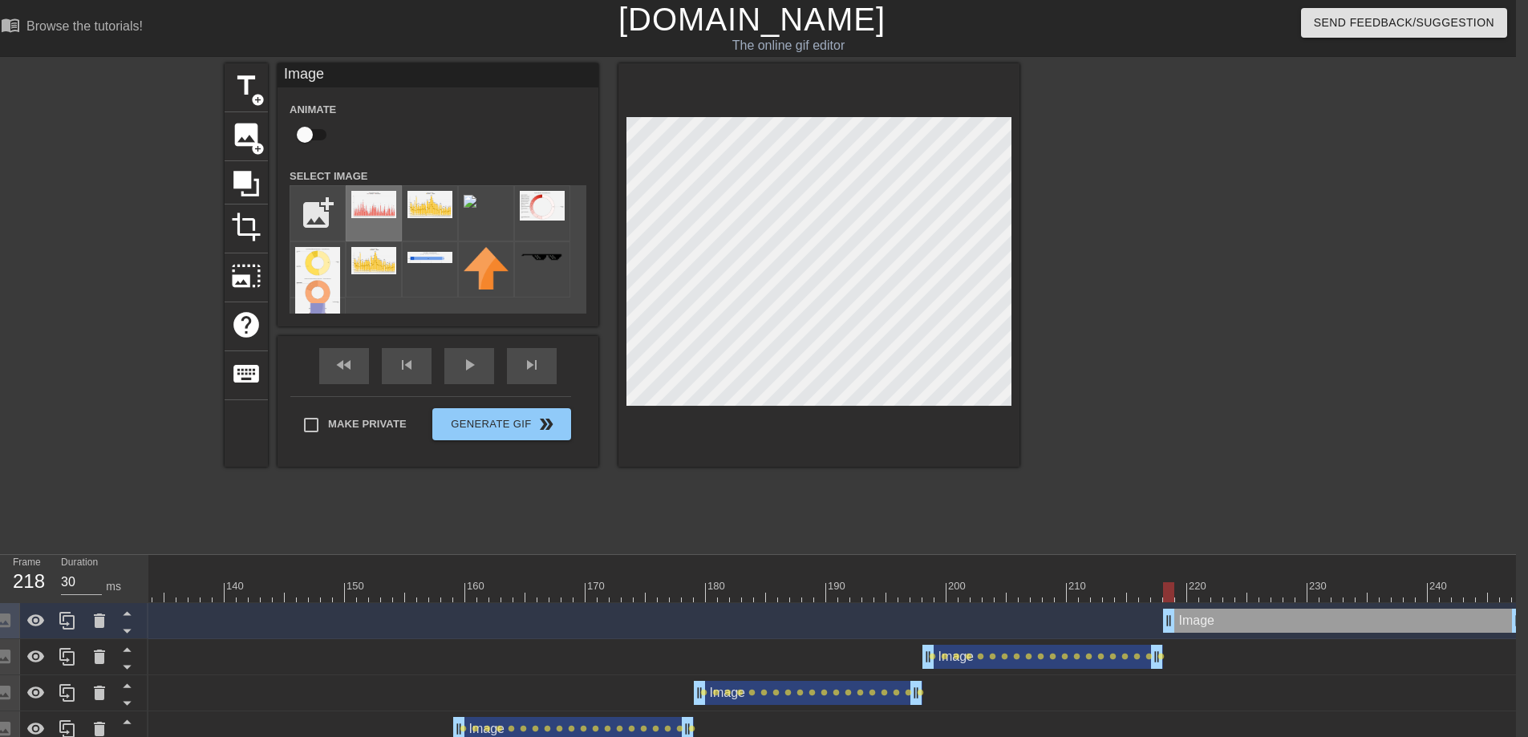
click at [368, 204] on img at bounding box center [373, 204] width 45 height 27
click at [431, 205] on img at bounding box center [429, 204] width 45 height 27
click at [378, 257] on img at bounding box center [373, 260] width 45 height 27
click at [382, 256] on img at bounding box center [373, 260] width 45 height 27
click at [306, 134] on input "checkbox" at bounding box center [304, 134] width 91 height 30
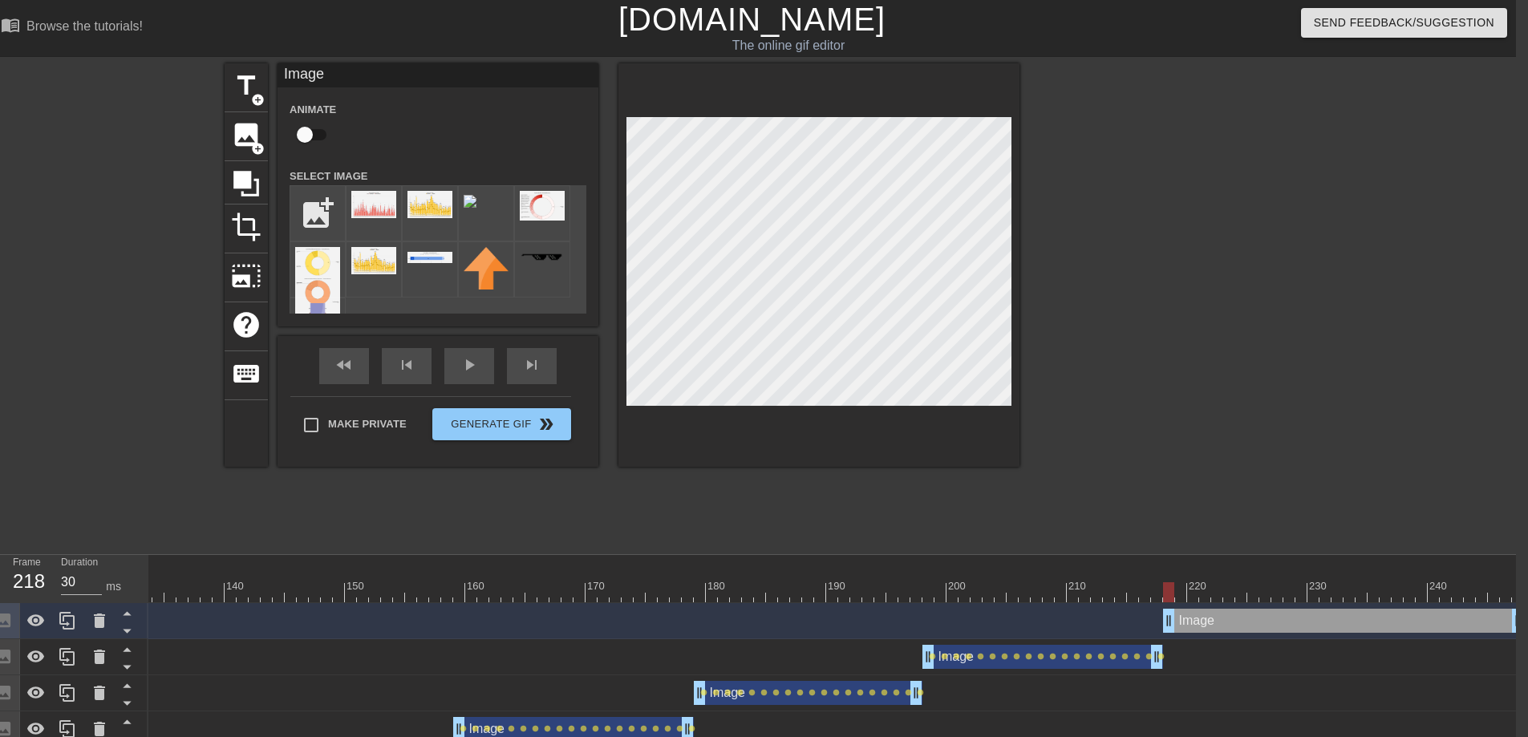
checkbox input "true"
click at [516, 722] on div "Image drag_handle drag_handle" at bounding box center [573, 729] width 241 height 24
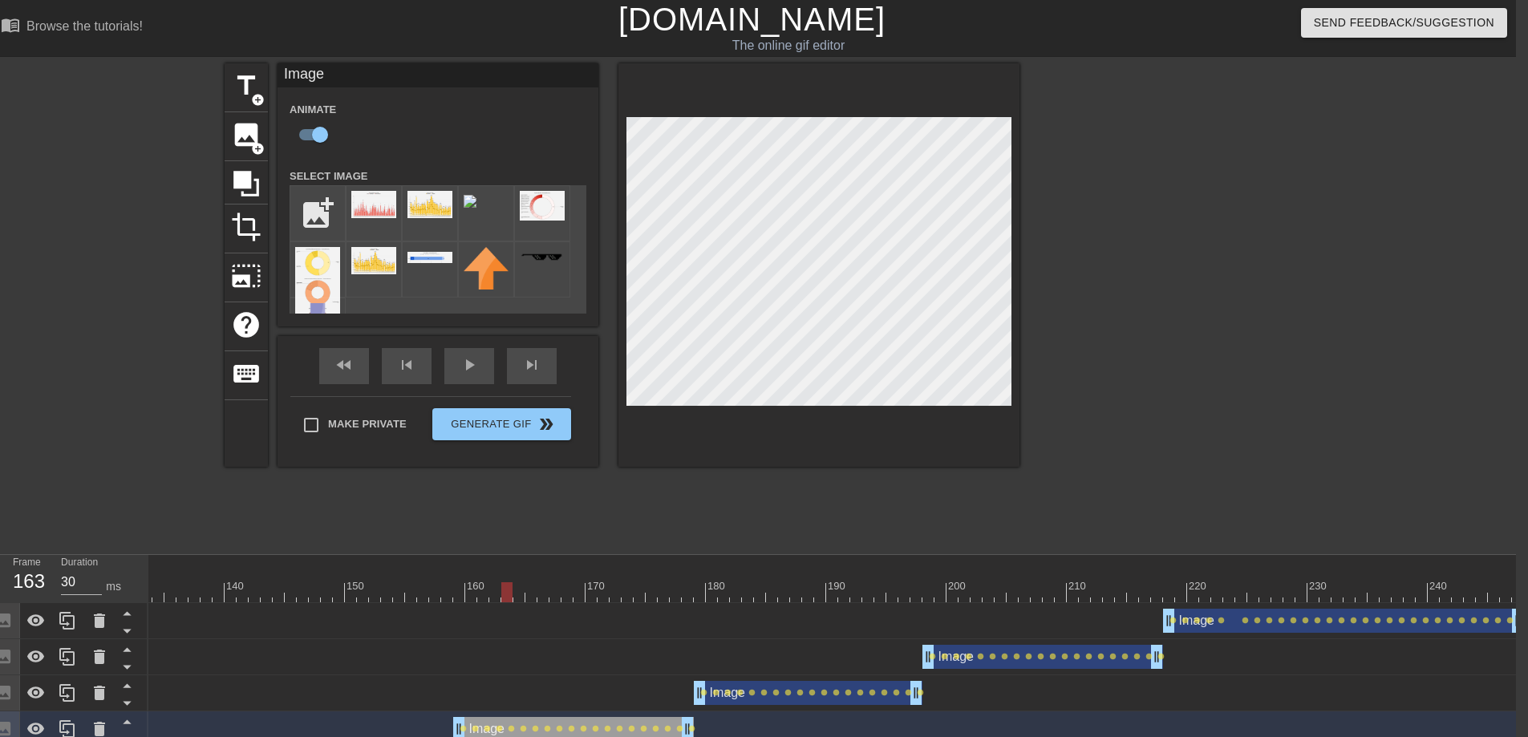
drag, startPoint x: 429, startPoint y: 583, endPoint x: 505, endPoint y: 588, distance: 76.3
click at [505, 588] on div at bounding box center [38, 592] width 2971 height 20
click at [372, 204] on img at bounding box center [373, 204] width 45 height 27
drag, startPoint x: 506, startPoint y: 589, endPoint x: 867, endPoint y: 585, distance: 360.9
click at [898, 598] on div at bounding box center [903, 592] width 11 height 20
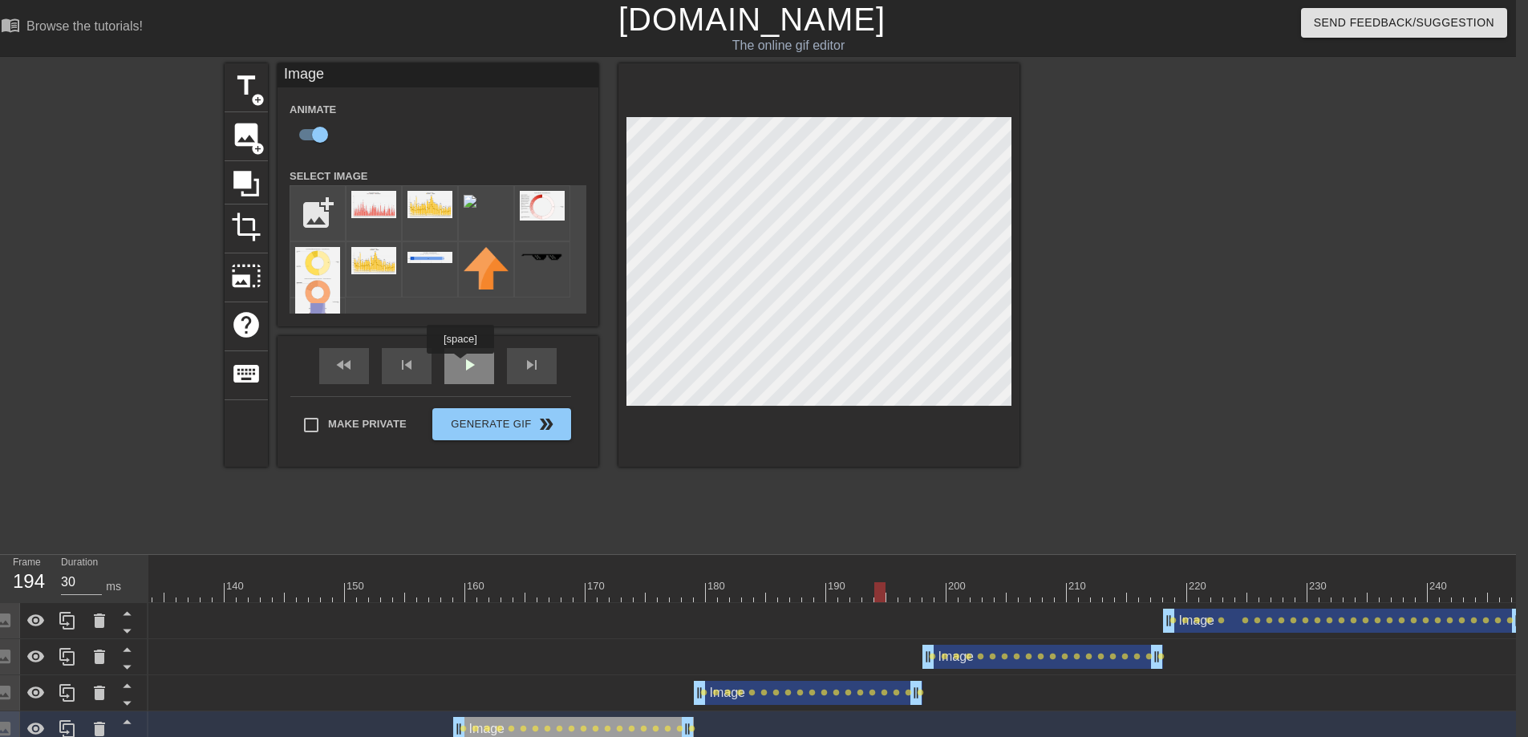
click at [463, 366] on div "play_arrow" at bounding box center [469, 366] width 50 height 36
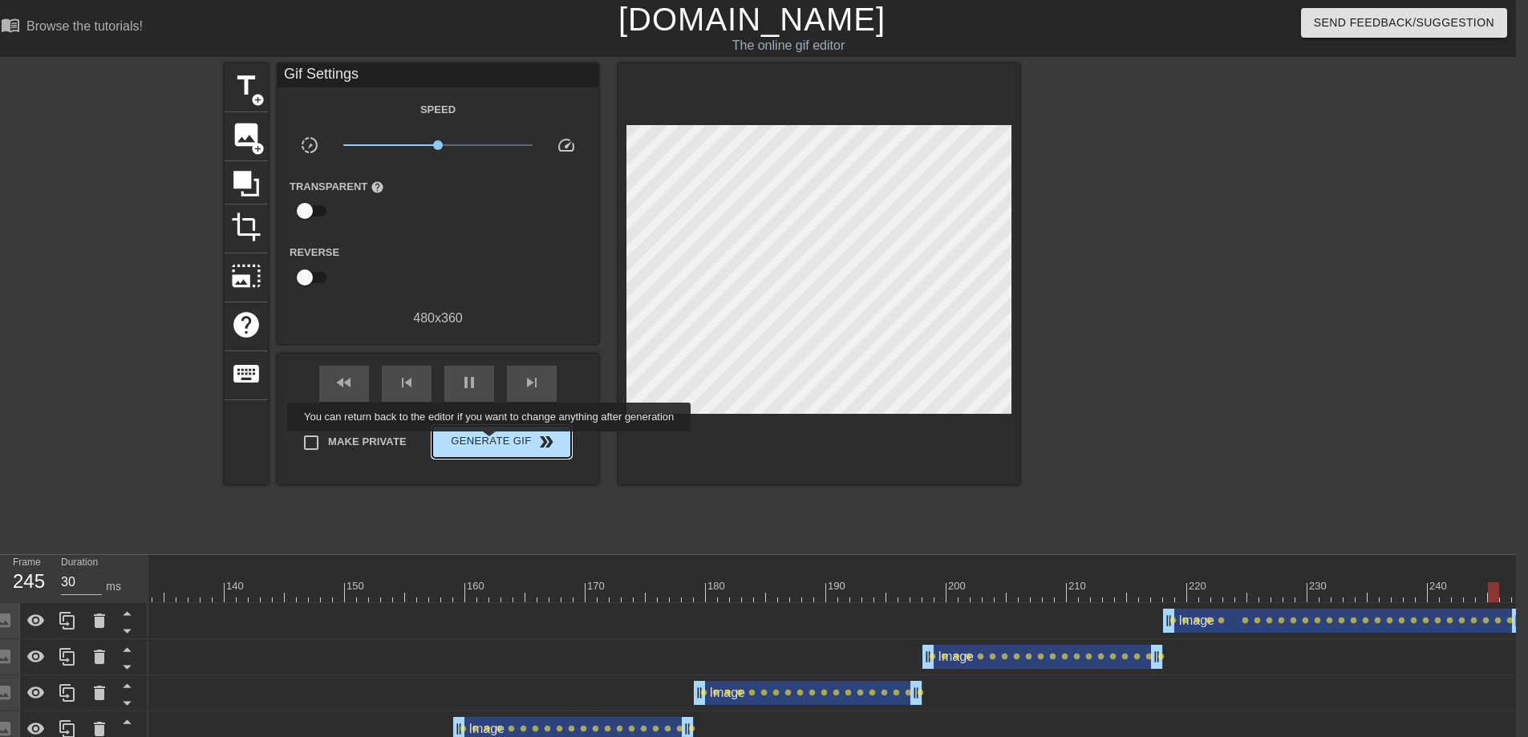
click at [500, 443] on span "Generate Gif double_arrow" at bounding box center [502, 441] width 126 height 19
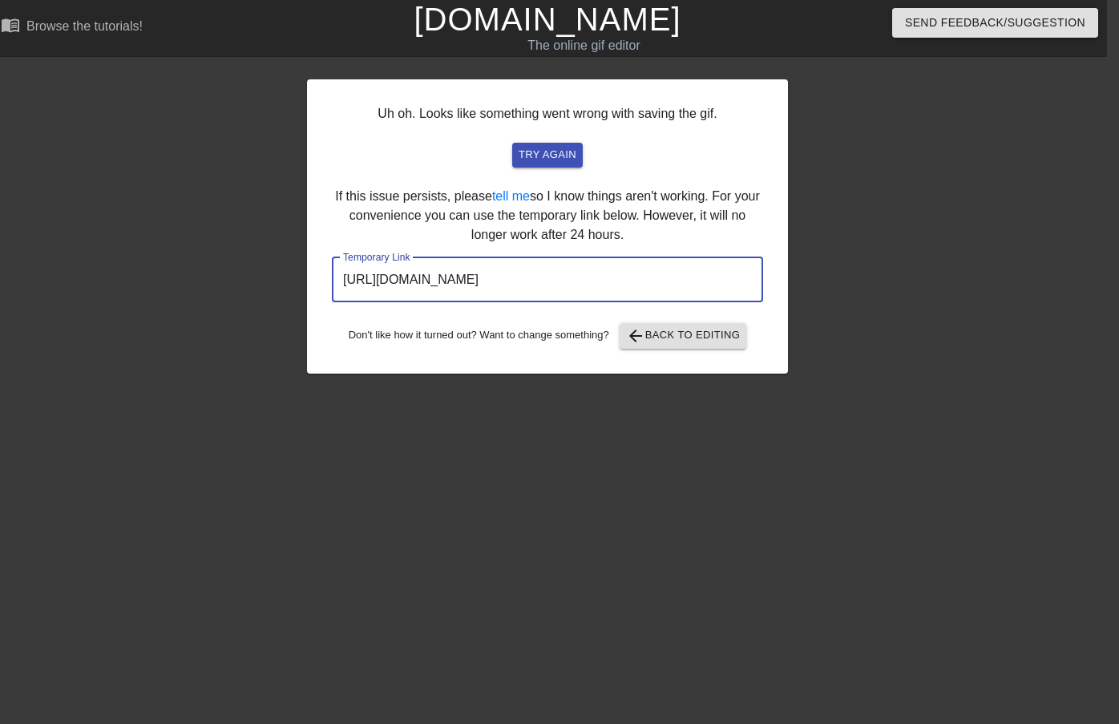
drag, startPoint x: 671, startPoint y: 277, endPoint x: 260, endPoint y: 272, distance: 411.4
click at [264, 273] on div "Uh oh. Looks like something went wrong with saving the gif. try again If this i…" at bounding box center [547, 303] width 1119 height 481
